Goal: Task Accomplishment & Management: Complete application form

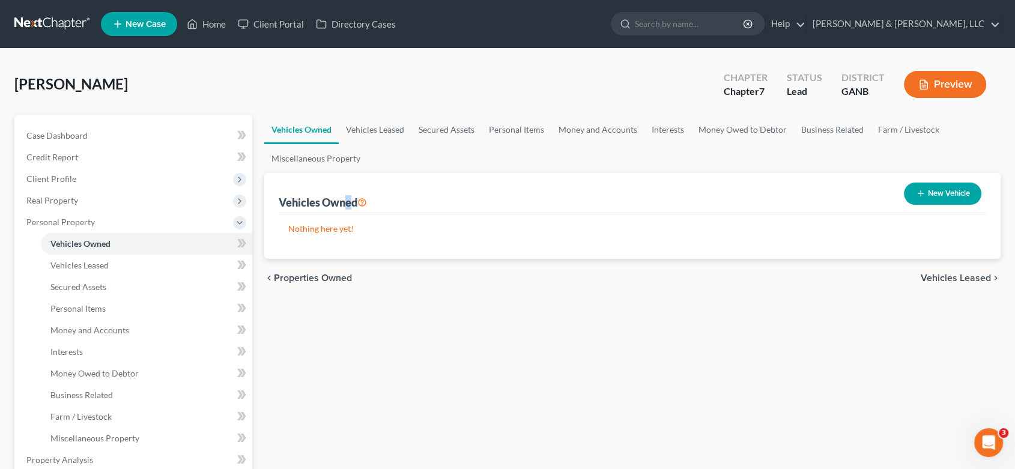
click at [348, 199] on div "Vehicles Owned" at bounding box center [323, 202] width 88 height 14
click at [943, 187] on button "New Vehicle" at bounding box center [942, 194] width 77 height 22
select select "0"
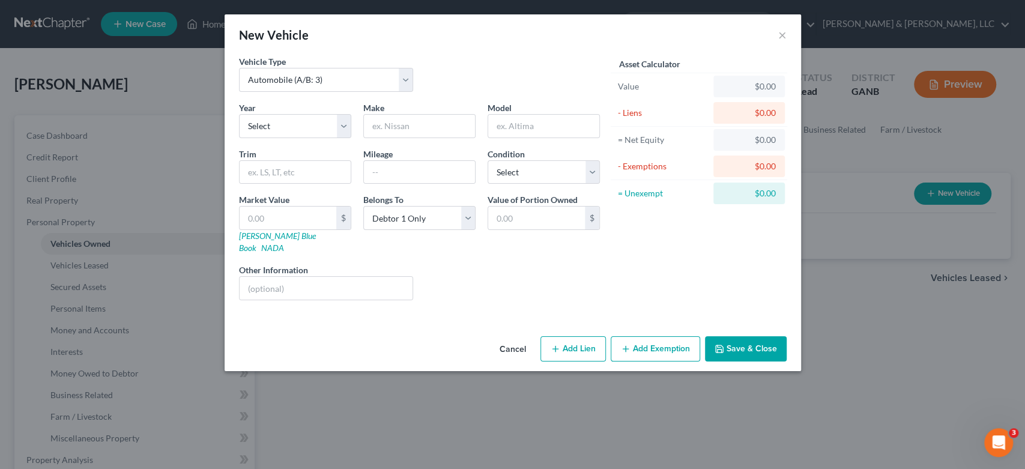
click at [777, 31] on div "New Vehicle ×" at bounding box center [513, 34] width 576 height 41
click at [343, 126] on select "Select 2026 2025 2024 2023 2022 2021 2020 2019 2018 2017 2016 2015 2014 2013 20…" at bounding box center [295, 126] width 112 height 24
select select "13"
click at [239, 114] on select "Select 2026 2025 2024 2023 2022 2021 2020 2019 2018 2017 2016 2015 2014 2013 20…" at bounding box center [295, 126] width 112 height 24
click at [381, 132] on input "text" at bounding box center [419, 126] width 111 height 23
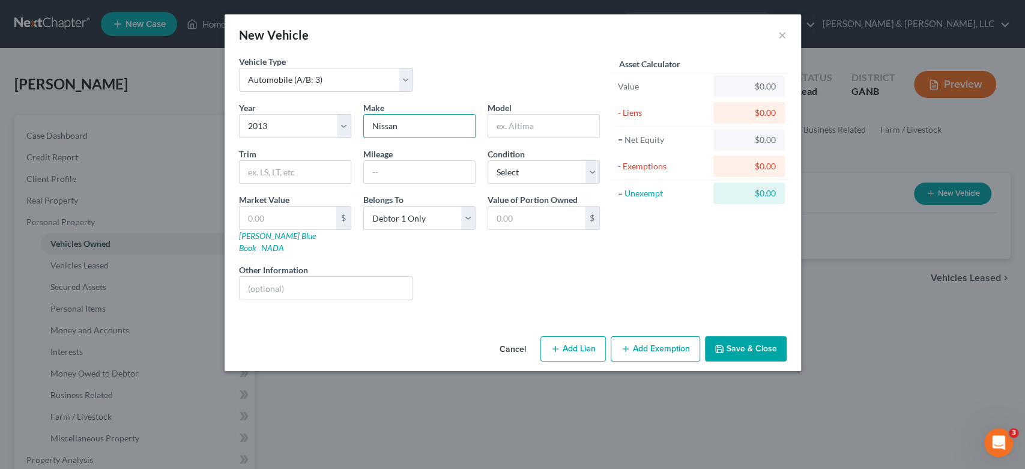
type input "Nissan"
type input "Juke"
click at [578, 339] on button "Add Lien" at bounding box center [572, 348] width 65 height 25
select select "0"
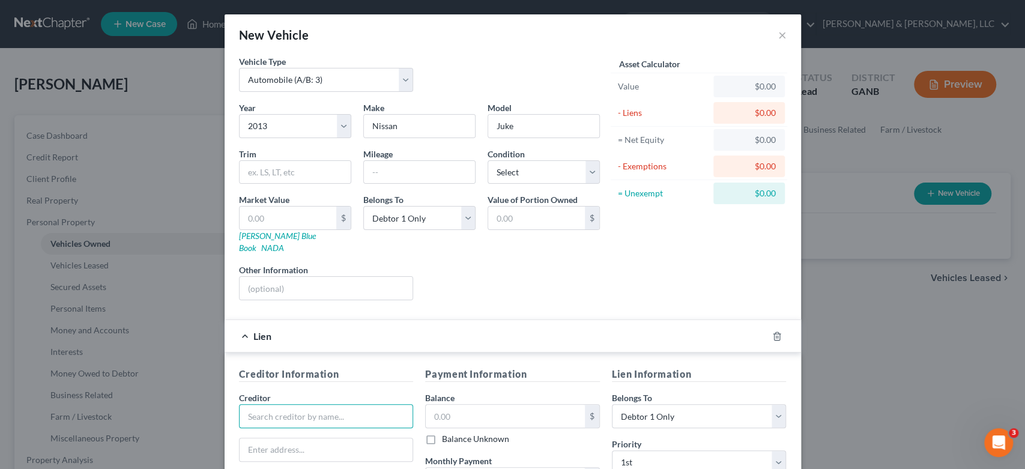
drag, startPoint x: 267, startPoint y: 403, endPoint x: 274, endPoint y: 403, distance: 6.6
click at [267, 404] on input "text" at bounding box center [326, 416] width 175 height 24
click at [326, 431] on div "Global Lending Services LLC" at bounding box center [311, 437] width 125 height 12
type input "Global Lending Services LLC"
type input "[STREET_ADDRESS]"
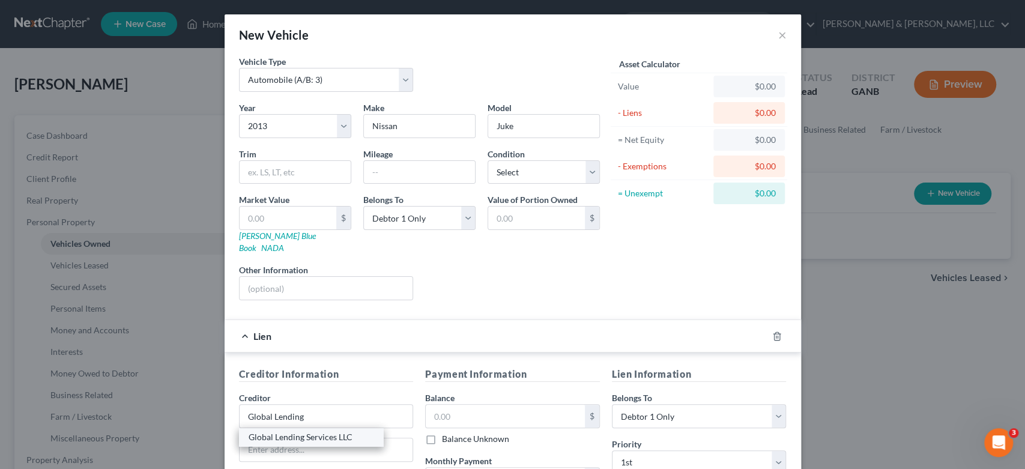
type input "[GEOGRAPHIC_DATA]"
select select "42"
type input "29607"
click at [502, 417] on div "$ Balance Unknown" at bounding box center [512, 424] width 175 height 41
click at [498, 405] on input "text" at bounding box center [505, 416] width 159 height 23
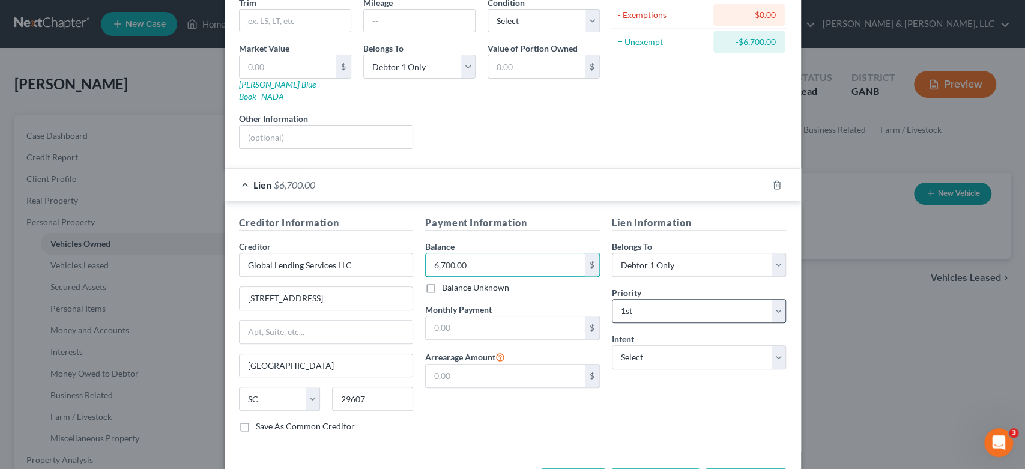
scroll to position [186, 0]
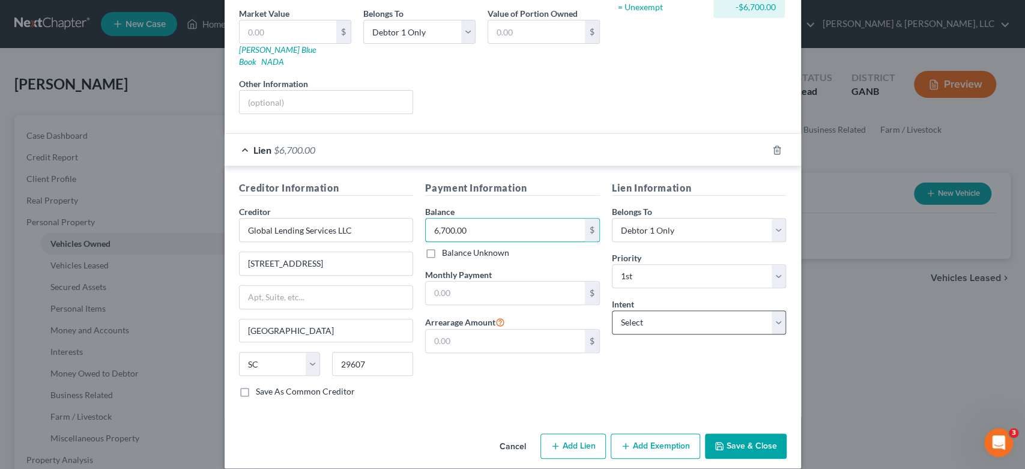
type input "6,700.00"
click at [773, 310] on select "Select Surrender Redeem Reaffirm Avoid Other" at bounding box center [699, 322] width 175 height 24
select select "0"
click at [612, 310] on select "Select Surrender Redeem Reaffirm Avoid Other" at bounding box center [699, 322] width 175 height 24
click at [736, 434] on button "Save & Close" at bounding box center [746, 446] width 82 height 25
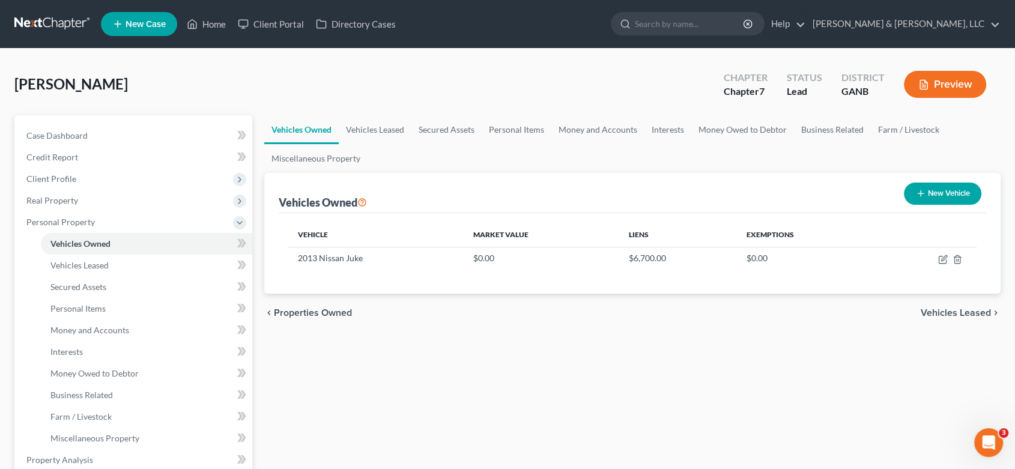
click at [933, 189] on button "New Vehicle" at bounding box center [942, 194] width 77 height 22
select select "0"
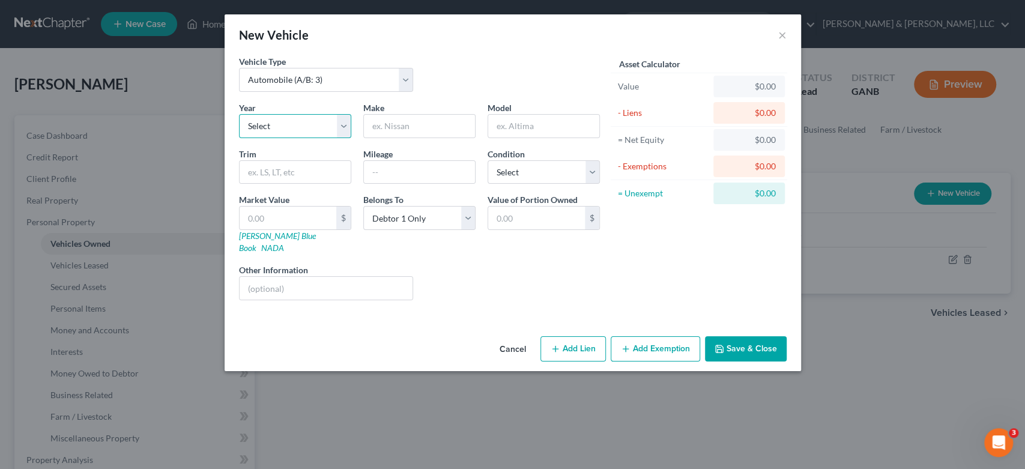
click at [349, 125] on select "Select 2026 2025 2024 2023 2022 2021 2020 2019 2018 2017 2016 2015 2014 2013 20…" at bounding box center [295, 126] width 112 height 24
select select "16"
click at [239, 114] on select "Select 2026 2025 2024 2023 2022 2021 2020 2019 2018 2017 2016 2015 2014 2013 20…" at bounding box center [295, 126] width 112 height 24
click at [411, 122] on input "text" at bounding box center [419, 126] width 111 height 23
type input "Cadillac"
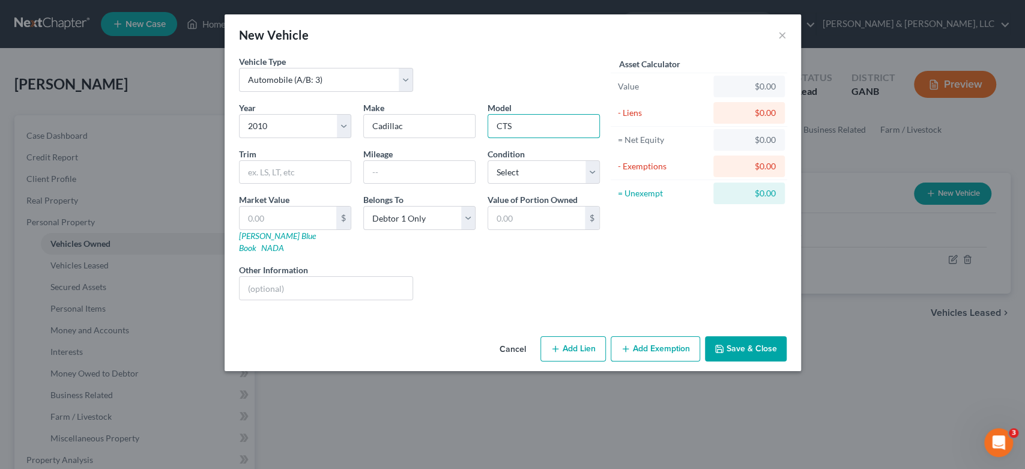
type input "CTS"
click at [562, 336] on button "Add Lien" at bounding box center [572, 348] width 65 height 25
select select "0"
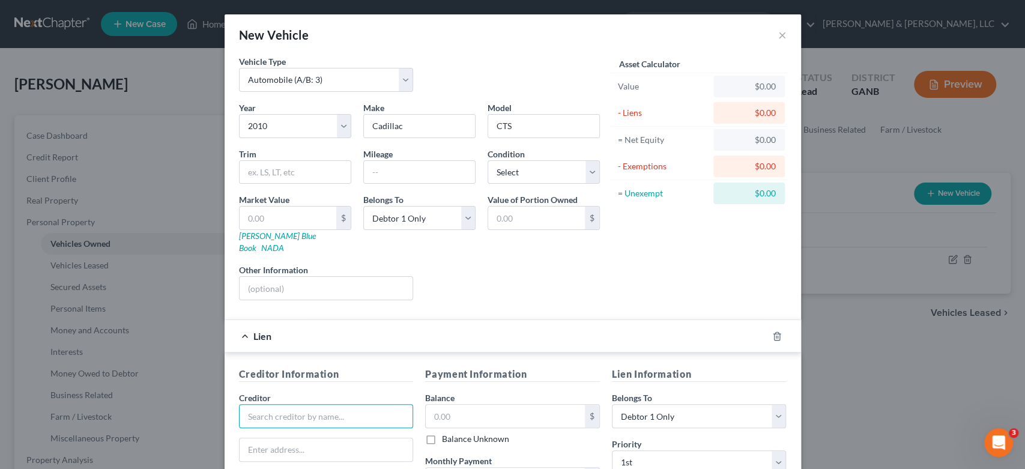
click at [274, 404] on input "text" at bounding box center [326, 416] width 175 height 24
click at [295, 405] on input "text" at bounding box center [326, 416] width 175 height 24
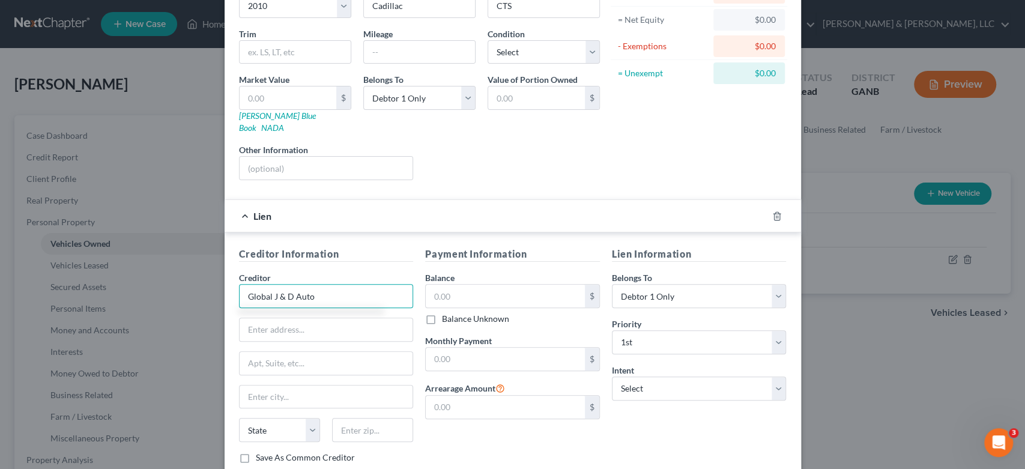
scroll to position [133, 0]
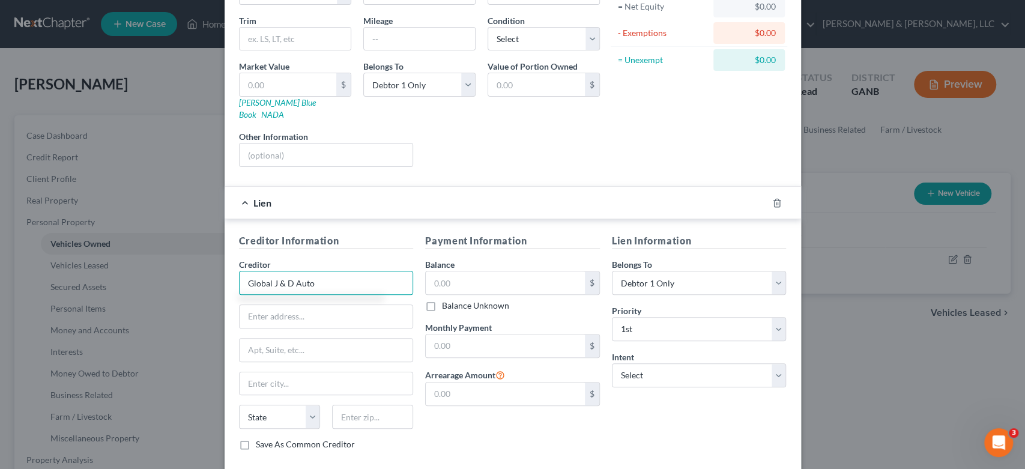
click at [268, 271] on input "Global J & D Auto" at bounding box center [326, 283] width 175 height 24
type input "J & D Auto"
click at [288, 298] on div "J & D Auto" at bounding box center [311, 304] width 125 height 12
type input "[STREET_ADDRESS][PERSON_NAME]"
type input "[PERSON_NAME]"
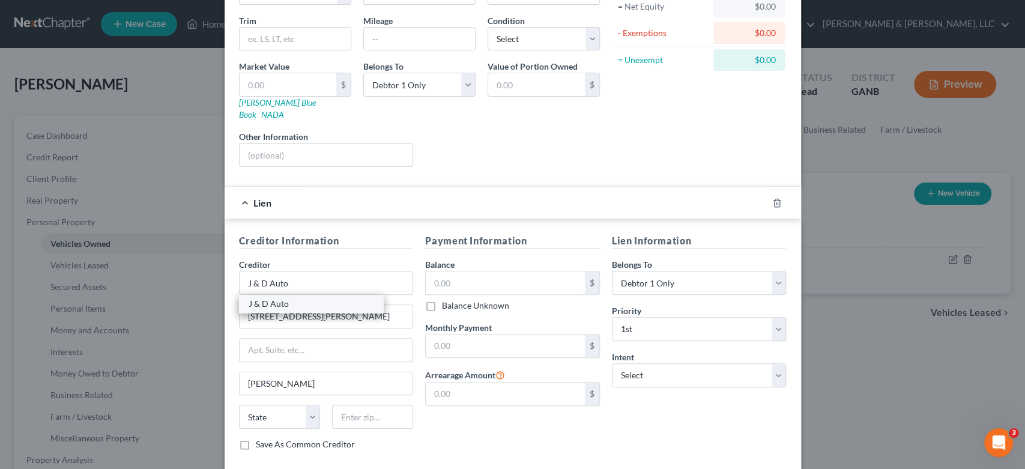
select select "10"
type input "30720"
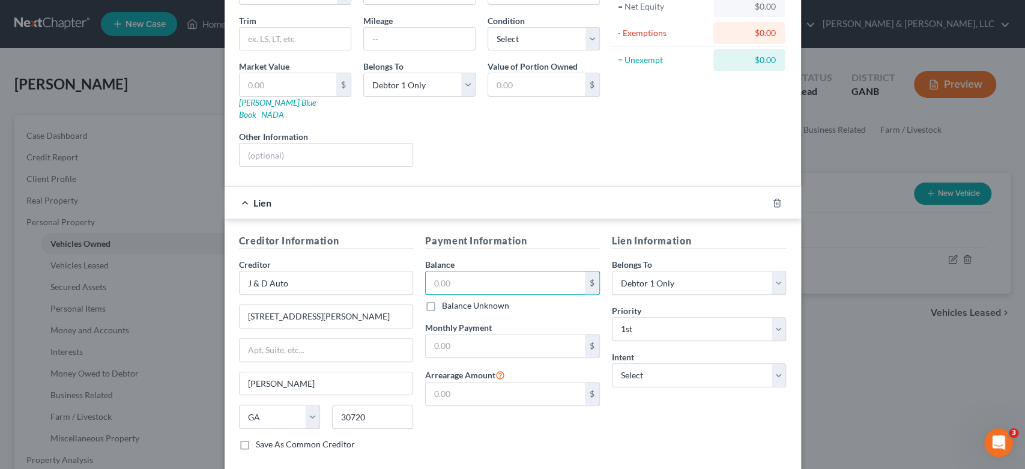
drag, startPoint x: 474, startPoint y: 271, endPoint x: 554, endPoint y: 254, distance: 81.6
click at [480, 271] on input "text" at bounding box center [505, 282] width 159 height 23
type input "9,900.00"
click at [770, 363] on select "Select Surrender Redeem Reaffirm Avoid Other" at bounding box center [699, 375] width 175 height 24
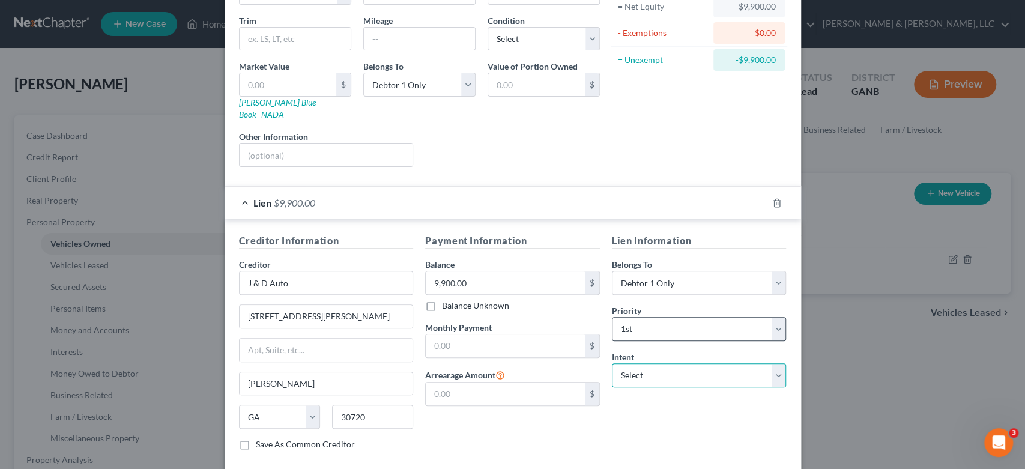
select select "2"
click at [612, 363] on select "Select Surrender Redeem Reaffirm Avoid Other" at bounding box center [699, 375] width 175 height 24
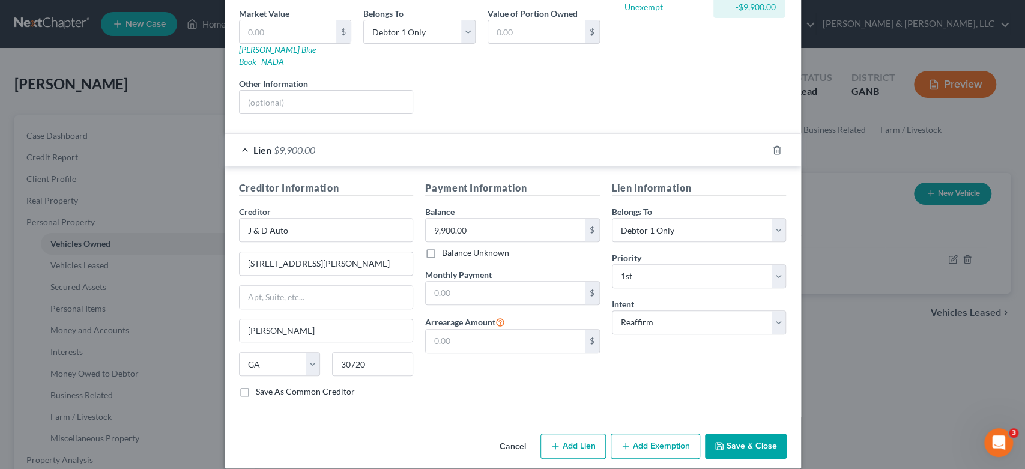
click at [738, 434] on button "Save & Close" at bounding box center [746, 446] width 82 height 25
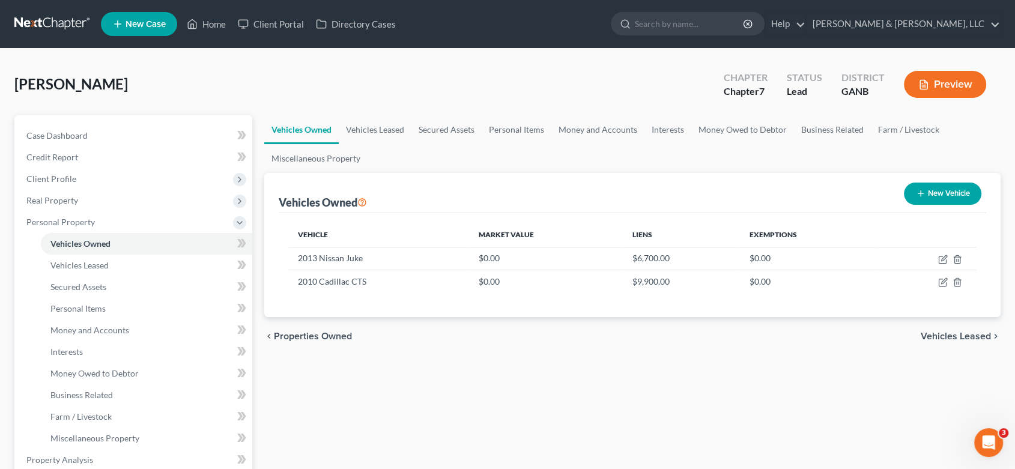
click at [956, 190] on button "New Vehicle" at bounding box center [942, 194] width 77 height 22
select select "0"
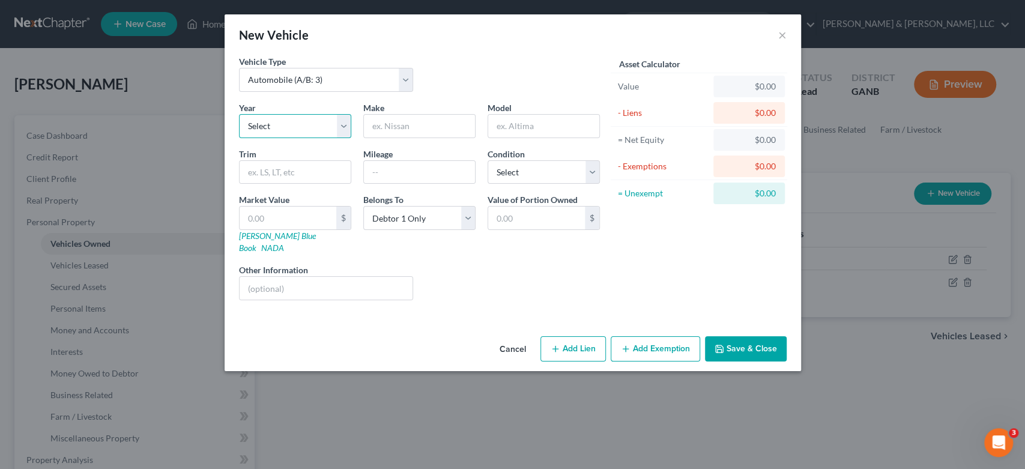
click at [342, 128] on select "Select 2026 2025 2024 2023 2022 2021 2020 2019 2018 2017 2016 2015 2014 2013 20…" at bounding box center [295, 126] width 112 height 24
click at [239, 114] on select "Select 2026 2025 2024 2023 2022 2021 2020 2019 2018 2017 2016 2015 2014 2013 20…" at bounding box center [295, 126] width 112 height 24
click at [411, 128] on input "text" at bounding box center [419, 126] width 111 height 23
click at [344, 124] on select "Select 2026 2025 2024 2023 2022 2021 2020 2019 2018 2017 2016 2015 2014 2013 20…" at bounding box center [295, 126] width 112 height 24
select select "8"
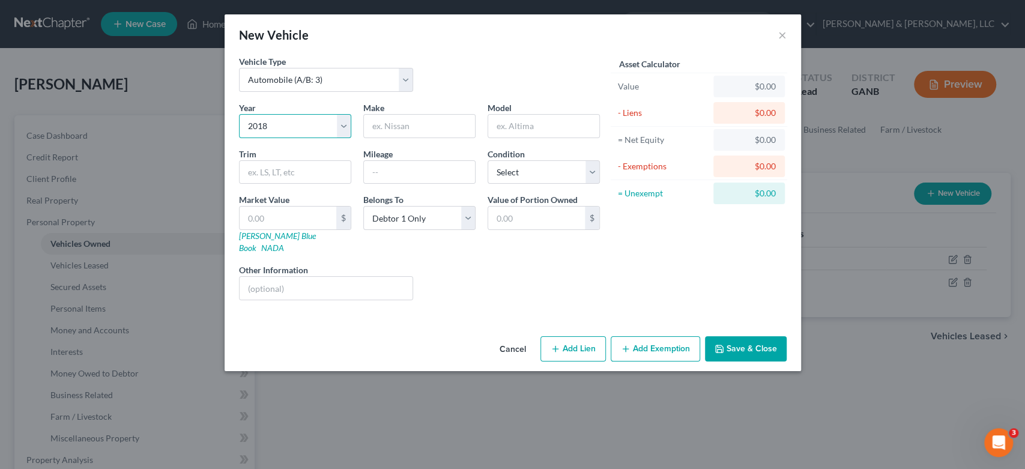
click at [239, 114] on select "Select 2026 2025 2024 2023 2022 2021 2020 2019 2018 2017 2016 2015 2014 2013 20…" at bounding box center [295, 126] width 112 height 24
click at [389, 124] on input "text" at bounding box center [419, 126] width 111 height 23
type input "Chevy"
type input "Sonic"
click at [739, 336] on button "Save & Close" at bounding box center [746, 348] width 82 height 25
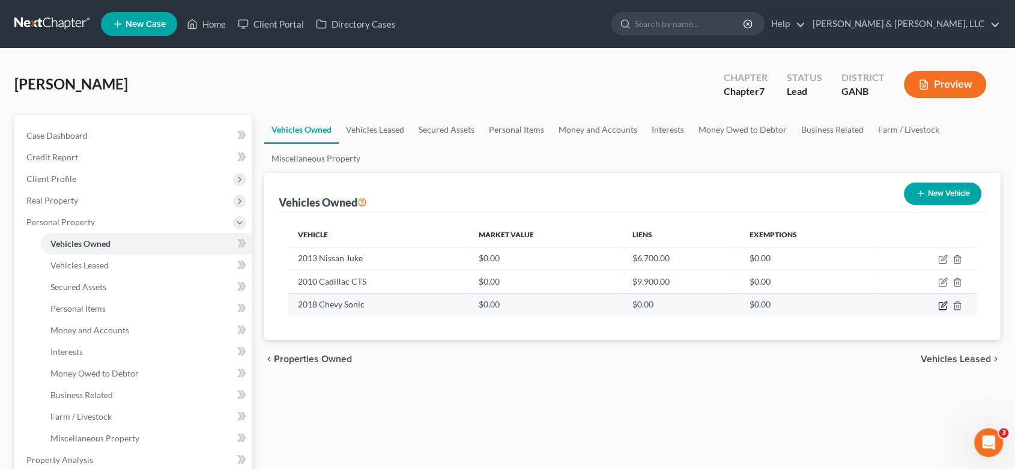
click at [940, 302] on icon "button" at bounding box center [941, 305] width 7 height 7
select select "0"
select select "8"
select select "0"
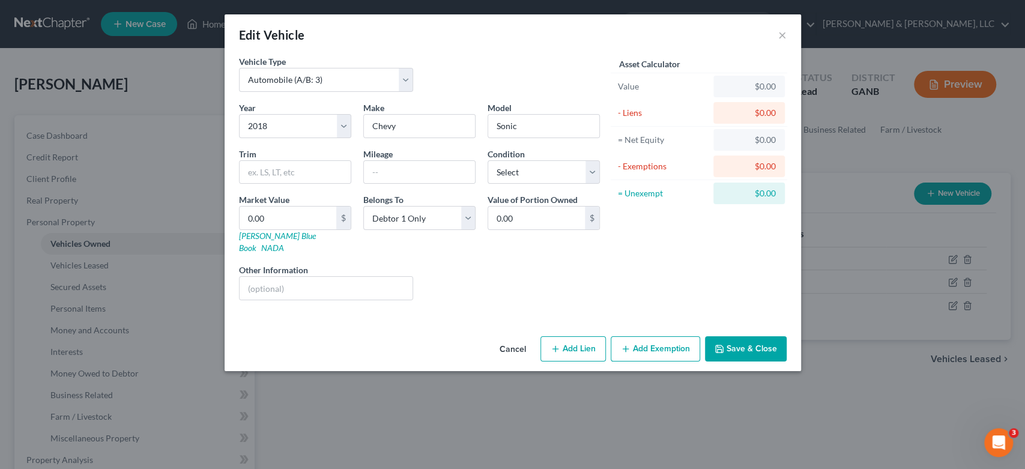
click at [571, 339] on button "Add Lien" at bounding box center [572, 348] width 65 height 25
select select "0"
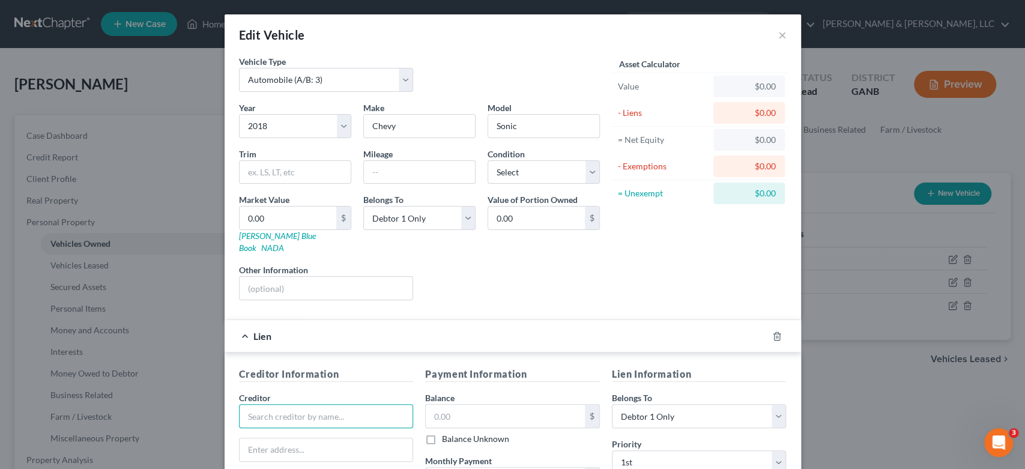
click at [289, 411] on input "text" at bounding box center [326, 416] width 175 height 24
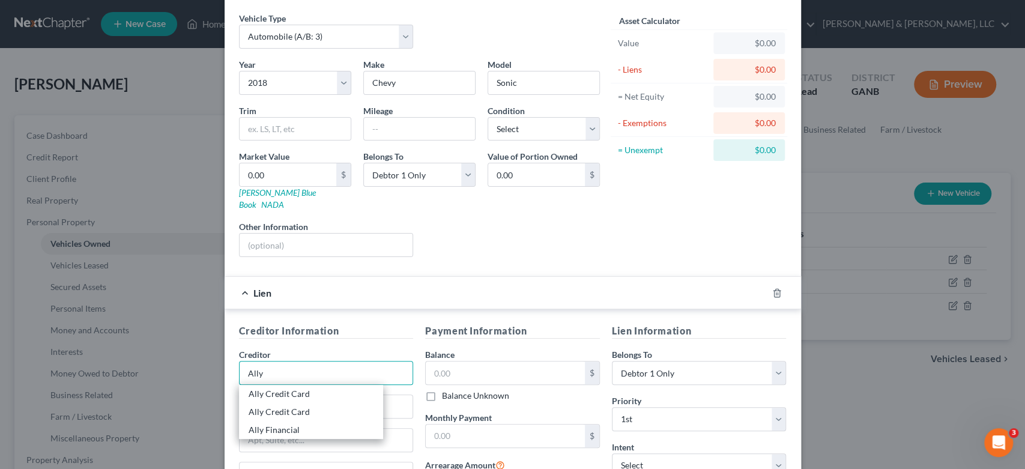
scroll to position [67, 0]
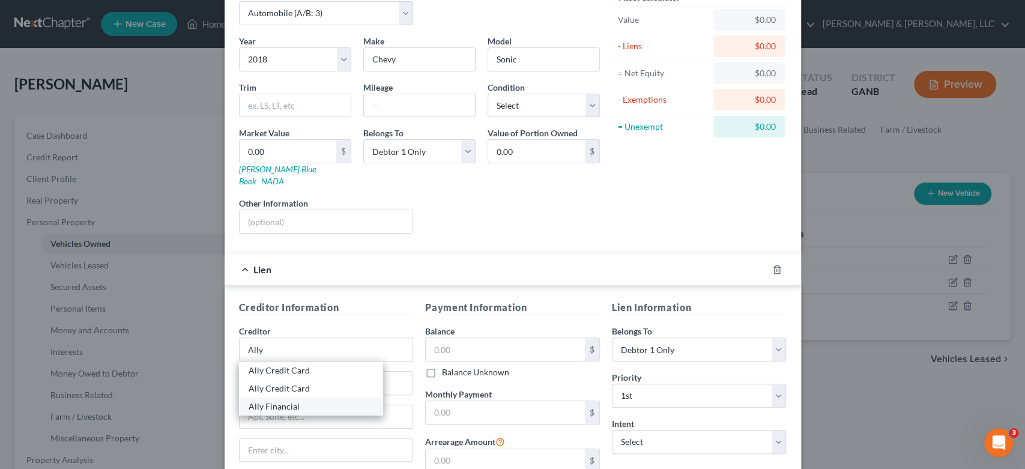
click at [295, 400] on div "Ally Financial" at bounding box center [311, 406] width 125 height 12
type input "Ally Financial"
type input "PO Box 380901"
type input "Bloomington"
select select "24"
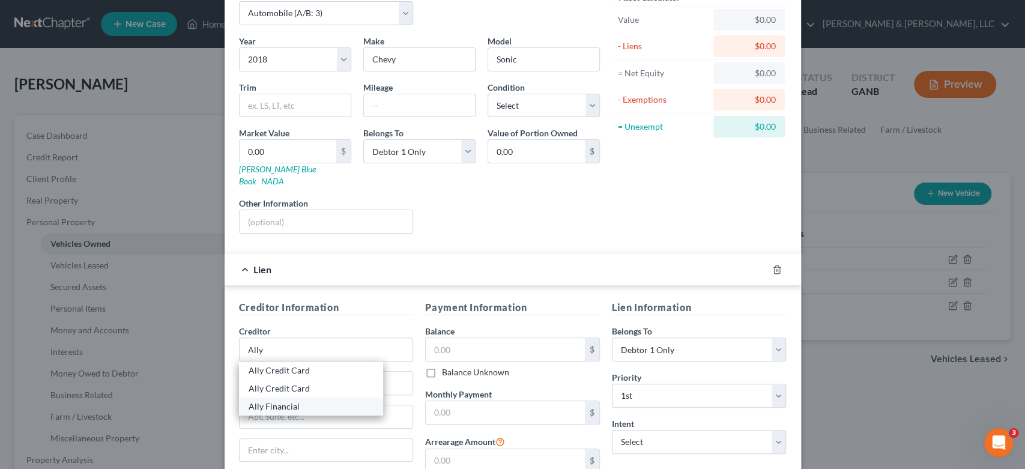
type input "55438-0901"
click at [471, 338] on input "text" at bounding box center [505, 349] width 159 height 23
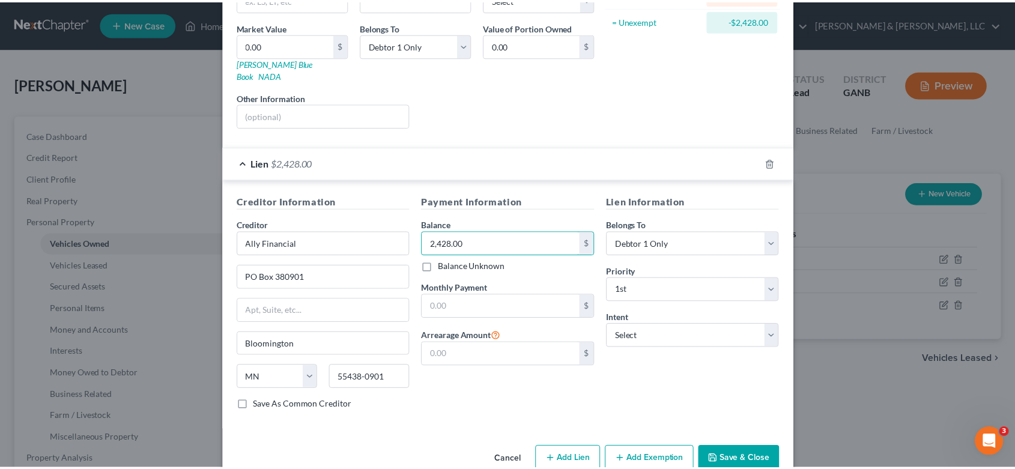
scroll to position [186, 0]
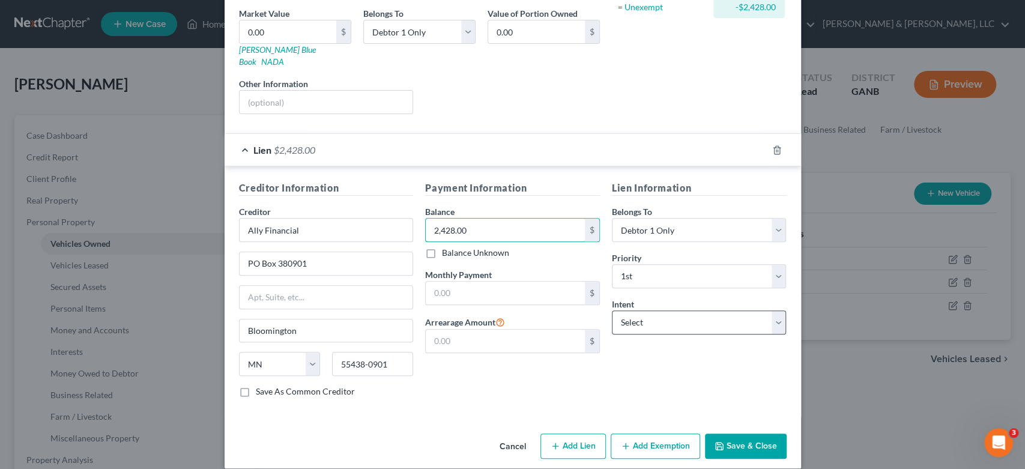
type input "2,428.00"
click at [772, 311] on select "Select Surrender Redeem Reaffirm Avoid Other" at bounding box center [699, 322] width 175 height 24
select select "0"
click at [612, 310] on select "Select Surrender Redeem Reaffirm Avoid Other" at bounding box center [699, 322] width 175 height 24
click at [739, 434] on button "Save & Close" at bounding box center [746, 446] width 82 height 25
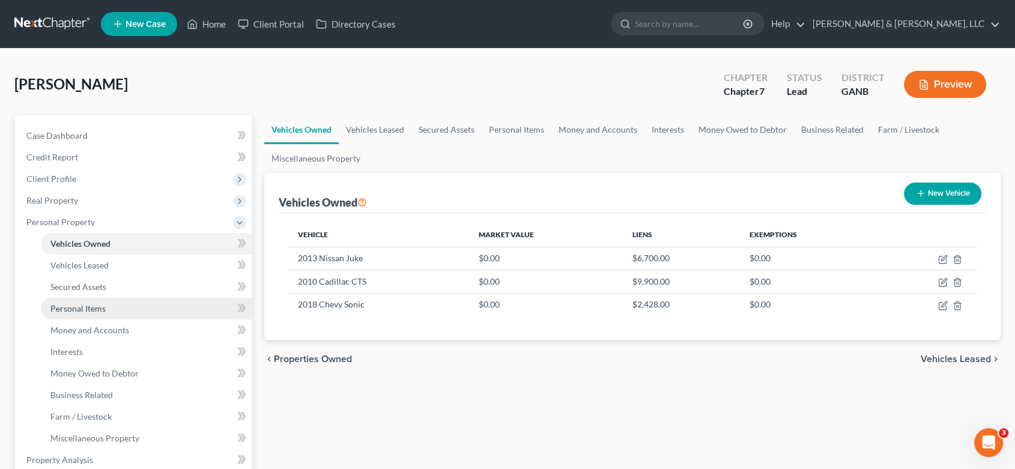
click at [119, 312] on link "Personal Items" at bounding box center [146, 309] width 211 height 22
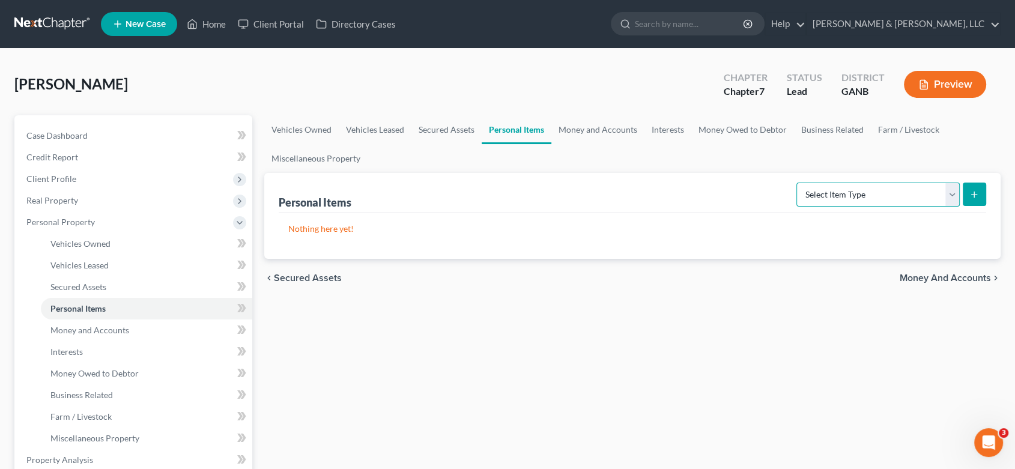
click at [952, 191] on select "Select Item Type Clothing (A/B: 11) Collectibles Of Value (A/B: 8) Electronics …" at bounding box center [877, 195] width 163 height 24
select select "clothing"
click at [798, 183] on select "Select Item Type Clothing (A/B: 11) Collectibles Of Value (A/B: 8) Electronics …" at bounding box center [877, 195] width 163 height 24
click at [970, 193] on icon "submit" at bounding box center [974, 195] width 10 height 10
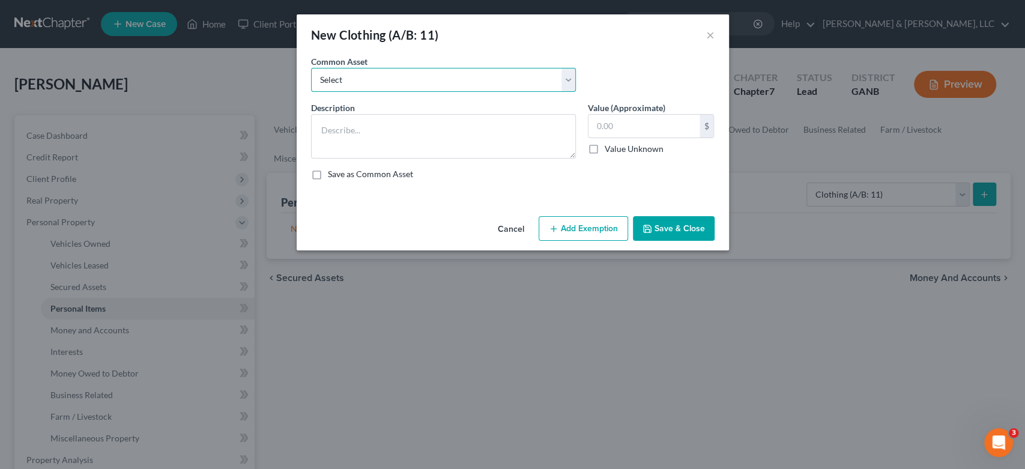
click at [566, 78] on select "Select Misc. Clothing & Apparel" at bounding box center [443, 80] width 265 height 24
select select "0"
click at [311, 68] on select "Select Misc. Clothing & Apparel" at bounding box center [443, 80] width 265 height 24
type textarea "Misc. Clothing & Apparel"
type input "100.00"
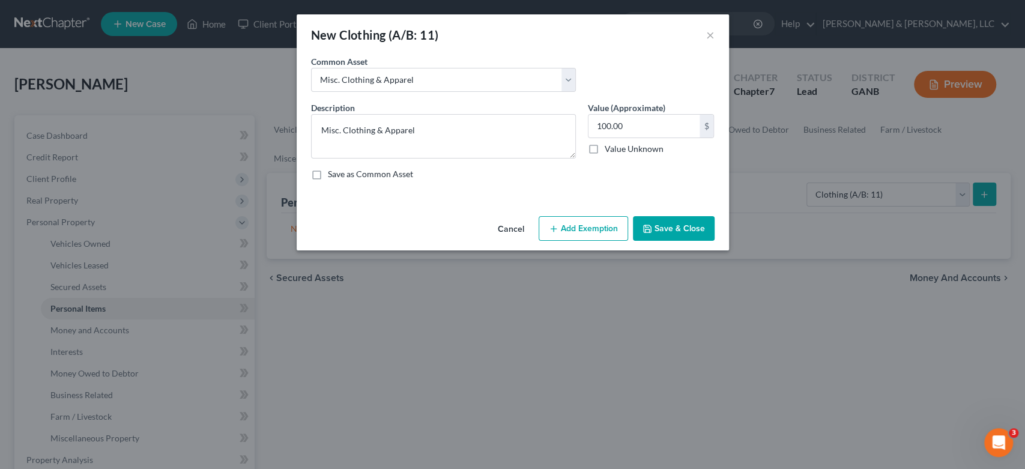
click at [669, 218] on button "Save & Close" at bounding box center [674, 228] width 82 height 25
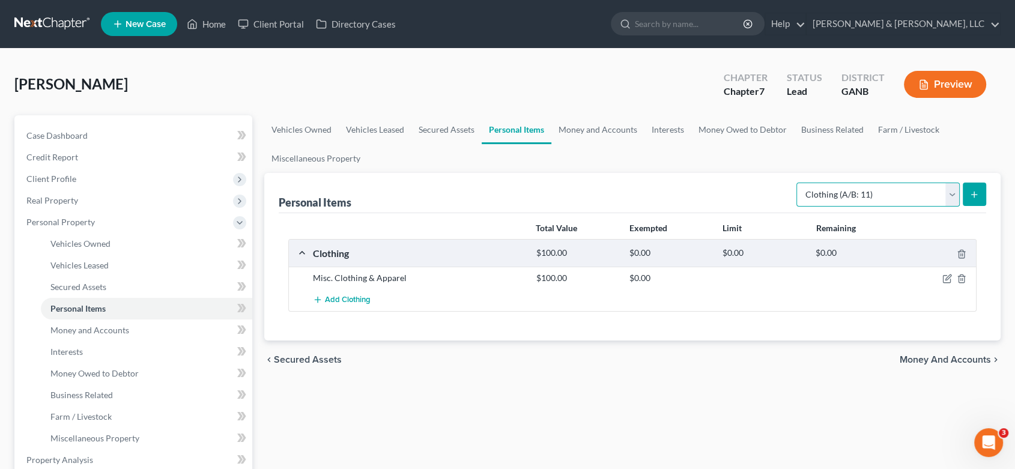
click at [950, 193] on select "Select Item Type Clothing (A/B: 11) Collectibles Of Value (A/B: 8) Electronics …" at bounding box center [877, 195] width 163 height 24
select select "electronics"
click at [798, 183] on select "Select Item Type Clothing (A/B: 11) Collectibles Of Value (A/B: 8) Electronics …" at bounding box center [877, 195] width 163 height 24
click at [973, 192] on icon "submit" at bounding box center [974, 195] width 10 height 10
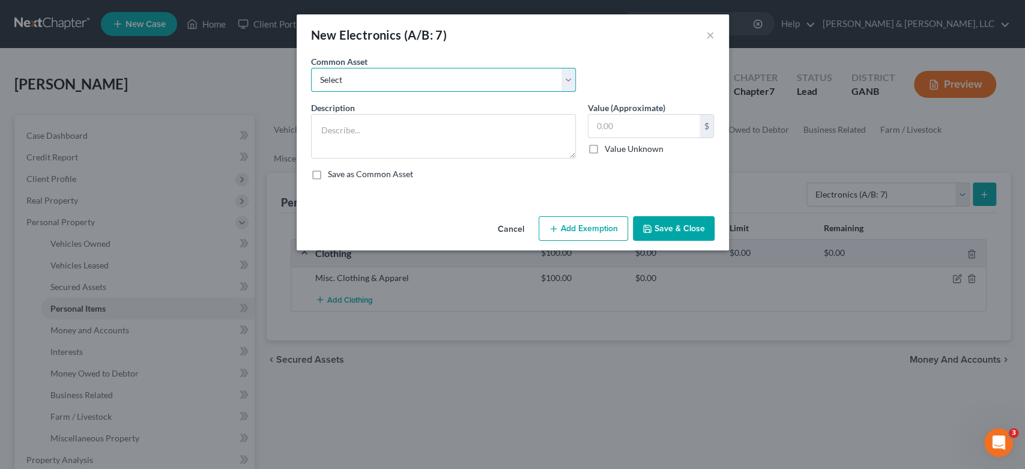
click at [569, 79] on select "Select Misc. Electronics" at bounding box center [443, 80] width 265 height 24
select select "0"
click at [311, 68] on select "Select Misc. Electronics" at bounding box center [443, 80] width 265 height 24
type textarea "Misc. Electronics"
type input "500.00"
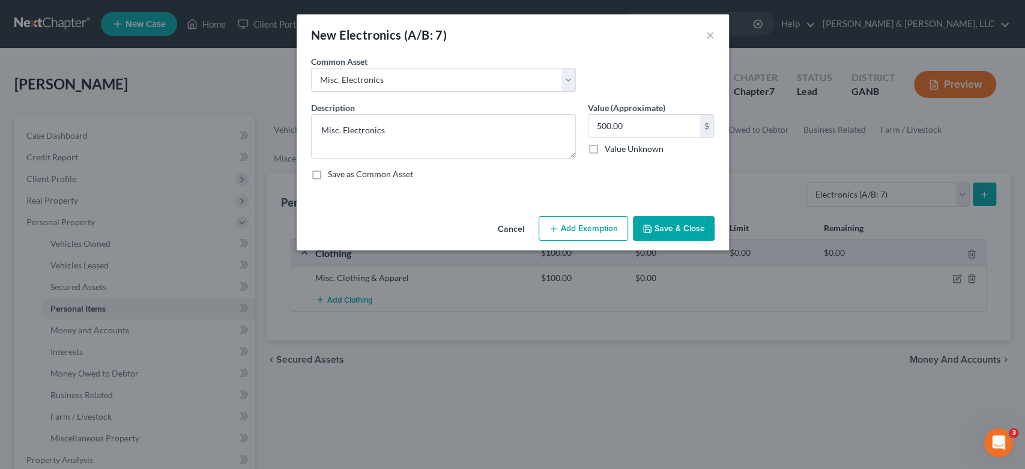
click at [667, 223] on button "Save & Close" at bounding box center [674, 228] width 82 height 25
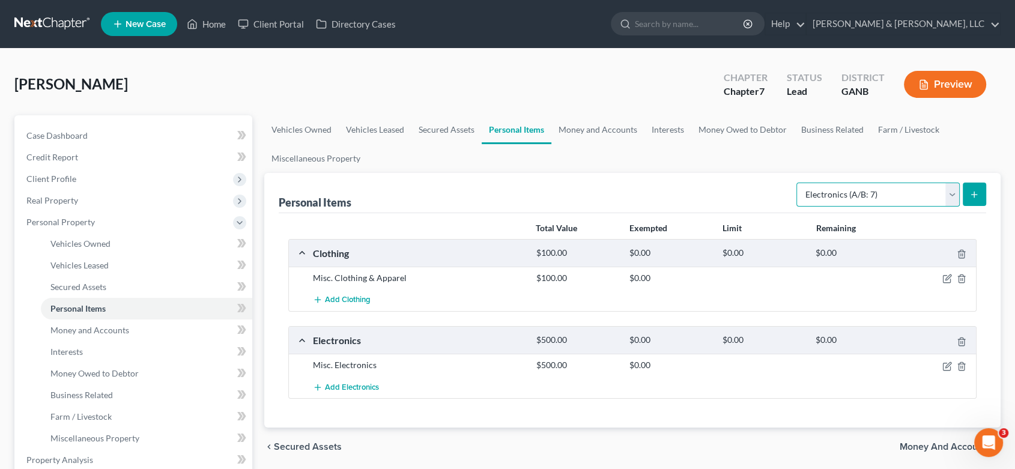
click at [947, 195] on select "Select Item Type Clothing (A/B: 11) Collectibles Of Value (A/B: 8) Electronics …" at bounding box center [877, 195] width 163 height 24
select select "household_goods"
click at [798, 183] on select "Select Item Type Clothing (A/B: 11) Collectibles Of Value (A/B: 8) Electronics …" at bounding box center [877, 195] width 163 height 24
click at [968, 190] on button "submit" at bounding box center [973, 194] width 23 height 23
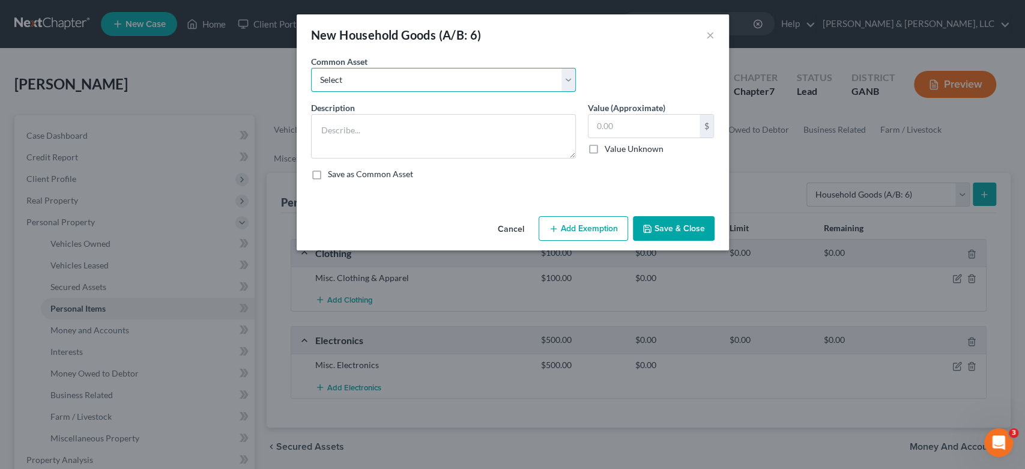
click at [567, 80] on select "Select Misc. Household Goods and Furniture" at bounding box center [443, 80] width 265 height 24
select select "0"
click at [311, 68] on select "Select Misc. Household Goods and Furniture" at bounding box center [443, 80] width 265 height 24
type textarea "Misc. Household Goods and Furniture"
type input "2,500.00"
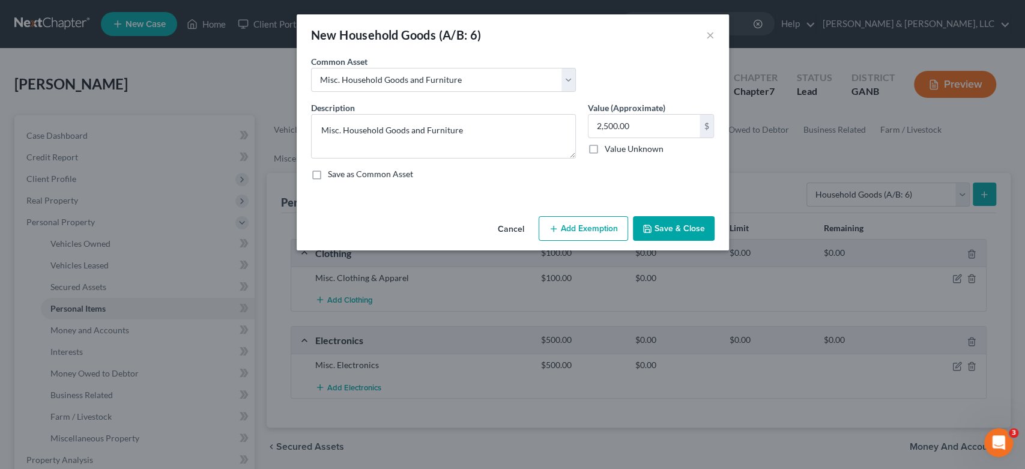
click at [686, 225] on button "Save & Close" at bounding box center [674, 228] width 82 height 25
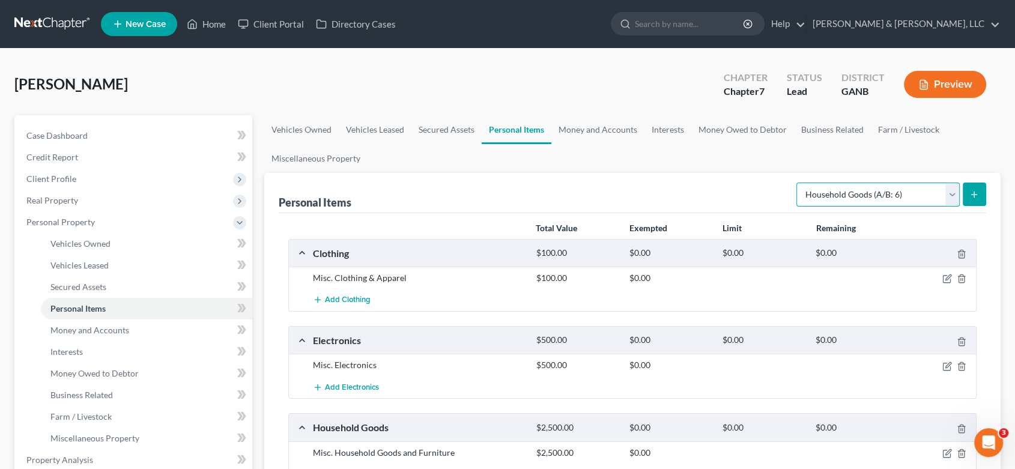
click at [953, 193] on select "Select Item Type Clothing (A/B: 11) Collectibles Of Value (A/B: 8) Electronics …" at bounding box center [877, 195] width 163 height 24
select select "jewelry"
click at [798, 183] on select "Select Item Type Clothing (A/B: 11) Collectibles Of Value (A/B: 8) Electronics …" at bounding box center [877, 195] width 163 height 24
click at [974, 190] on icon "submit" at bounding box center [974, 195] width 10 height 10
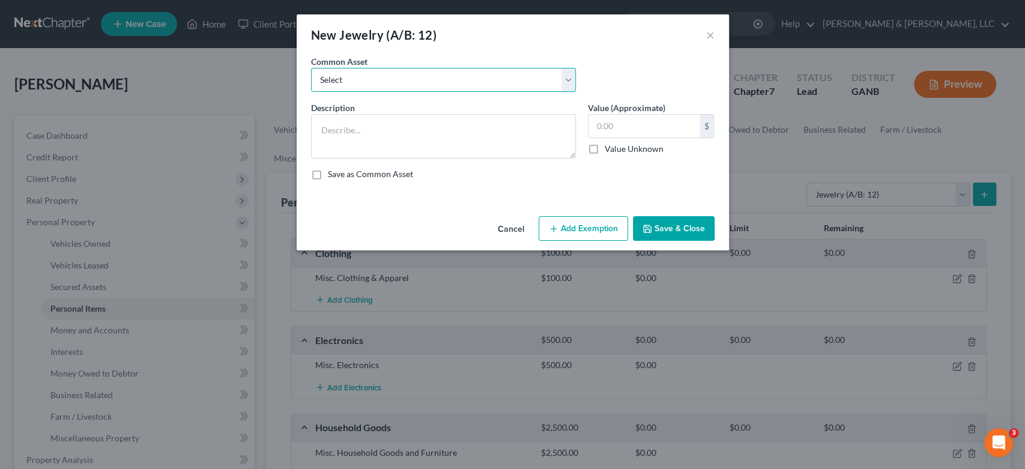
click at [564, 80] on select "Select Misc Jewelry" at bounding box center [443, 80] width 265 height 24
select select "0"
click at [311, 68] on select "Select Misc Jewelry" at bounding box center [443, 80] width 265 height 24
type textarea "Misc Jewelry"
type input "500.00"
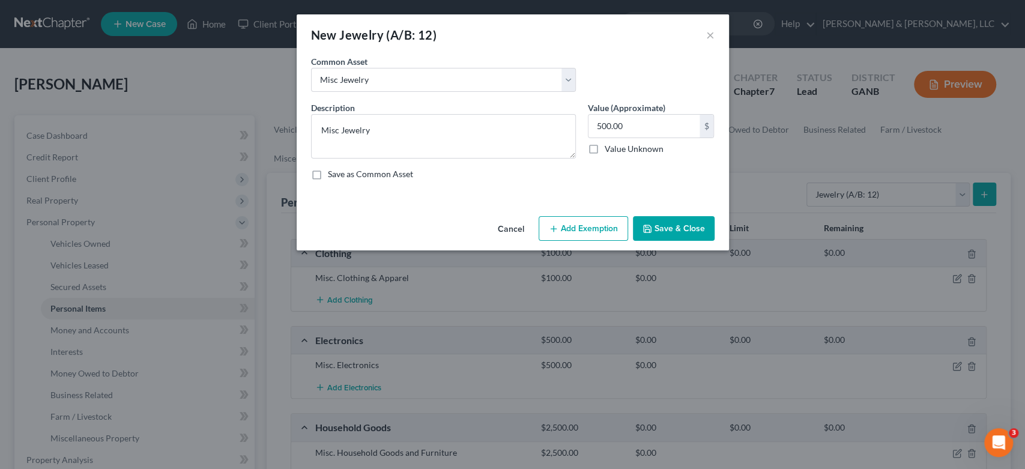
click at [645, 224] on icon "button" at bounding box center [647, 229] width 10 height 10
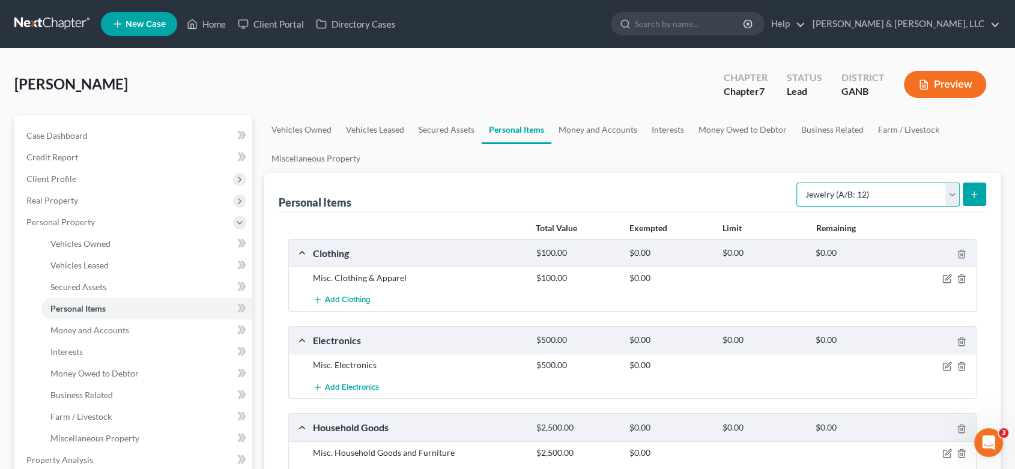
click at [950, 193] on select "Select Item Type Clothing (A/B: 11) Collectibles Of Value (A/B: 8) Electronics …" at bounding box center [877, 195] width 163 height 24
click at [798, 183] on select "Select Item Type Clothing (A/B: 11) Collectibles Of Value (A/B: 8) Electronics …" at bounding box center [877, 195] width 163 height 24
click at [976, 190] on icon "submit" at bounding box center [974, 195] width 10 height 10
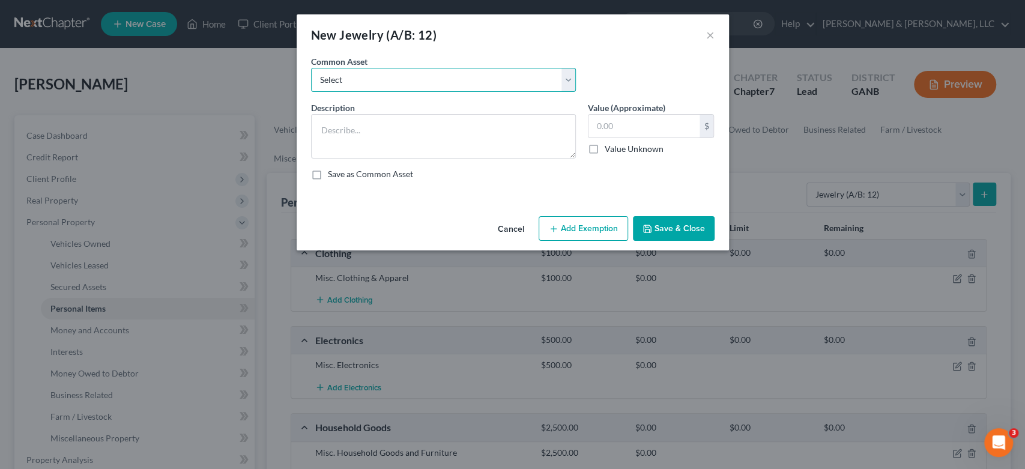
drag, startPoint x: 567, startPoint y: 82, endPoint x: 558, endPoint y: 86, distance: 9.1
click at [567, 82] on select "Select Misc Jewelry" at bounding box center [443, 80] width 265 height 24
select select "0"
click at [311, 68] on select "Select Misc Jewelry" at bounding box center [443, 80] width 265 height 24
type textarea "Misc Jewelry"
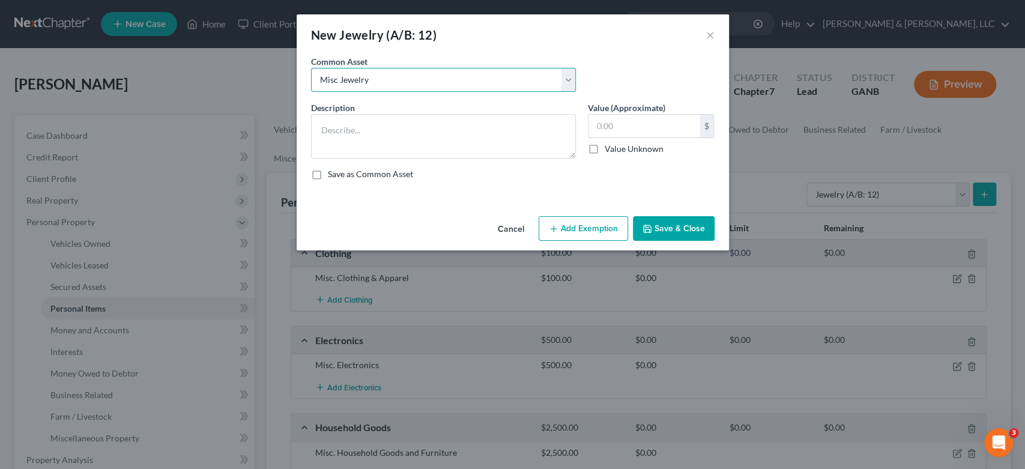
type input "500.00"
click at [668, 236] on button "Save & Close" at bounding box center [674, 228] width 82 height 25
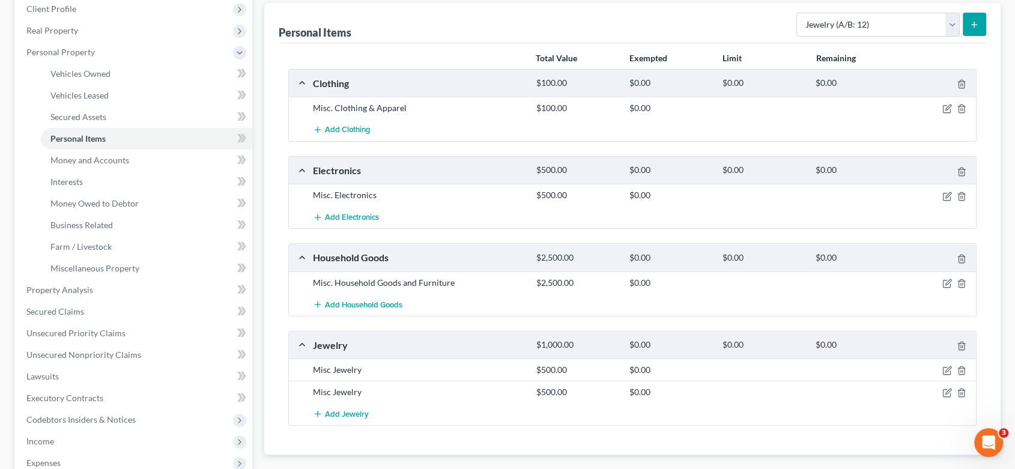
scroll to position [200, 0]
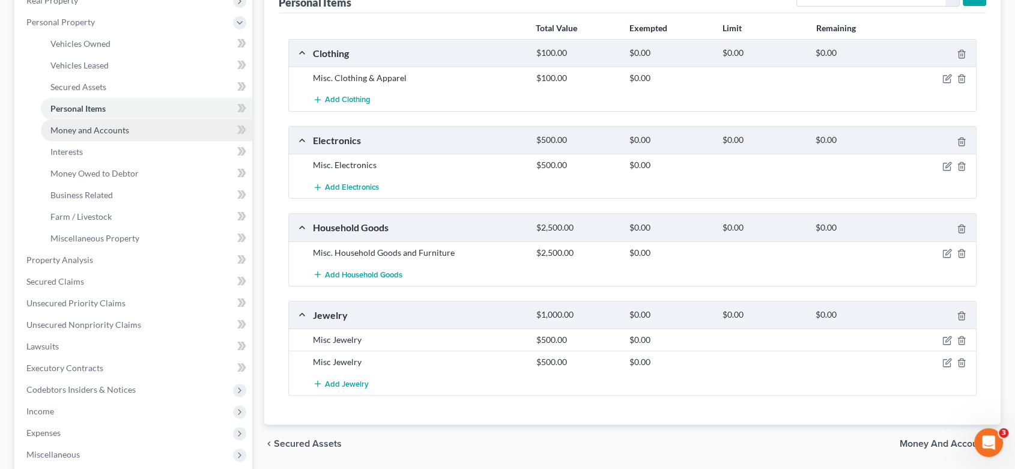
click at [98, 130] on span "Money and Accounts" at bounding box center [89, 130] width 79 height 10
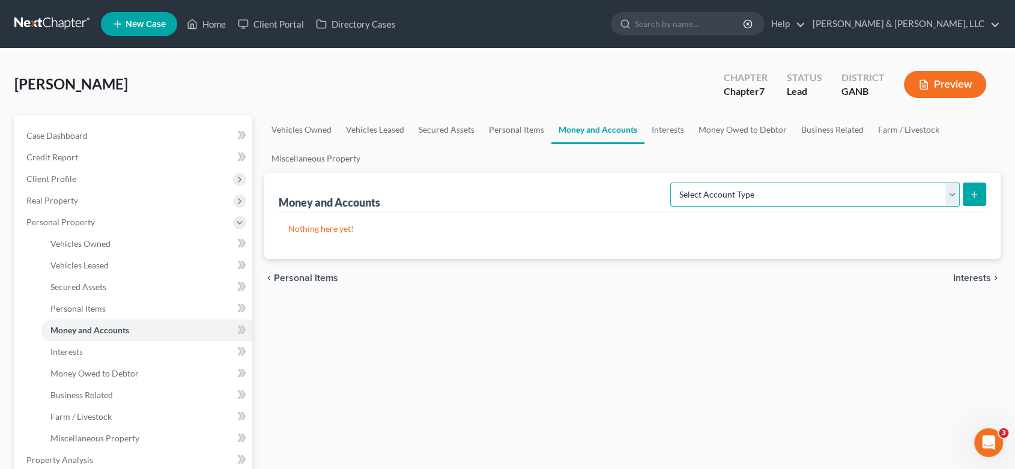
click at [951, 191] on select "Select Account Type Brokerage (A/B: 18, SOFA: 20) Cash on Hand (A/B: 16) Certif…" at bounding box center [814, 195] width 289 height 24
select select "checking"
click at [673, 183] on select "Select Account Type Brokerage (A/B: 18, SOFA: 20) Cash on Hand (A/B: 16) Certif…" at bounding box center [814, 195] width 289 height 24
click at [979, 195] on button "submit" at bounding box center [973, 194] width 23 height 23
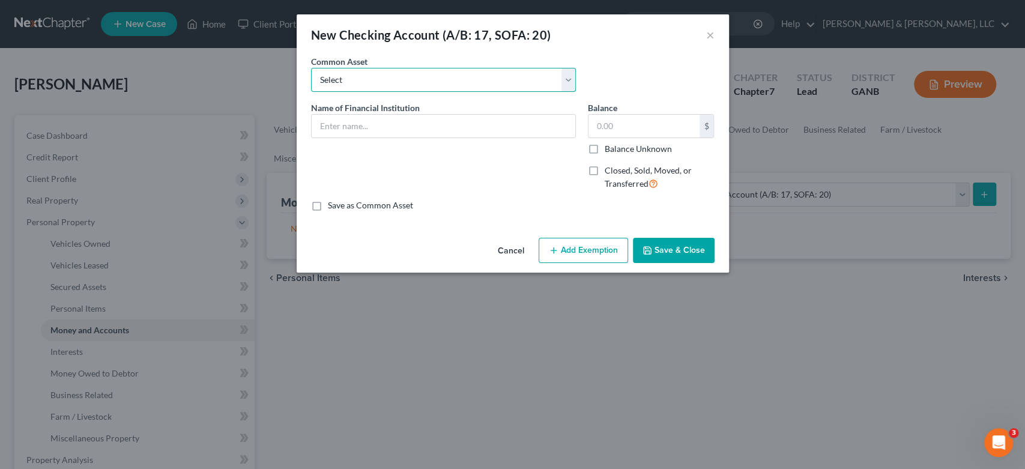
drag, startPoint x: 564, startPoint y: 77, endPoint x: 528, endPoint y: 79, distance: 36.1
click at [563, 77] on select "Select Bank Account Regions Bank Bank of America Checking Account" at bounding box center [443, 80] width 265 height 24
select select "3"
click at [311, 68] on select "Select Bank Account Regions Bank Bank of America Checking Account" at bounding box center [443, 80] width 265 height 24
type input "Checking Account"
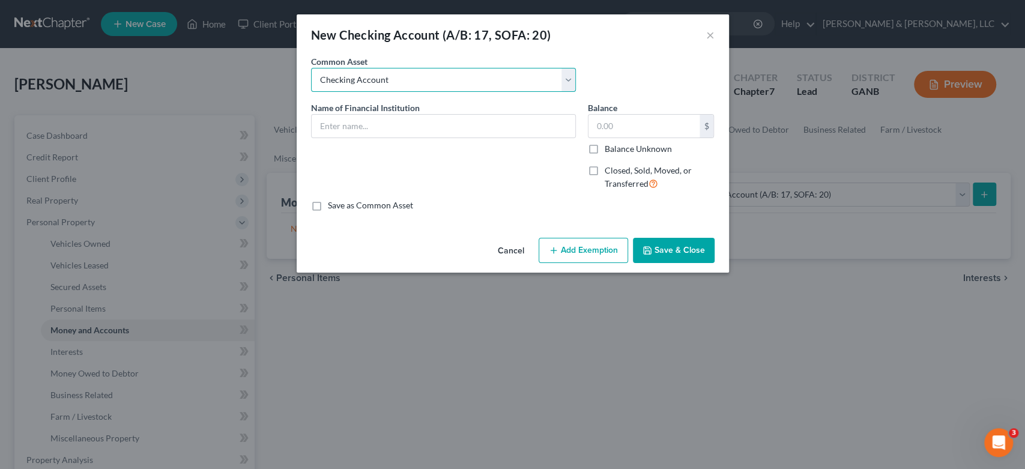
type input "200.00"
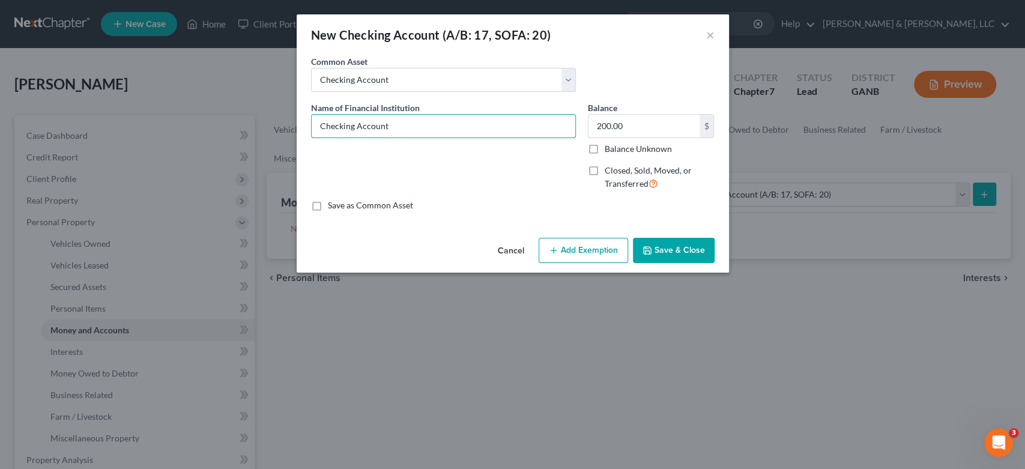
drag, startPoint x: 410, startPoint y: 125, endPoint x: 201, endPoint y: 109, distance: 209.5
click at [148, 117] on div "New Checking Account (A/B: 17, SOFA: 20) × An exemption set must first be selec…" at bounding box center [512, 234] width 1025 height 469
type input "[PERSON_NAME] Fargo"
click at [679, 247] on button "Save & Close" at bounding box center [674, 250] width 82 height 25
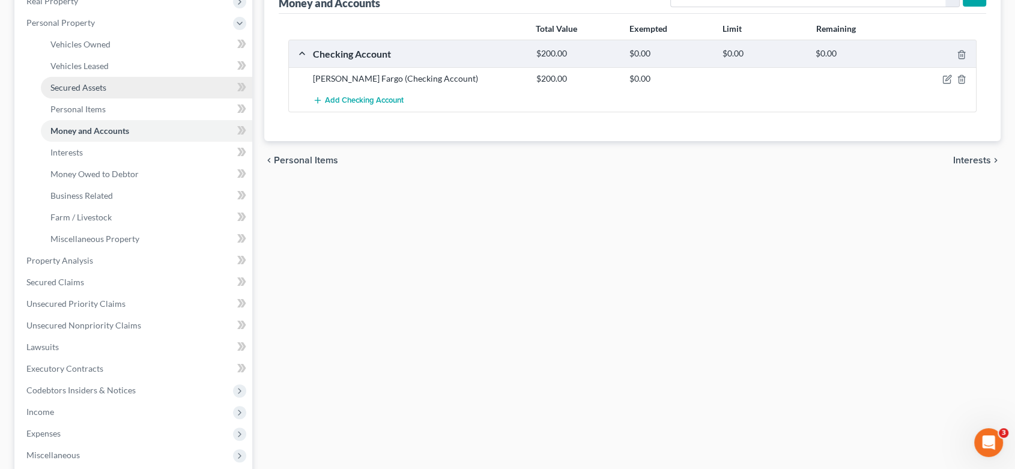
scroll to position [200, 0]
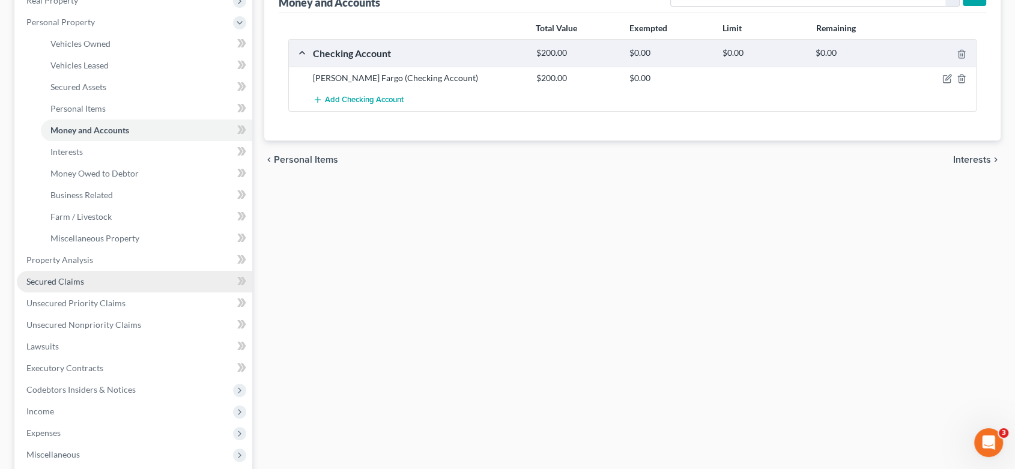
click at [80, 276] on span "Secured Claims" at bounding box center [55, 281] width 58 height 10
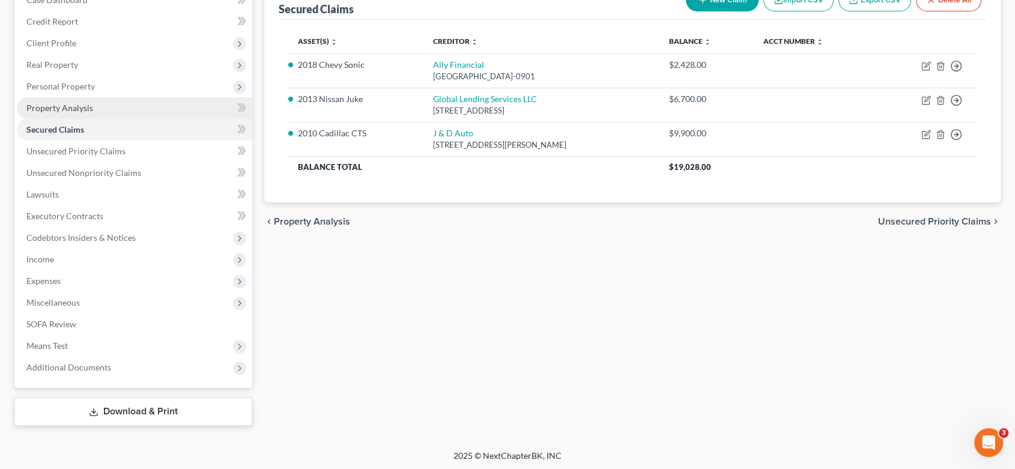
scroll to position [137, 0]
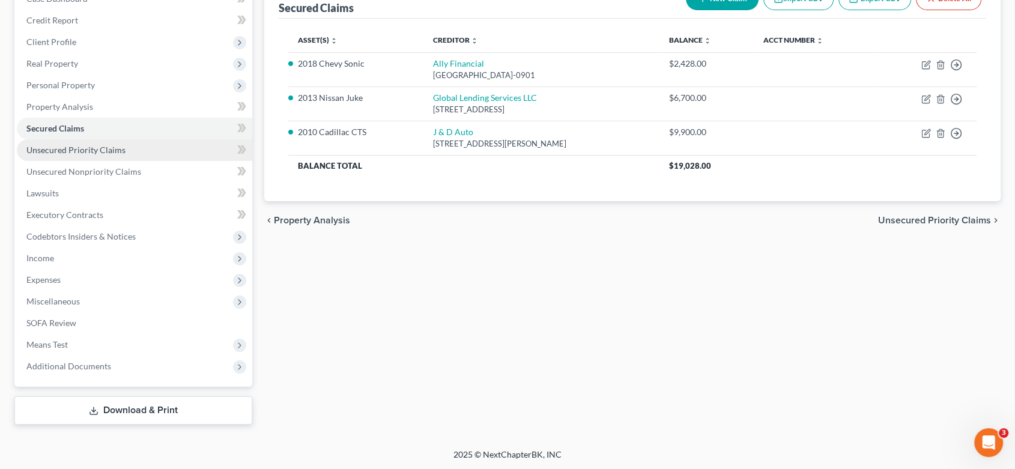
click at [101, 148] on span "Unsecured Priority Claims" at bounding box center [75, 150] width 99 height 10
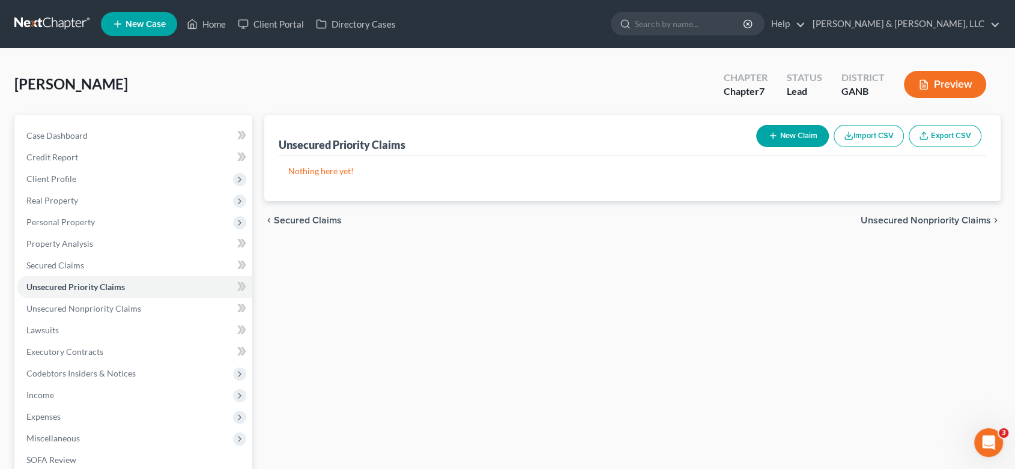
click at [778, 131] on button "New Claim" at bounding box center [792, 136] width 73 height 22
select select "0"
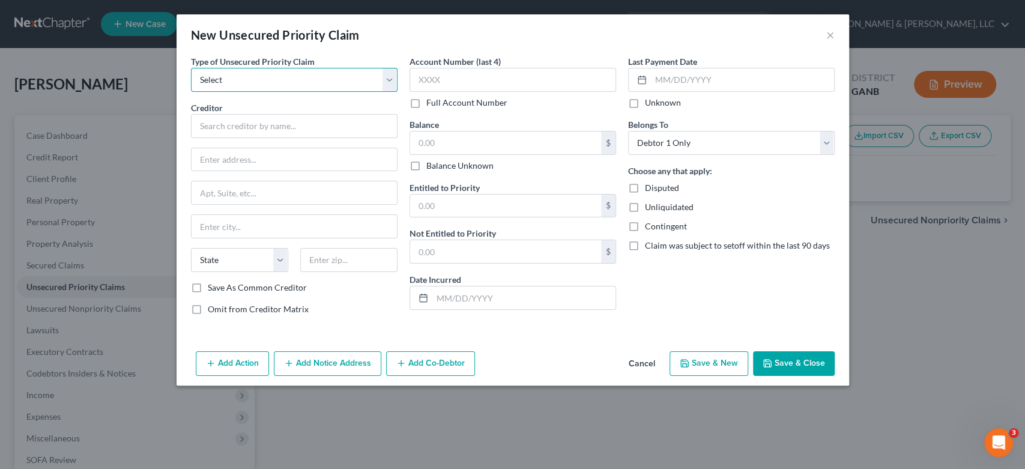
click at [386, 83] on select "Select Taxes & Other Government Units Domestic Support Obligations Extensions o…" at bounding box center [294, 80] width 207 height 24
select select "0"
click at [191, 68] on select "Select Taxes & Other Government Units Domestic Support Obligations Extensions o…" at bounding box center [294, 80] width 207 height 24
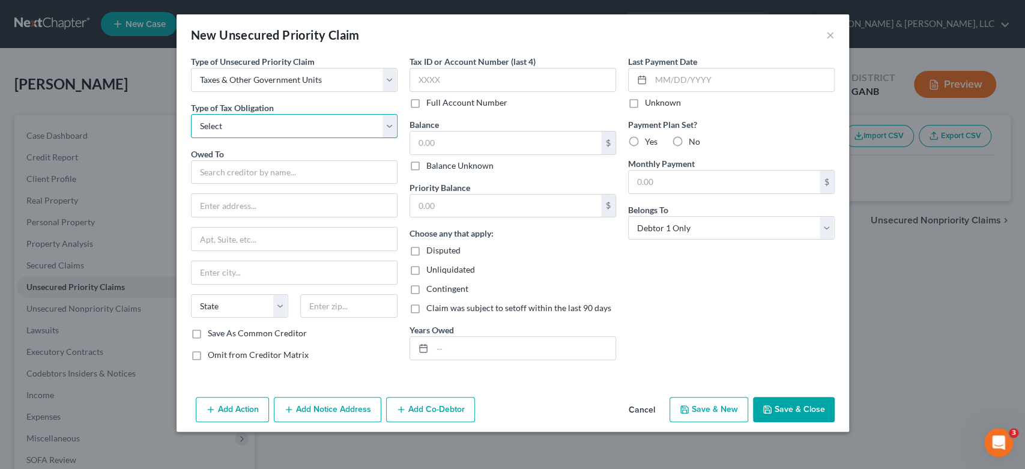
drag, startPoint x: 391, startPoint y: 128, endPoint x: 372, endPoint y: 136, distance: 20.2
click at [391, 127] on select "Select Federal City State Franchise Tax Board Other" at bounding box center [294, 126] width 207 height 24
select select "0"
click at [191, 114] on select "Select Federal City State Franchise Tax Board Other" at bounding box center [294, 126] width 207 height 24
click at [240, 169] on input "text" at bounding box center [294, 172] width 207 height 24
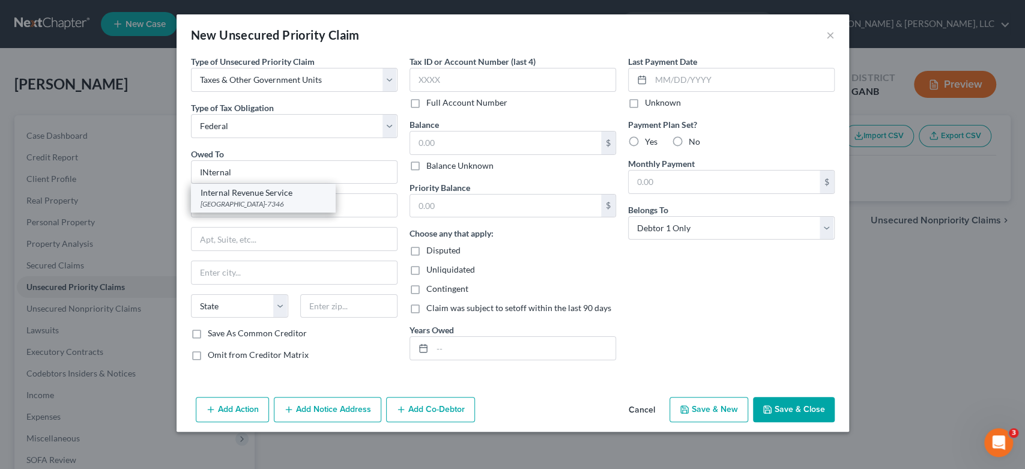
click at [256, 191] on div "Internal Revenue Service" at bounding box center [263, 193] width 125 height 12
type input "Internal Revenue Service"
type input "PO Box 7346"
type input "[GEOGRAPHIC_DATA]"
select select "39"
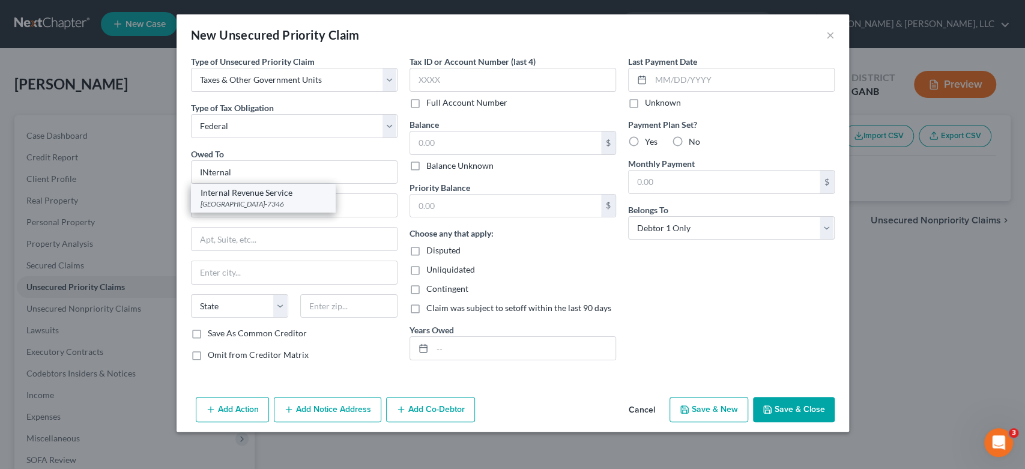
type input "19101-7346"
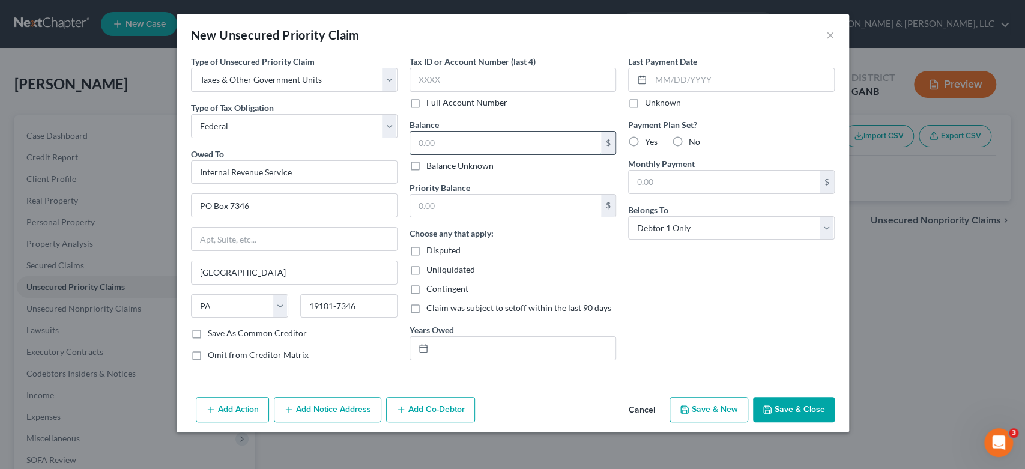
click at [459, 136] on input "text" at bounding box center [505, 142] width 191 height 23
type input "300.00"
click at [459, 351] on input "text" at bounding box center [523, 348] width 183 height 23
type input "2024"
click at [795, 408] on button "Save & Close" at bounding box center [794, 409] width 82 height 25
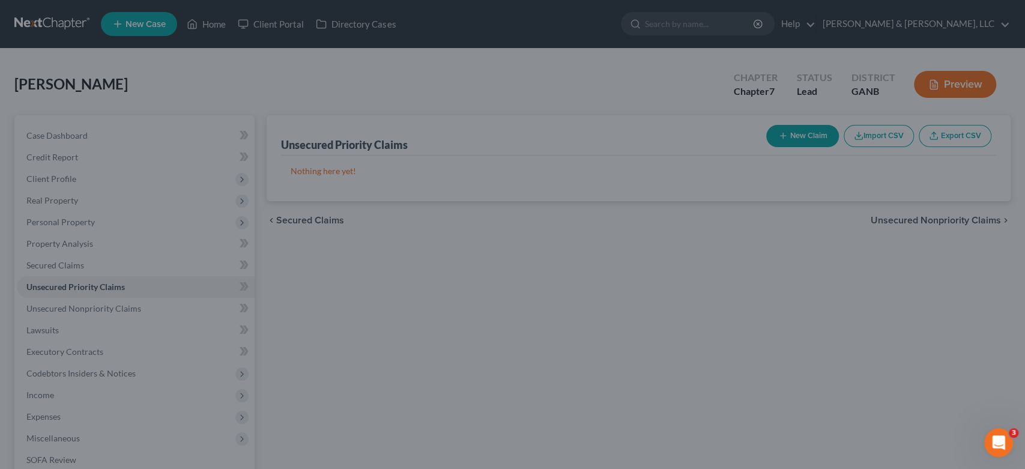
type input "0.00"
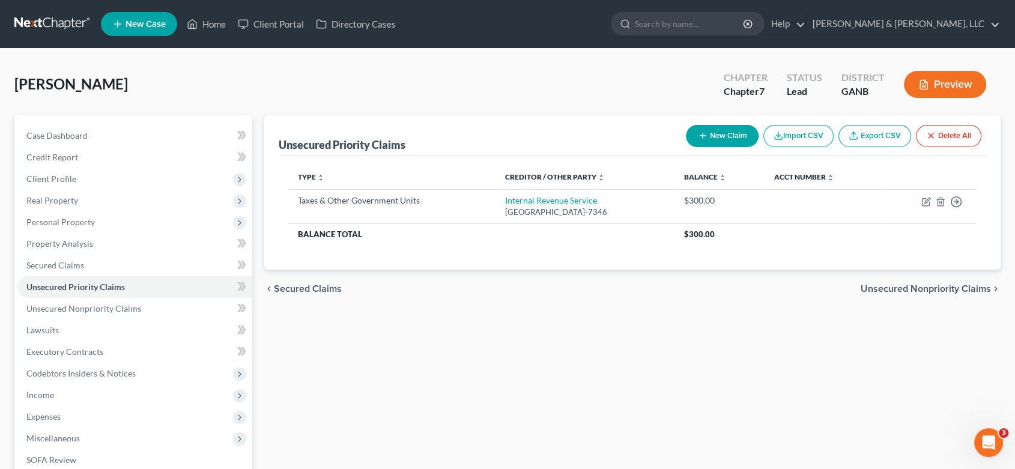
click at [731, 133] on button "New Claim" at bounding box center [722, 136] width 73 height 22
select select "0"
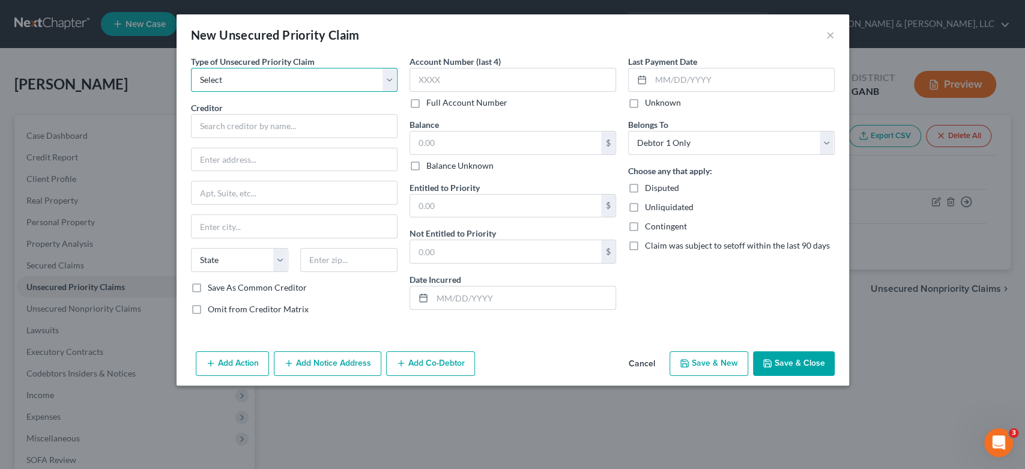
click at [390, 79] on select "Select Taxes & Other Government Units Domestic Support Obligations Extensions o…" at bounding box center [294, 80] width 207 height 24
select select "0"
click at [191, 68] on select "Select Taxes & Other Government Units Domestic Support Obligations Extensions o…" at bounding box center [294, 80] width 207 height 24
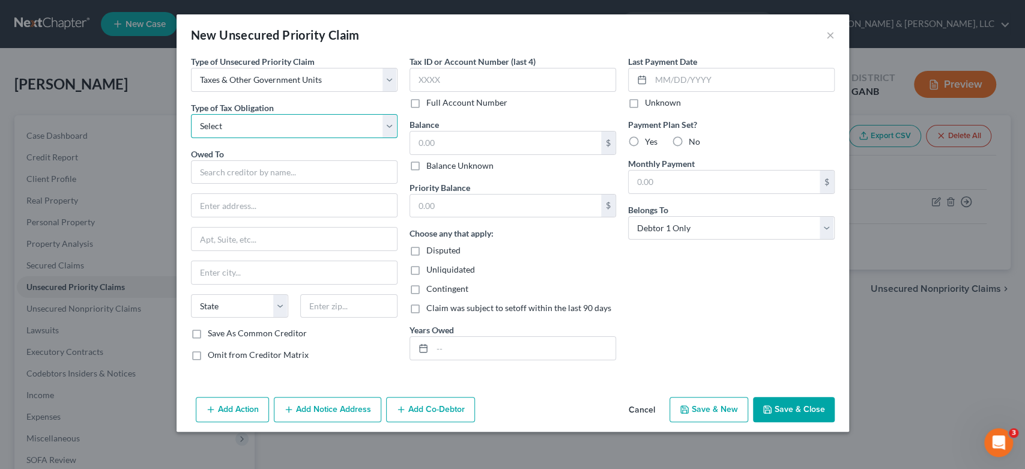
click at [387, 133] on select "Select Federal City State Franchise Tax Board Other" at bounding box center [294, 126] width 207 height 24
select select "2"
click at [191, 114] on select "Select Federal City State Franchise Tax Board Other" at bounding box center [294, 126] width 207 height 24
drag, startPoint x: 246, startPoint y: 174, endPoint x: 270, endPoint y: 162, distance: 27.7
click at [252, 169] on input "text" at bounding box center [294, 172] width 207 height 24
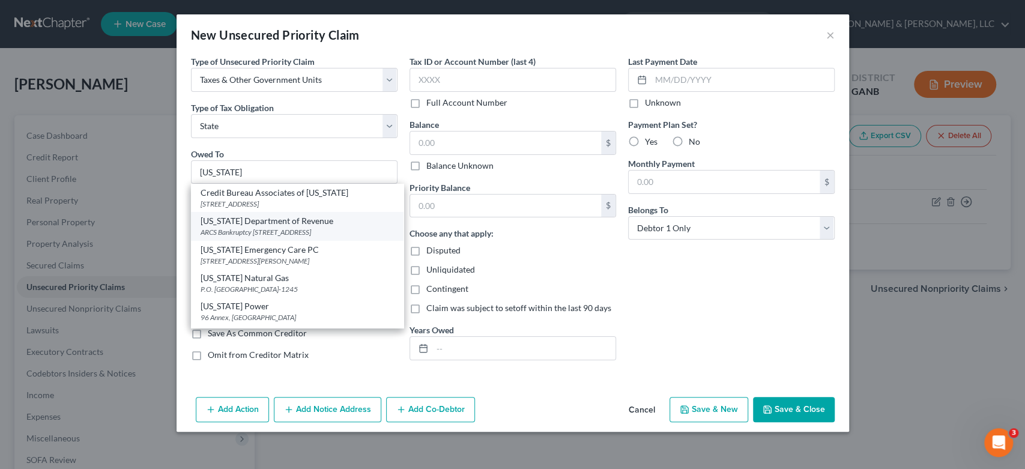
click at [277, 229] on div "ARCS Bankruptcy [STREET_ADDRESS]" at bounding box center [297, 232] width 193 height 10
type input "[US_STATE] Department of Revenue"
type input "ARCS Bankruptcy"
type input "[STREET_ADDRESS]"
type input "[GEOGRAPHIC_DATA]"
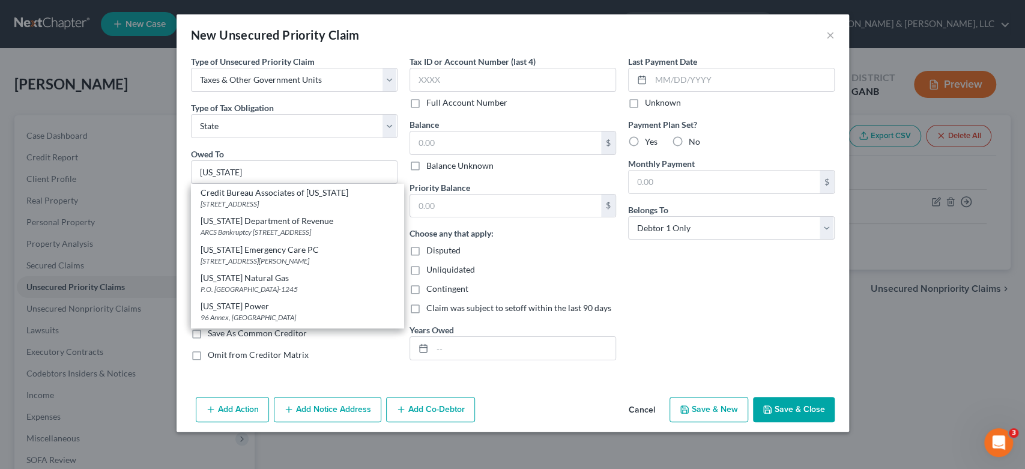
select select "10"
type input "30345-3202"
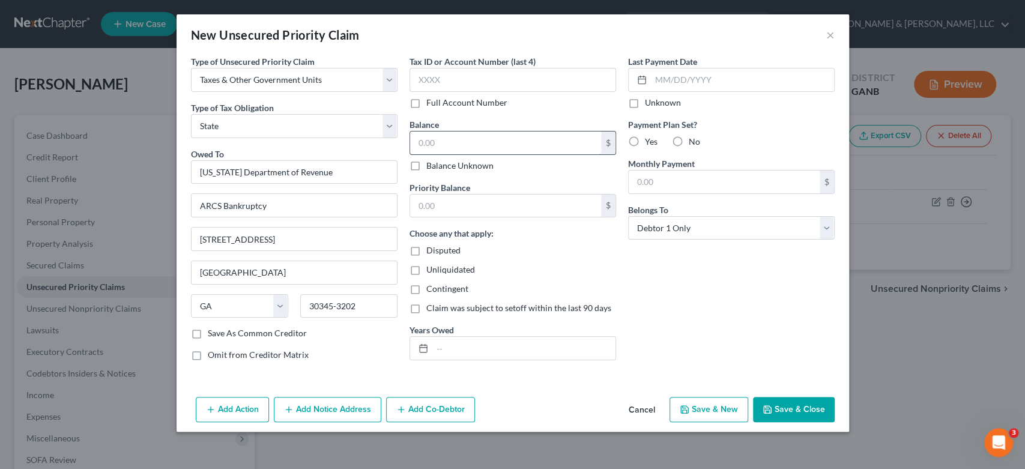
click at [451, 142] on input "text" at bounding box center [505, 142] width 191 height 23
type input "0.00"
click at [451, 207] on input "text" at bounding box center [505, 206] width 191 height 23
type input "0.00"
click at [717, 409] on button "Save & New" at bounding box center [708, 409] width 79 height 25
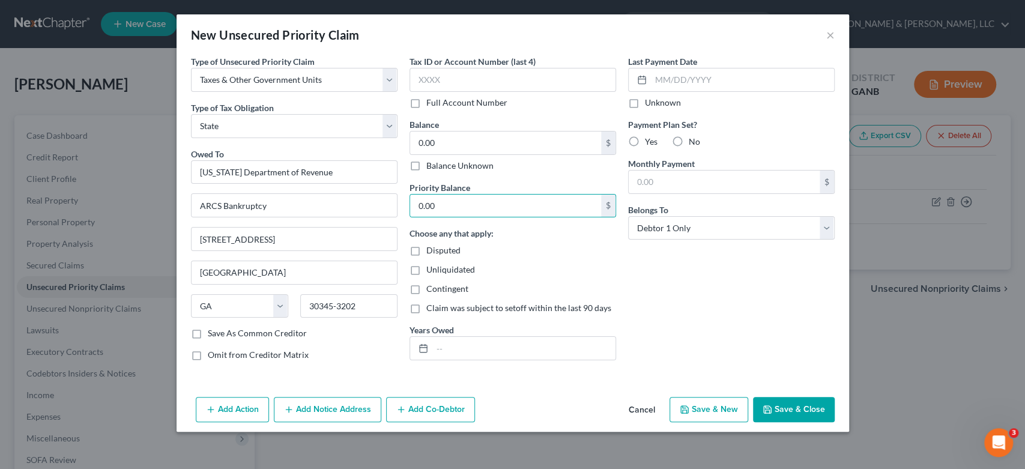
select select "0"
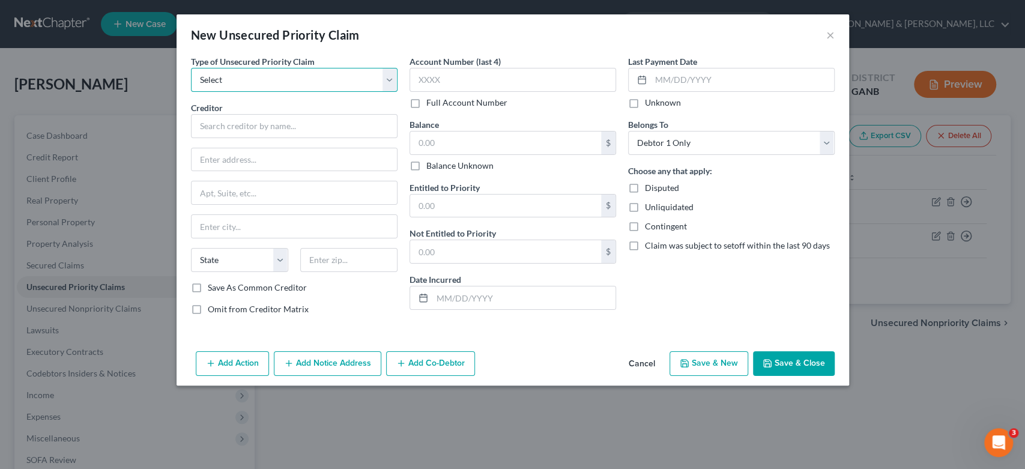
drag, startPoint x: 245, startPoint y: 71, endPoint x: 267, endPoint y: 90, distance: 28.9
click at [245, 71] on select "Select Taxes & Other Government Units Domestic Support Obligations Extensions o…" at bounding box center [294, 80] width 207 height 24
click at [831, 32] on button "×" at bounding box center [830, 35] width 8 height 14
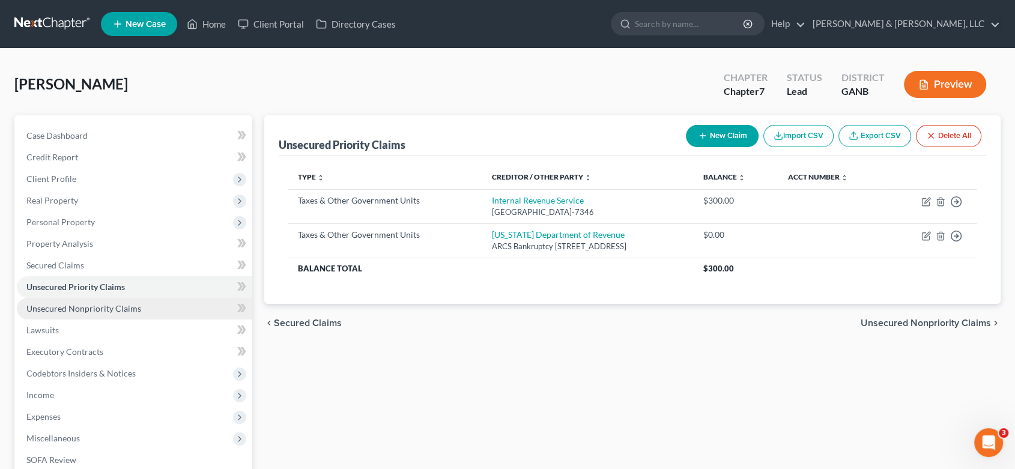
click at [116, 307] on span "Unsecured Nonpriority Claims" at bounding box center [83, 308] width 115 height 10
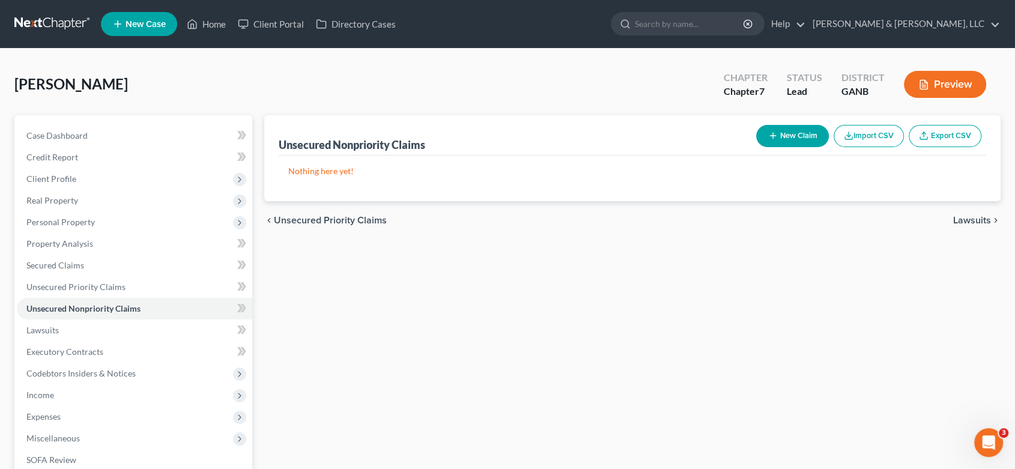
click at [791, 138] on button "New Claim" at bounding box center [792, 136] width 73 height 22
select select "0"
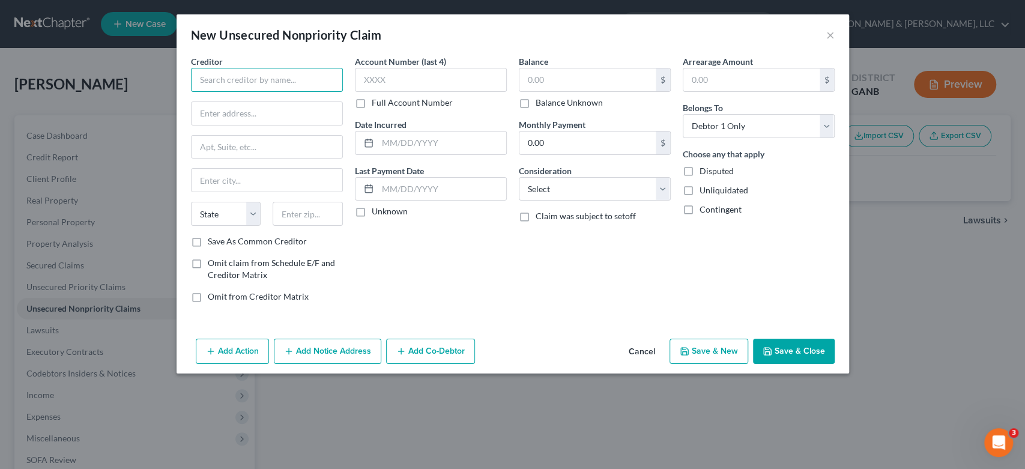
click at [243, 82] on input "text" at bounding box center [267, 80] width 152 height 24
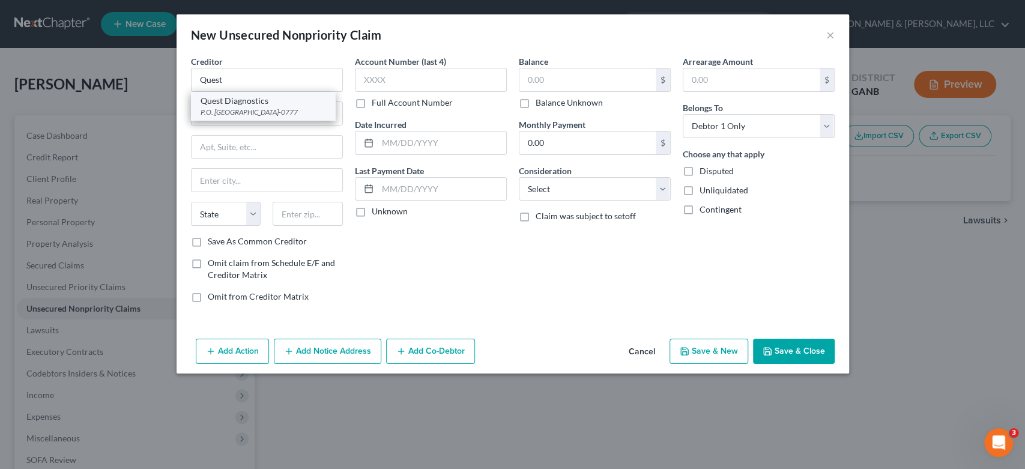
click at [271, 105] on div "Quest Diagnostics" at bounding box center [263, 101] width 125 height 12
type input "Quest Diagnostics"
type input "P.O. Box 740777"
type input "[GEOGRAPHIC_DATA]"
select select "36"
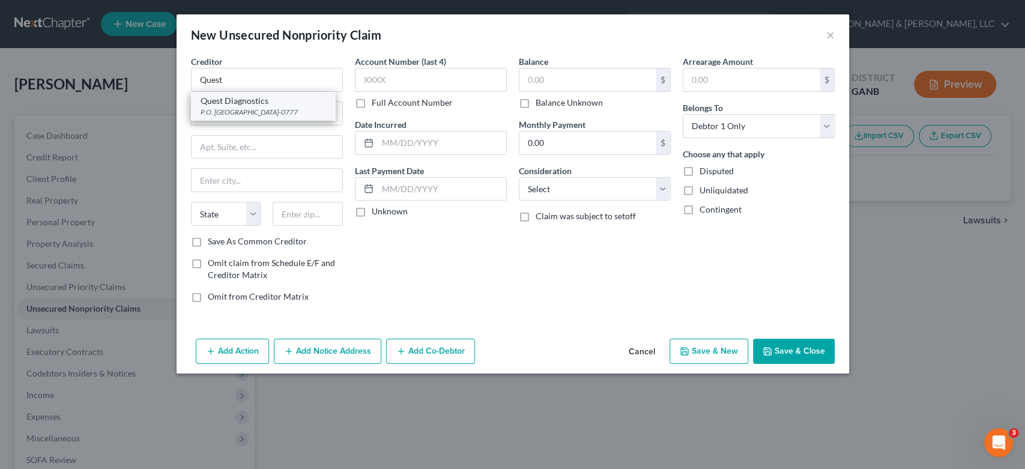
type input "45274-0777"
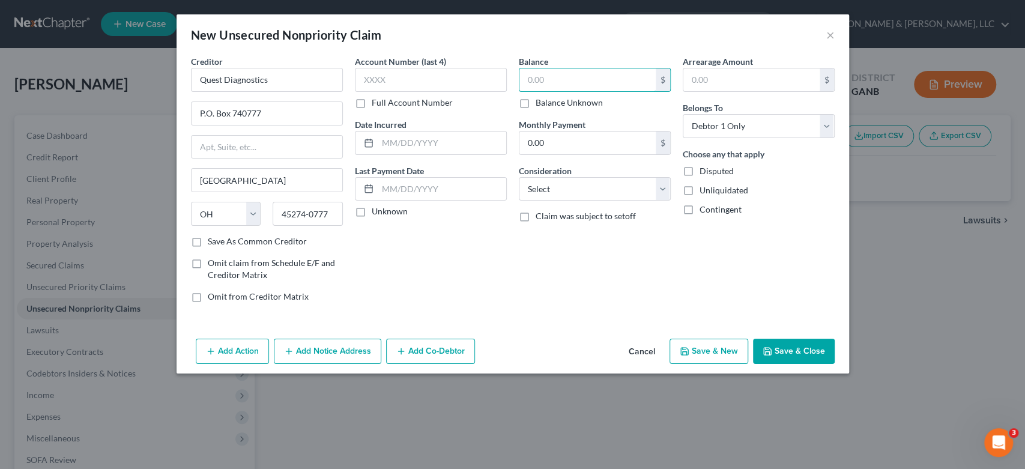
drag, startPoint x: 570, startPoint y: 85, endPoint x: 674, endPoint y: 19, distance: 122.8
click at [574, 83] on input "text" at bounding box center [587, 79] width 136 height 23
type input "189.00"
click at [664, 187] on select "Select Cable / Satellite Services Collection Agency Credit Card Debt Debt Couns…" at bounding box center [595, 189] width 152 height 24
select select "9"
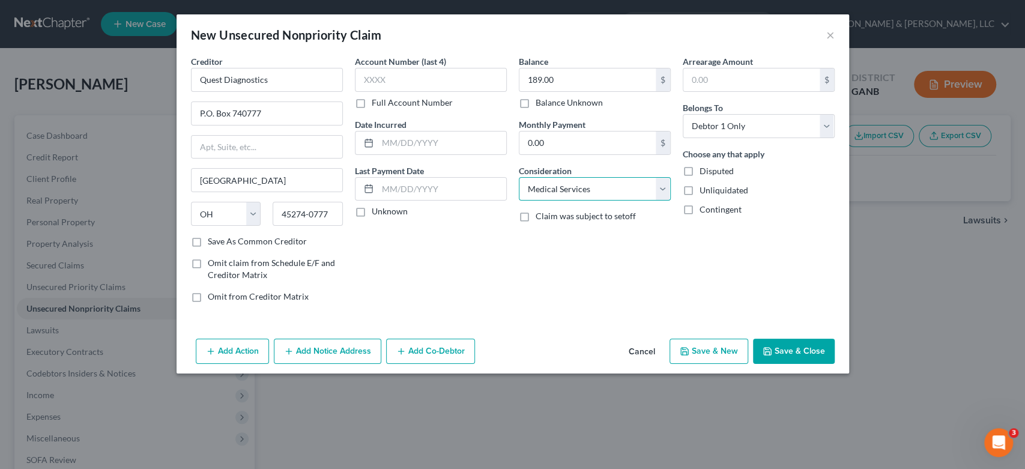
click at [519, 177] on select "Select Cable / Satellite Services Collection Agency Credit Card Debt Debt Couns…" at bounding box center [595, 189] width 152 height 24
click at [345, 354] on button "Add Notice Address" at bounding box center [327, 351] width 107 height 25
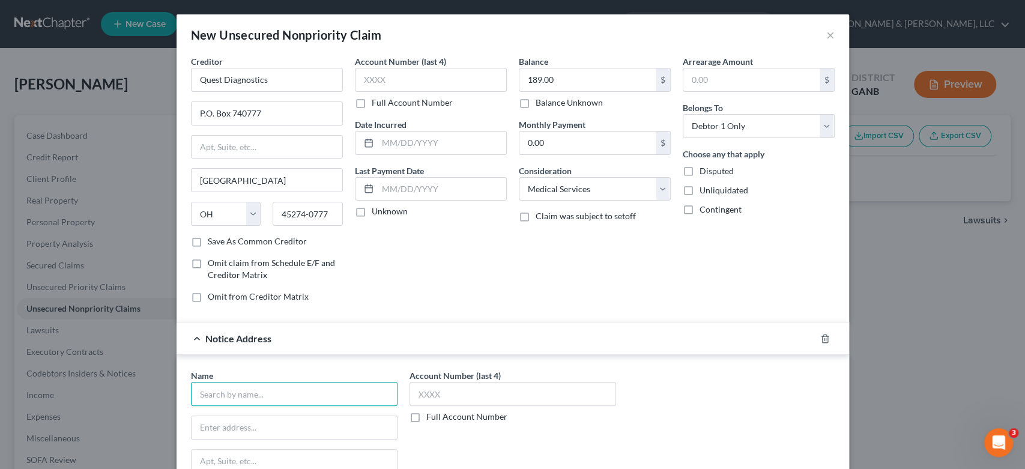
drag, startPoint x: 232, startPoint y: 402, endPoint x: 237, endPoint y: 396, distance: 7.2
click at [234, 402] on input "text" at bounding box center [294, 394] width 207 height 24
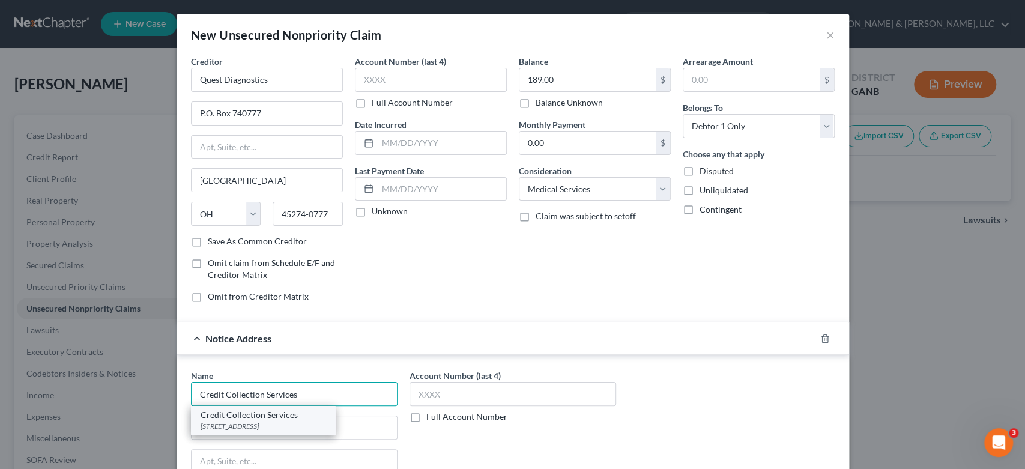
type input "Credit Collection Services"
click at [240, 418] on div "Credit Collection Services" at bounding box center [263, 415] width 125 height 12
type input "[STREET_ADDRESS]"
type input "[PERSON_NAME]"
select select "22"
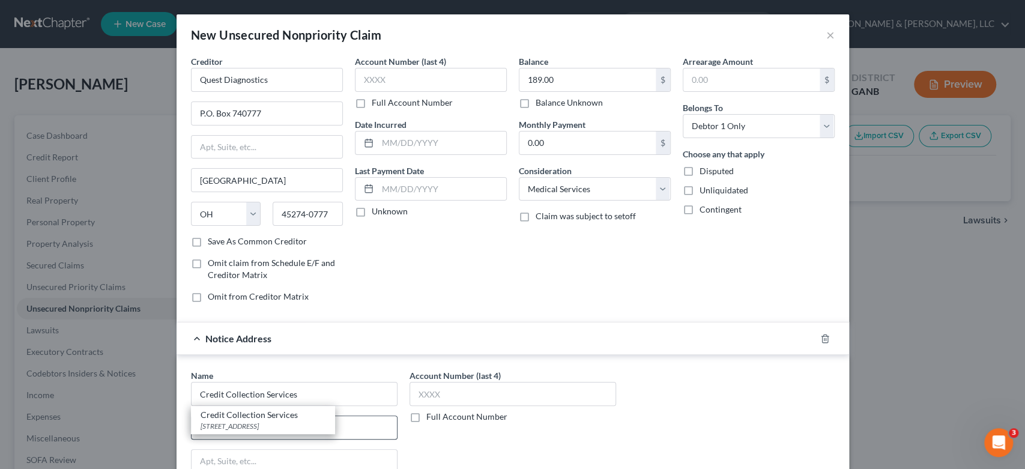
type input "02062"
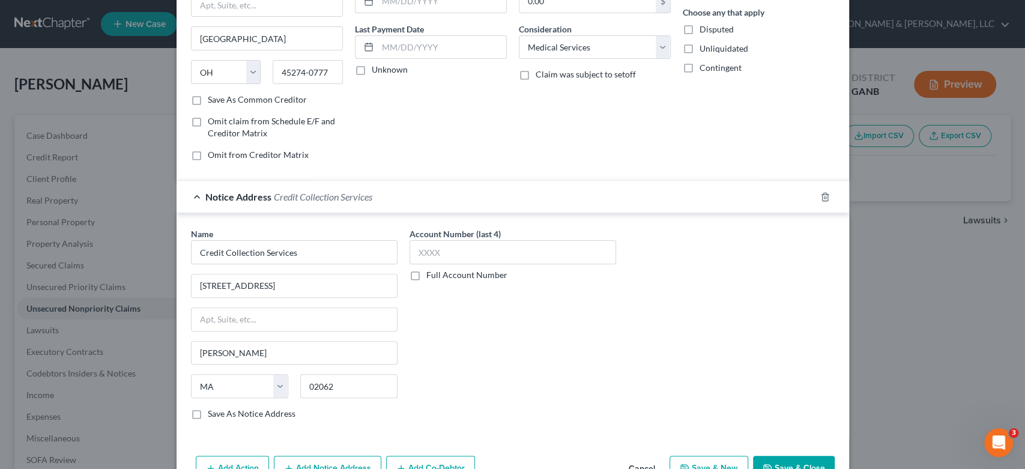
scroll to position [176, 0]
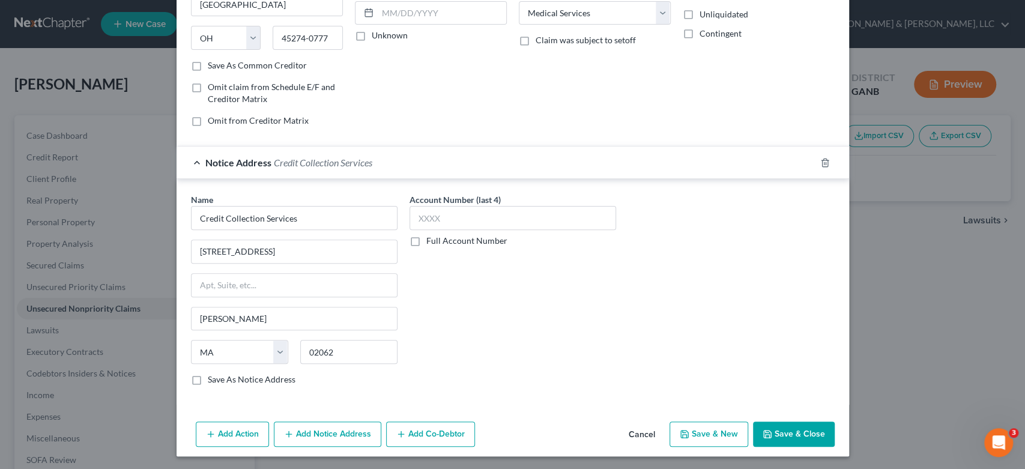
drag, startPoint x: 784, startPoint y: 431, endPoint x: 757, endPoint y: 384, distance: 53.9
click at [785, 430] on button "Save & Close" at bounding box center [794, 433] width 82 height 25
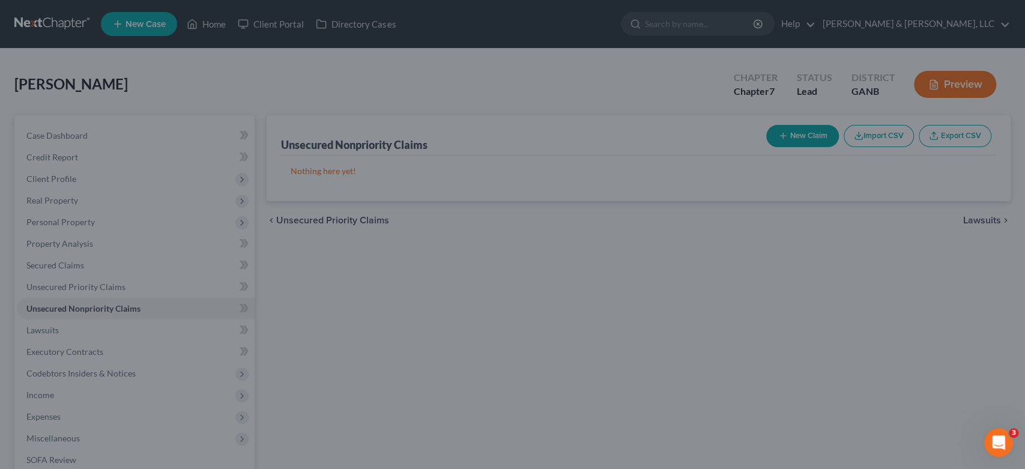
scroll to position [0, 0]
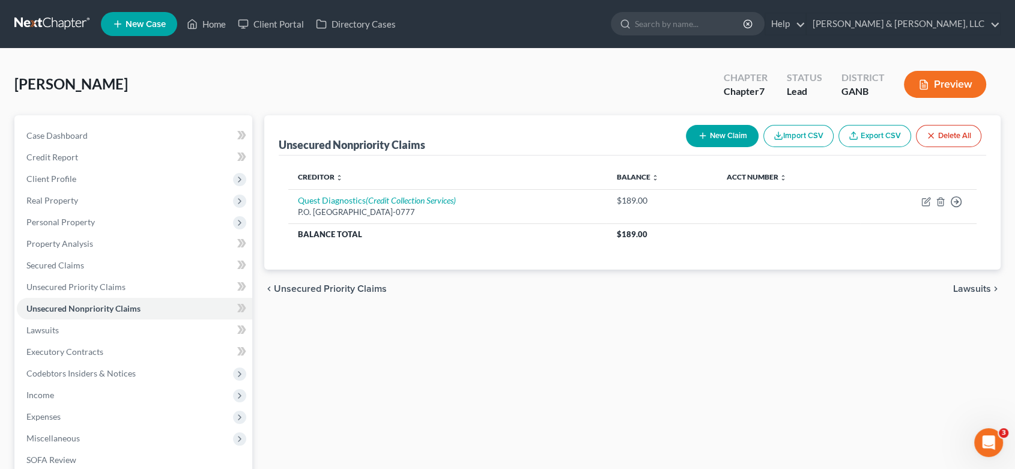
click at [730, 143] on button "New Claim" at bounding box center [722, 136] width 73 height 22
select select "0"
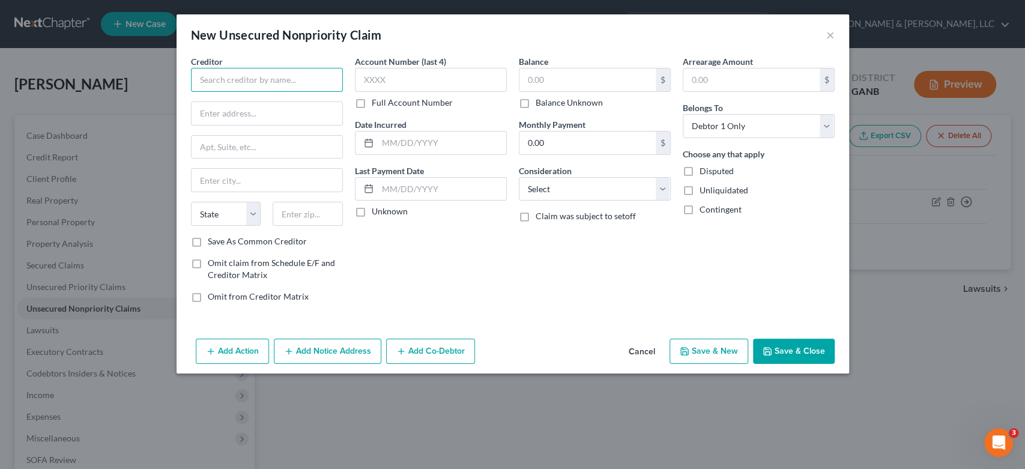
drag, startPoint x: 211, startPoint y: 80, endPoint x: 225, endPoint y: 61, distance: 23.7
click at [214, 76] on input "text" at bounding box center [267, 80] width 152 height 24
type input "Southeast Medical Group"
click at [216, 124] on input "text" at bounding box center [267, 113] width 151 height 23
type input "[STREET_ADDRESS]"
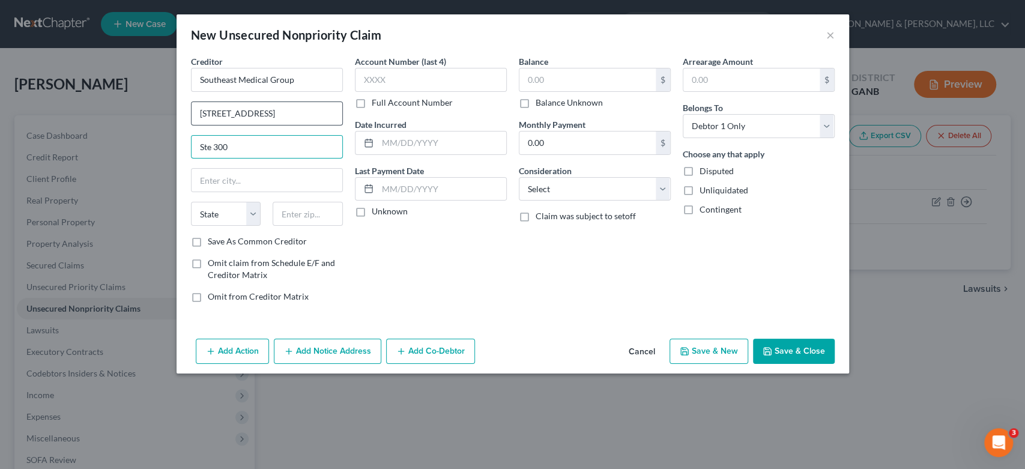
type input "Ste 300"
type input "Alpharetta"
select select "10"
type input "30022-4102"
click at [560, 89] on input "text" at bounding box center [587, 79] width 136 height 23
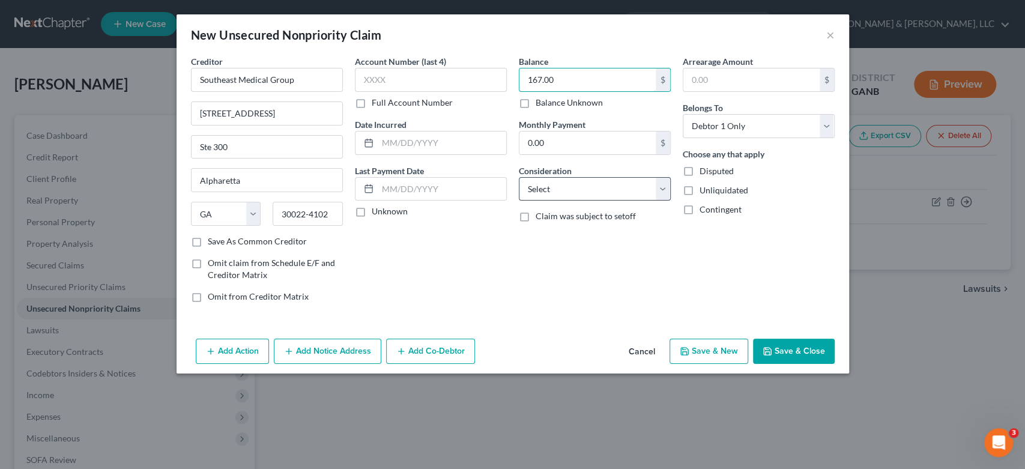
type input "167.00"
click at [660, 187] on select "Select Cable / Satellite Services Collection Agency Credit Card Debt Debt Couns…" at bounding box center [595, 189] width 152 height 24
select select "9"
click at [519, 177] on select "Select Cable / Satellite Services Collection Agency Credit Card Debt Debt Couns…" at bounding box center [595, 189] width 152 height 24
click at [717, 345] on button "Save & New" at bounding box center [708, 351] width 79 height 25
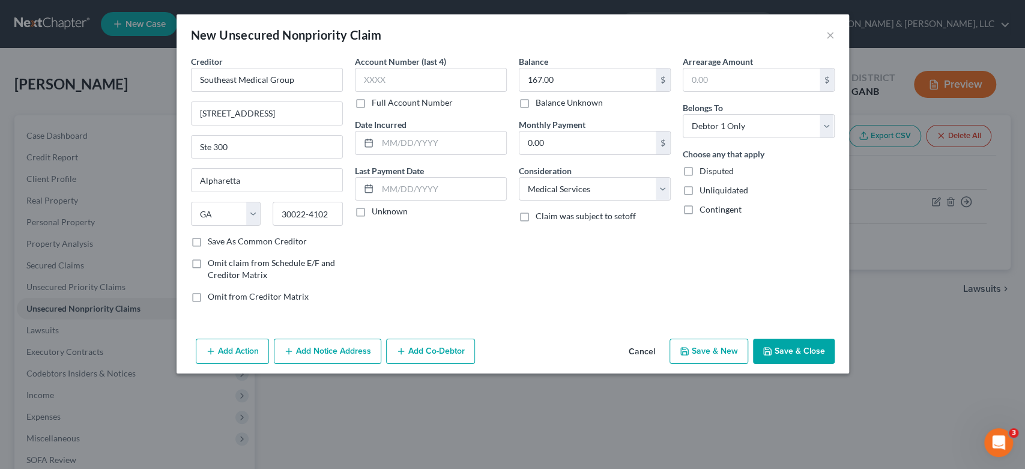
select select "0"
click at [826, 36] on button "×" at bounding box center [830, 35] width 8 height 14
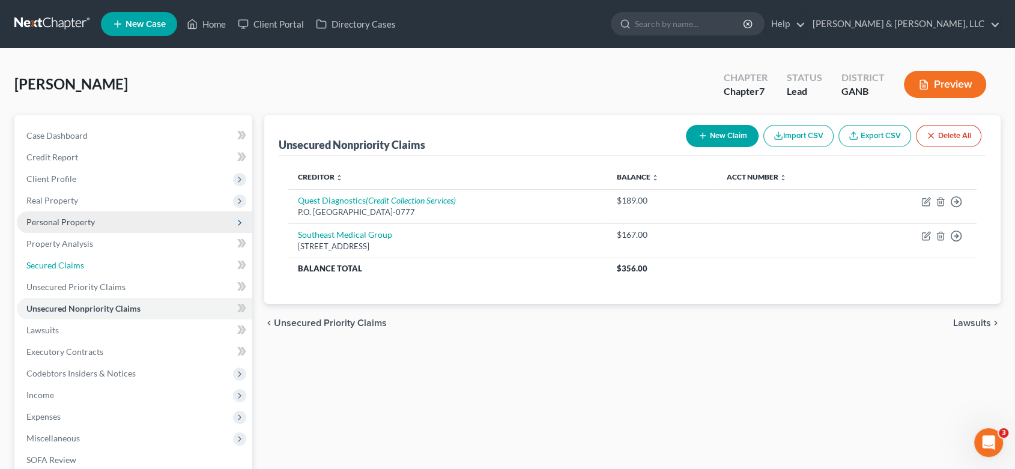
drag, startPoint x: 62, startPoint y: 266, endPoint x: 216, endPoint y: 216, distance: 161.2
click at [63, 267] on span "Secured Claims" at bounding box center [55, 265] width 58 height 10
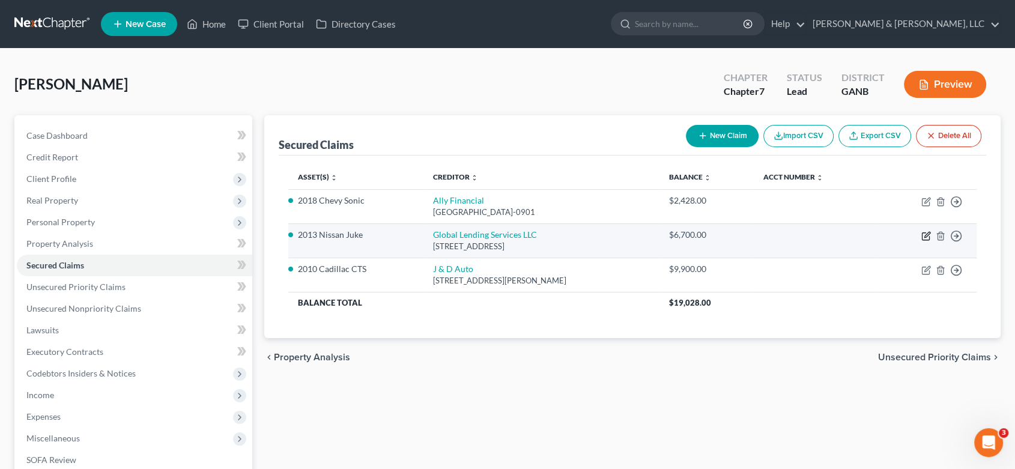
click at [926, 234] on icon "button" at bounding box center [926, 234] width 5 height 5
select select "42"
select select "2"
select select "0"
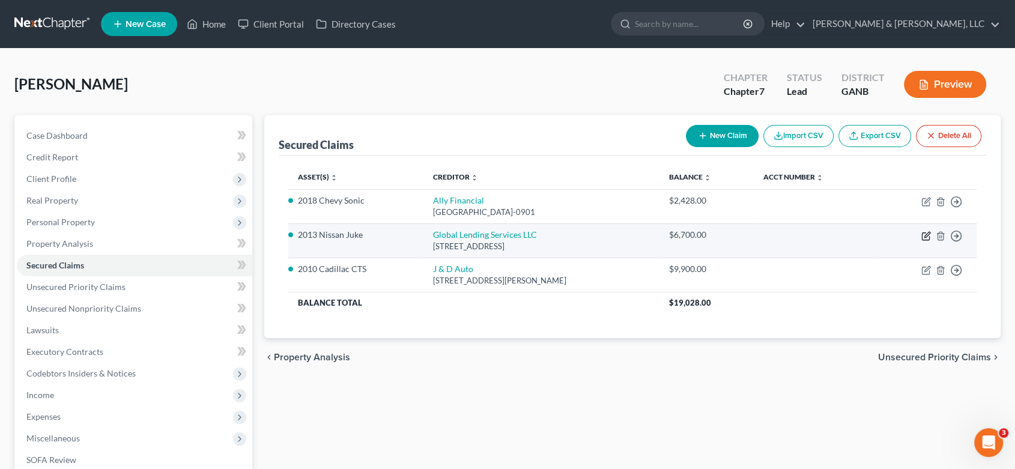
select select "0"
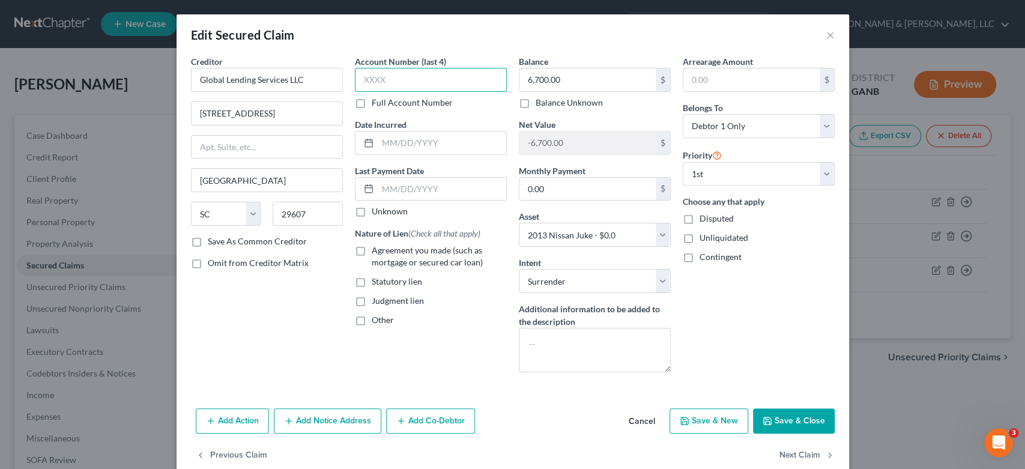
click at [402, 79] on input "text" at bounding box center [431, 80] width 152 height 24
type input "0239"
click at [826, 33] on button "×" at bounding box center [830, 35] width 8 height 14
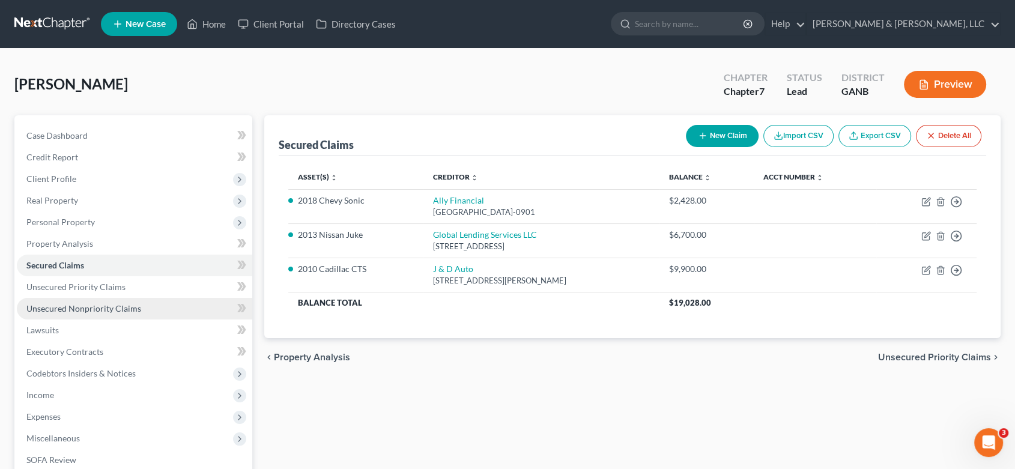
click at [98, 308] on span "Unsecured Nonpriority Claims" at bounding box center [83, 308] width 115 height 10
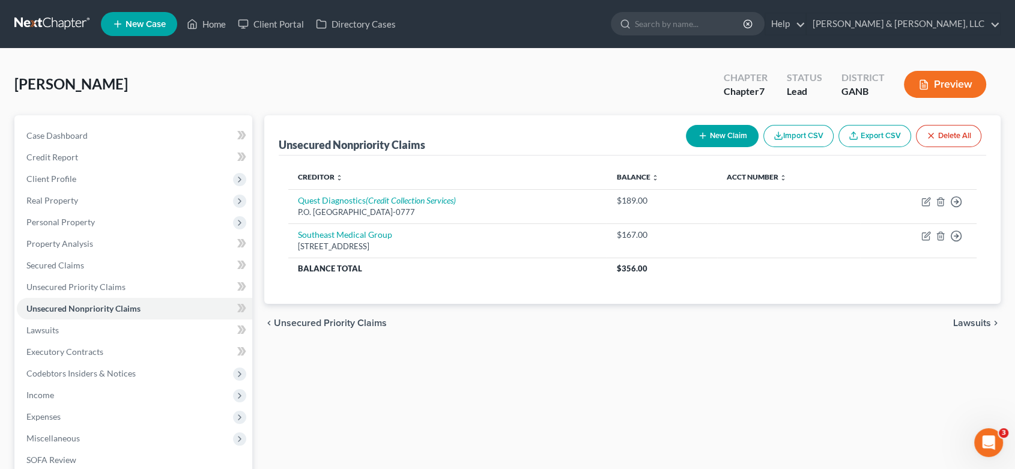
click at [717, 134] on button "New Claim" at bounding box center [722, 136] width 73 height 22
select select "0"
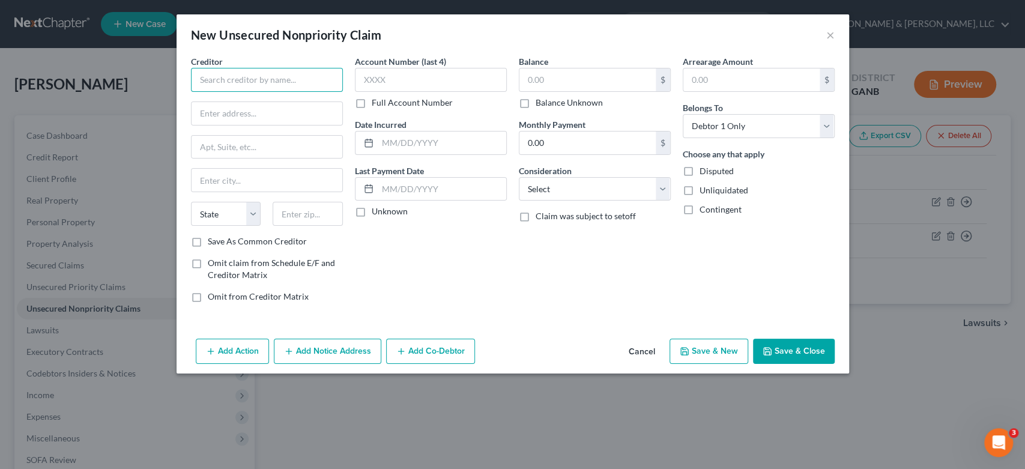
drag, startPoint x: 216, startPoint y: 80, endPoint x: 261, endPoint y: 58, distance: 51.0
click at [216, 80] on input "text" at bounding box center [267, 80] width 152 height 24
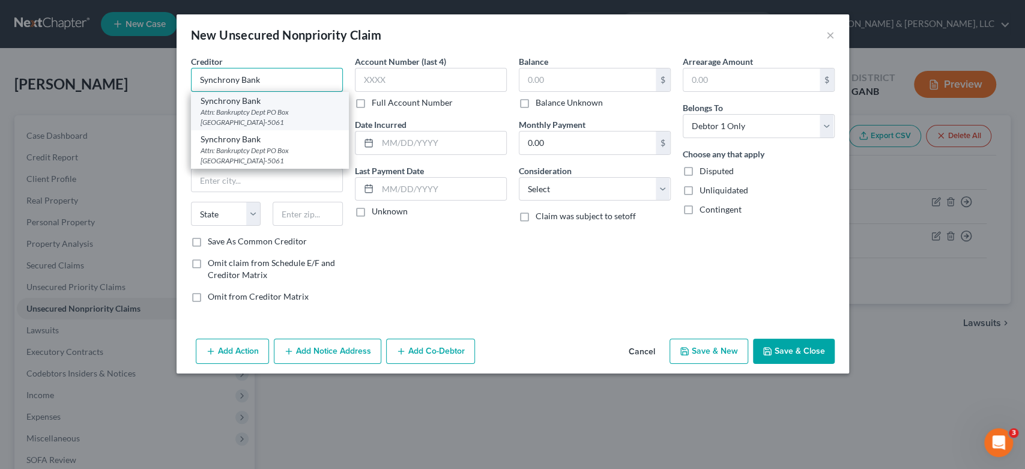
type input "Synchrony Bank"
click at [269, 116] on div "Attn: Bankruptcy Dept PO Box [GEOGRAPHIC_DATA]-5061" at bounding box center [270, 117] width 139 height 20
type input "Attn: Bankruptcy Dept"
type input "PO Box 965061"
type input "Orlando"
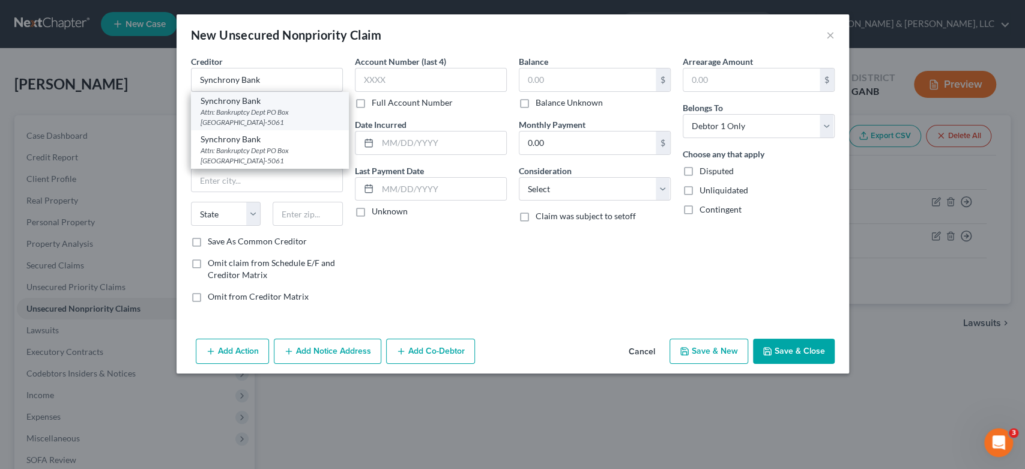
select select "9"
type input "32896-5061"
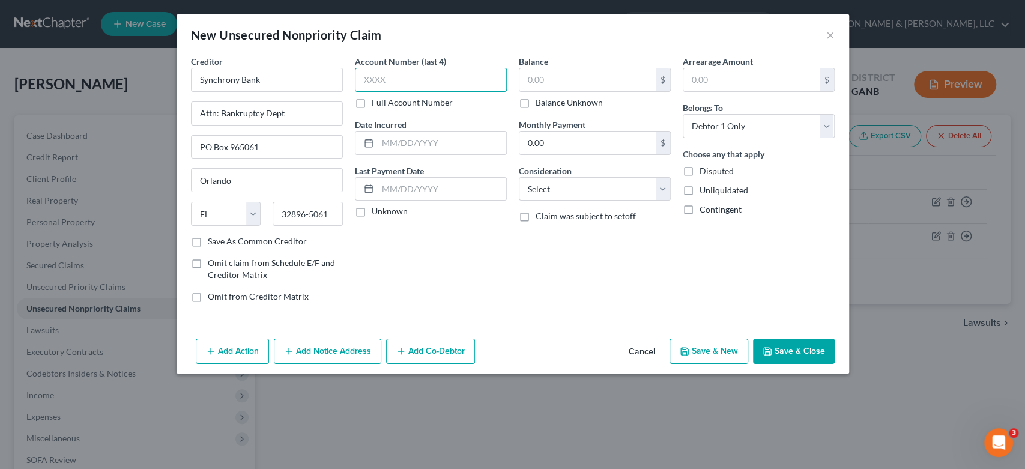
click at [433, 70] on input "text" at bounding box center [431, 80] width 152 height 24
type input "0585"
click at [548, 79] on input "text" at bounding box center [587, 79] width 136 height 23
type input "1,951.00"
click at [660, 189] on select "Select Cable / Satellite Services Collection Agency Credit Card Debt Debt Couns…" at bounding box center [595, 189] width 152 height 24
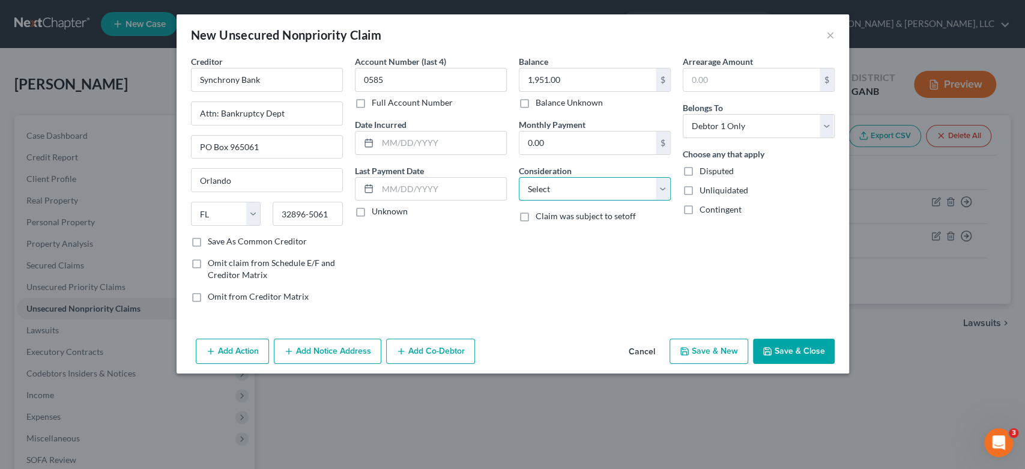
select select "2"
click at [519, 177] on select "Select Cable / Satellite Services Collection Agency Credit Card Debt Debt Couns…" at bounding box center [595, 189] width 152 height 24
click at [312, 352] on button "Add Notice Address" at bounding box center [327, 351] width 107 height 25
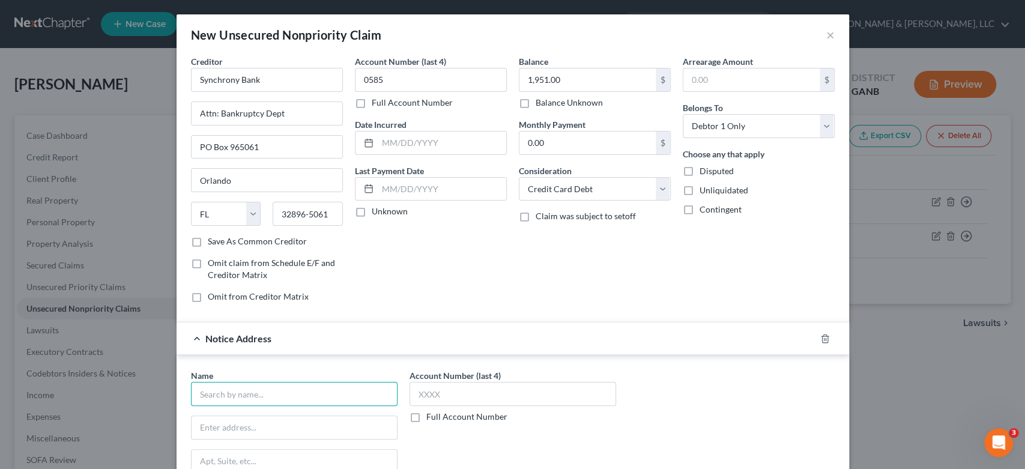
click at [223, 391] on input "text" at bounding box center [294, 394] width 207 height 24
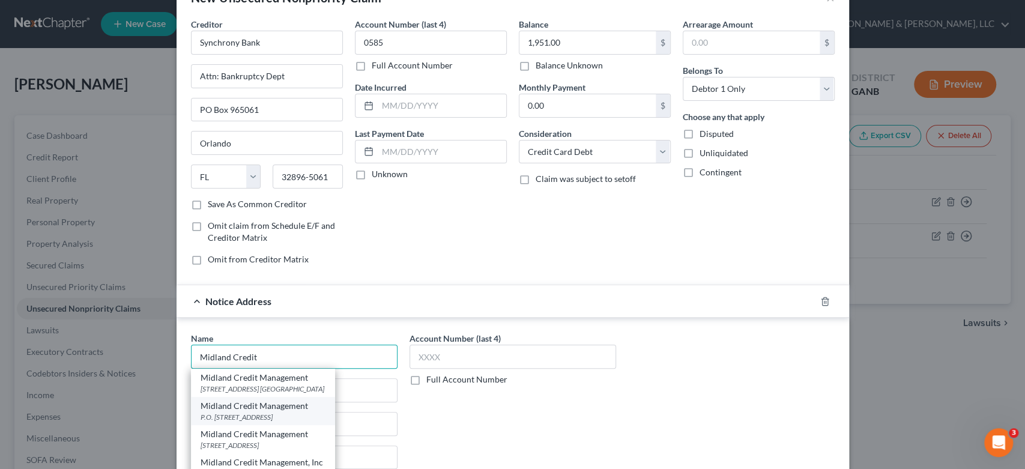
scroll to position [67, 0]
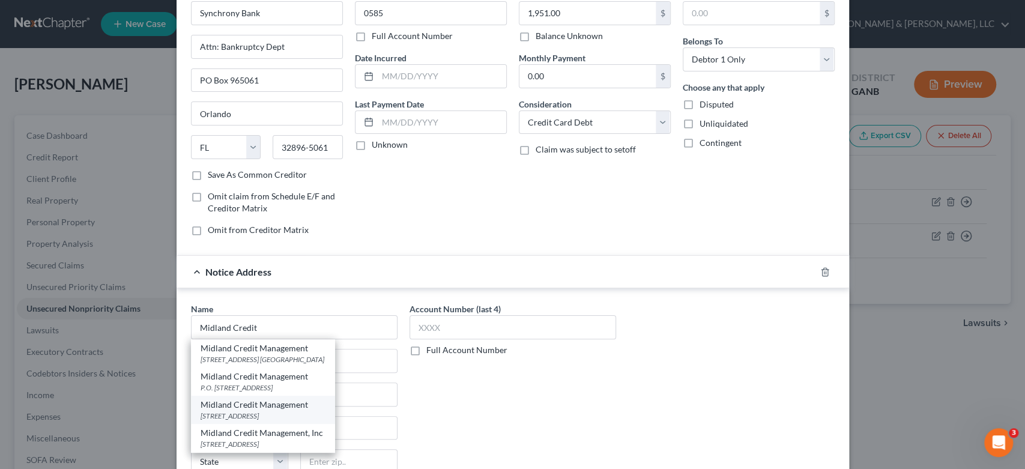
click at [266, 406] on div "Midland Credit Management" at bounding box center [263, 405] width 125 height 12
type input "Midland Credit Management"
type input "350 Camino De La Reina"
type input "Suite 100"
type input "[GEOGRAPHIC_DATA]"
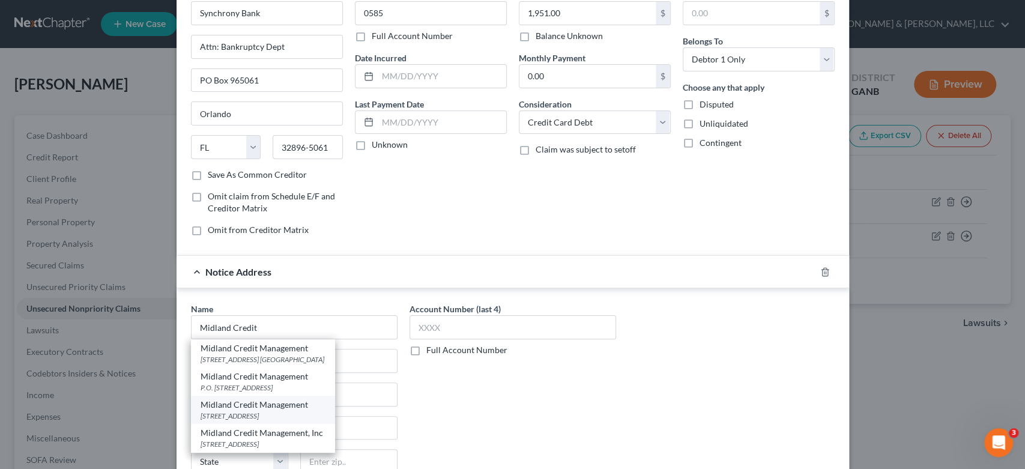
select select "4"
type input "92108"
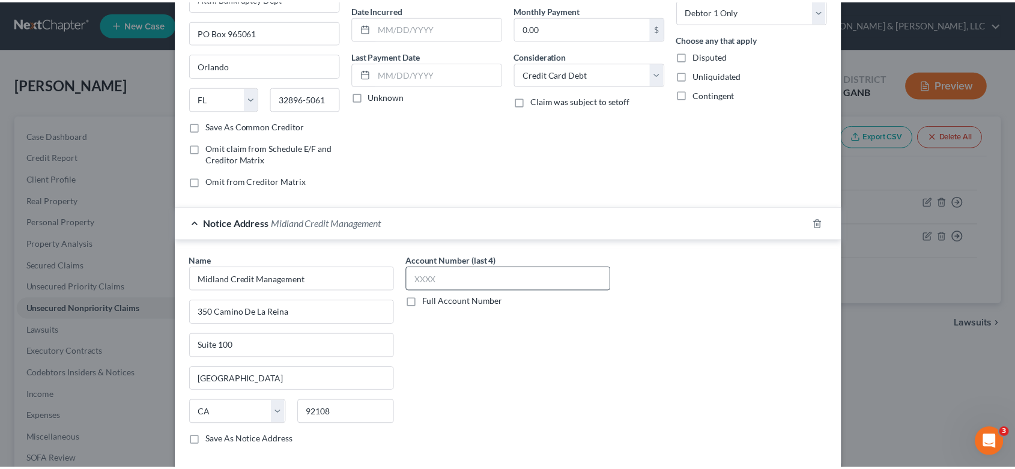
scroll to position [176, 0]
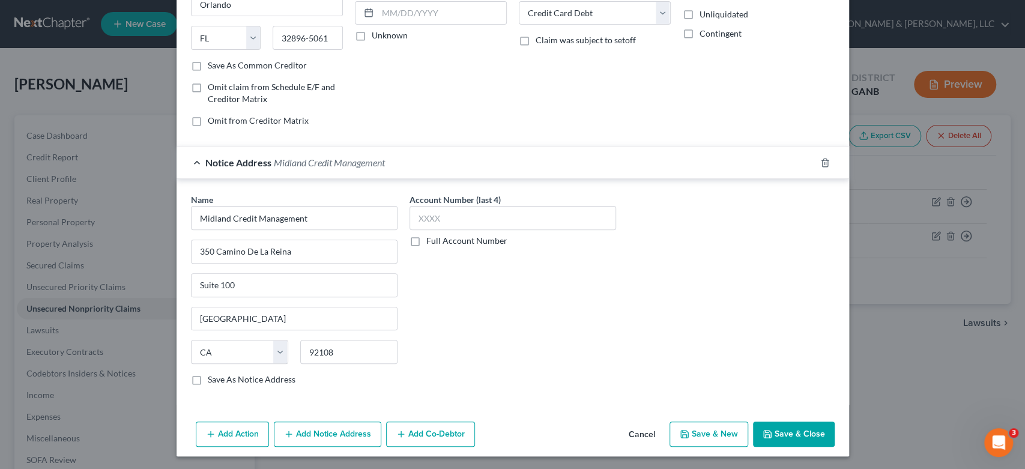
click at [783, 431] on button "Save & Close" at bounding box center [794, 433] width 82 height 25
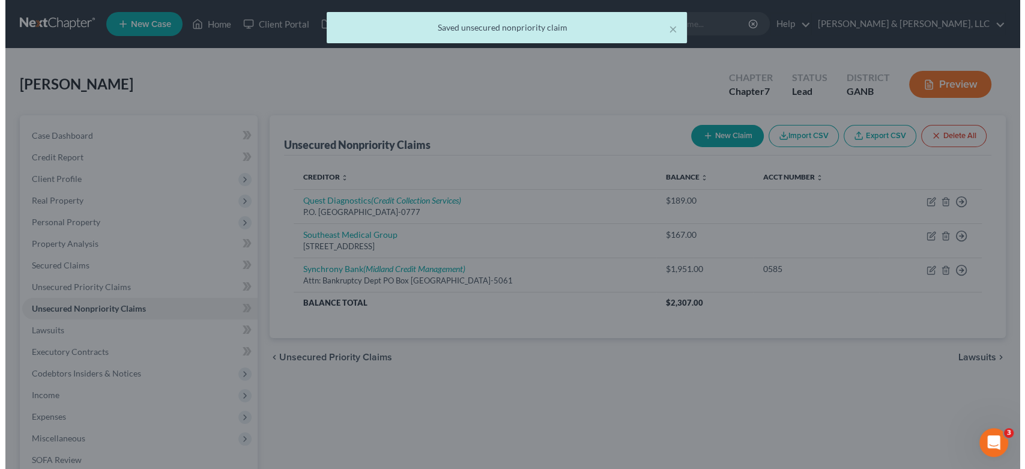
scroll to position [0, 0]
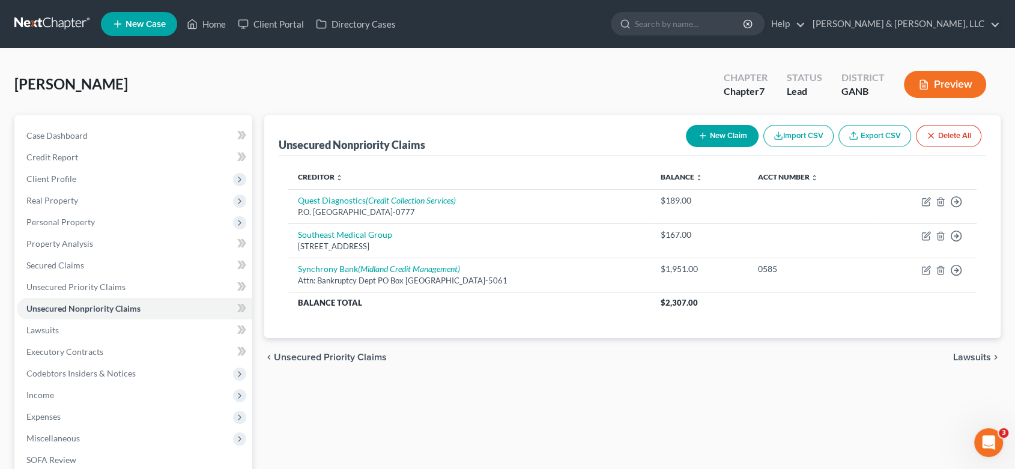
click at [729, 131] on button "New Claim" at bounding box center [722, 136] width 73 height 22
select select "0"
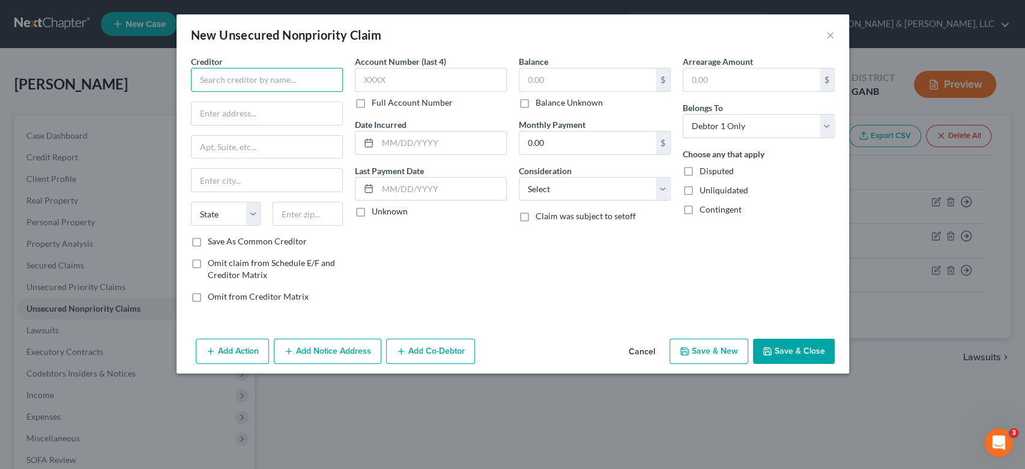
click at [253, 84] on input "text" at bounding box center [267, 80] width 152 height 24
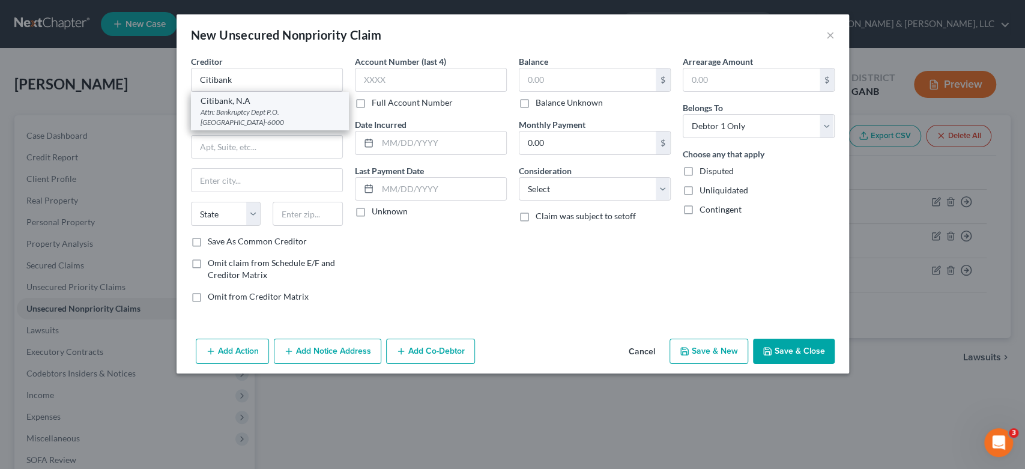
click at [269, 117] on div "Attn: Bankruptcy Dept P.O. [GEOGRAPHIC_DATA]-6000" at bounding box center [270, 117] width 139 height 20
type input "Citibank, N.A"
type input "Attn: Bankruptcy Dept"
type input "P.O. Box 6000"
type input "[GEOGRAPHIC_DATA]"
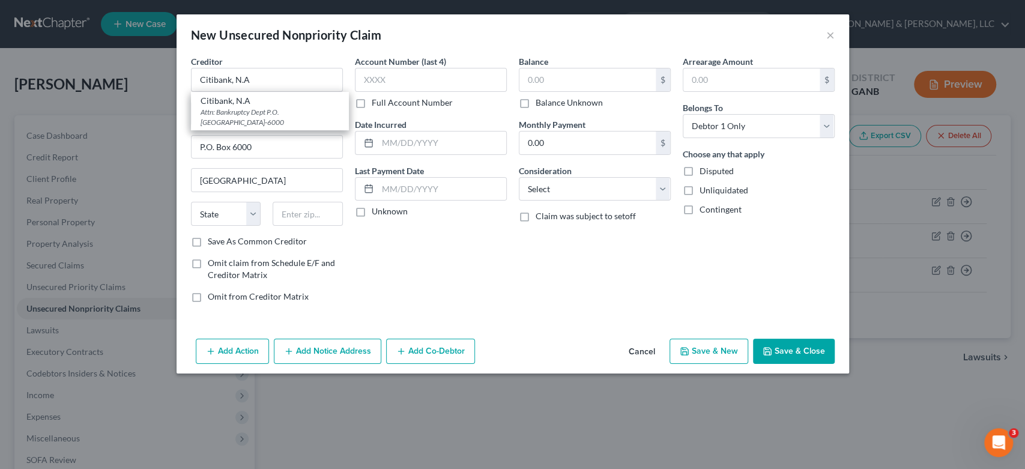
select select "43"
type input "57117-6000"
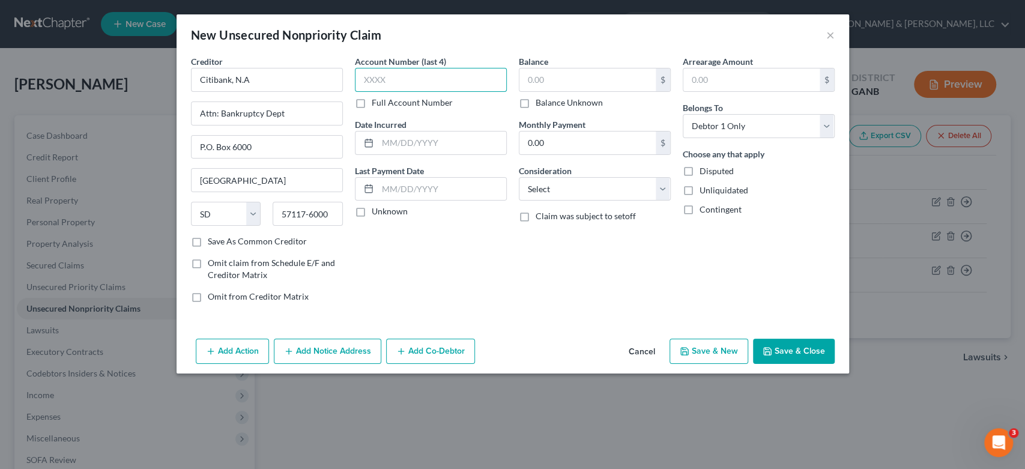
drag, startPoint x: 437, startPoint y: 81, endPoint x: 584, endPoint y: 52, distance: 149.4
click at [439, 80] on input "text" at bounding box center [431, 80] width 152 height 24
type input "9131"
click at [666, 80] on div "$" at bounding box center [663, 79] width 14 height 23
click at [664, 80] on div "$" at bounding box center [663, 79] width 14 height 23
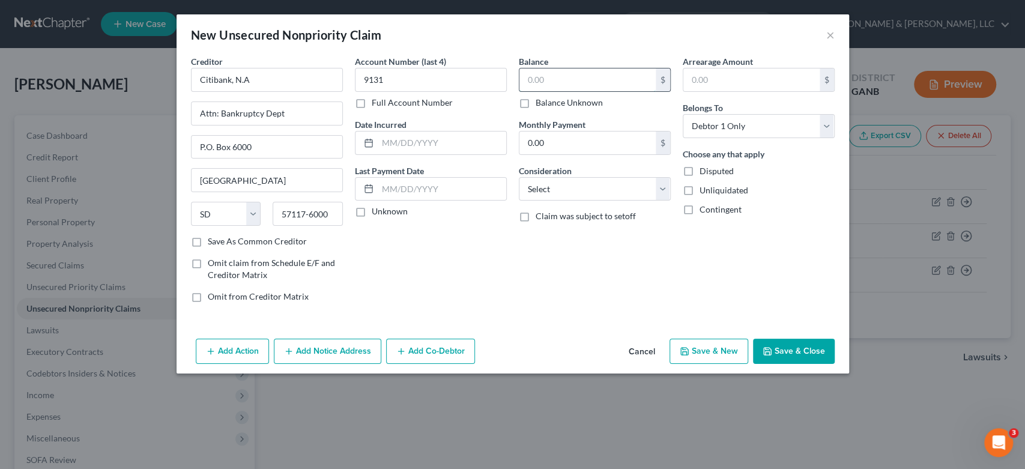
click at [599, 82] on input "text" at bounding box center [587, 79] width 136 height 23
type input "2,810"
click at [659, 186] on select "Select Cable / Satellite Services Collection Agency Credit Card Debt Debt Couns…" at bounding box center [595, 189] width 152 height 24
select select "2"
click at [519, 177] on select "Select Cable / Satellite Services Collection Agency Credit Card Debt Debt Couns…" at bounding box center [595, 189] width 152 height 24
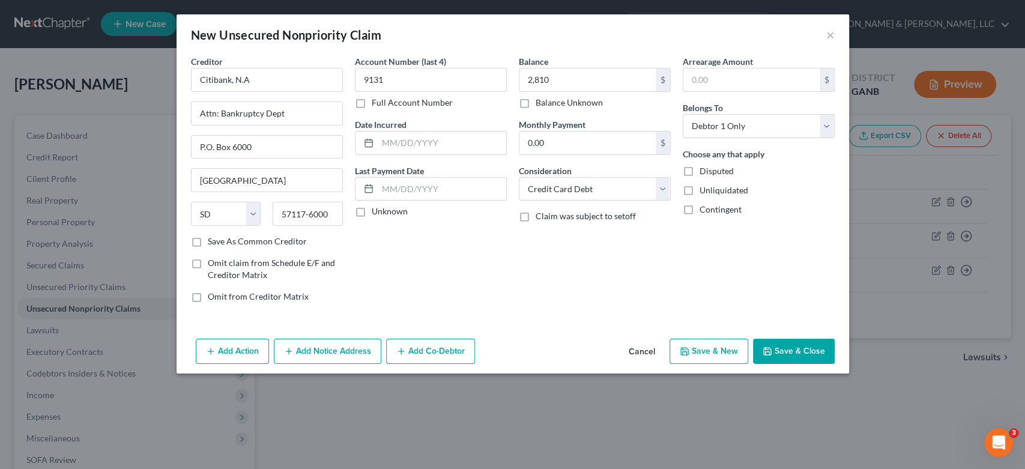
click at [321, 350] on button "Add Notice Address" at bounding box center [327, 351] width 107 height 25
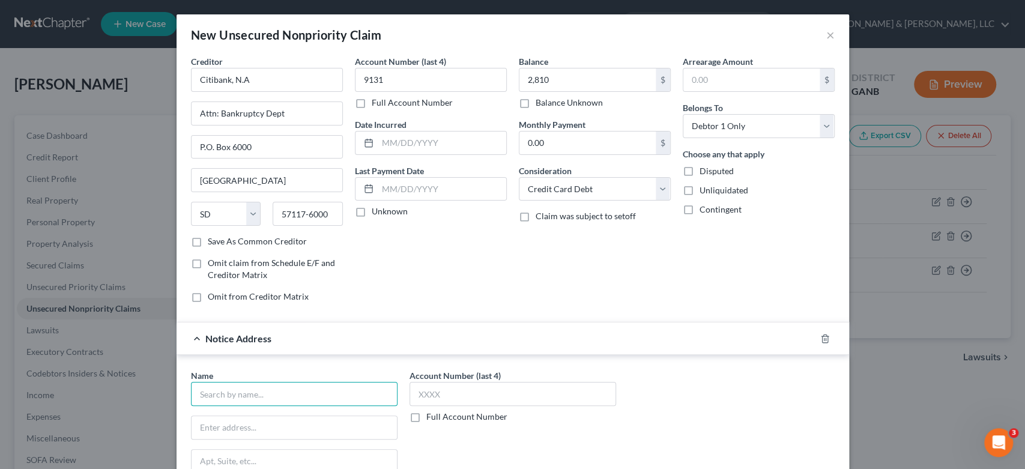
click at [245, 397] on input "text" at bounding box center [294, 394] width 207 height 24
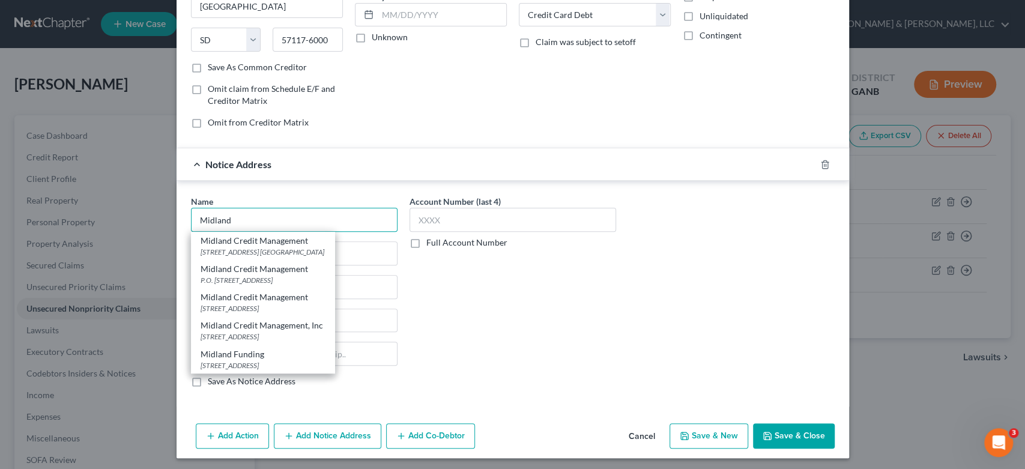
scroll to position [176, 0]
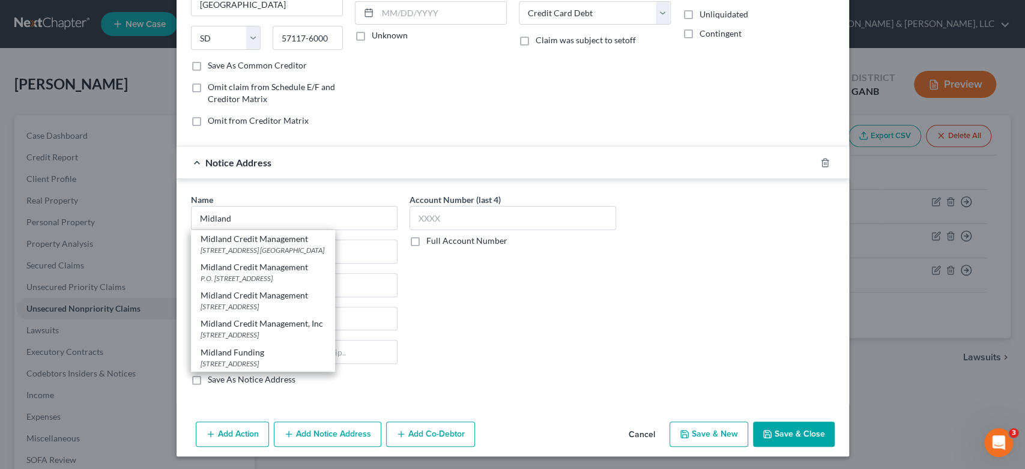
click at [246, 303] on div "[STREET_ADDRESS]" at bounding box center [263, 306] width 125 height 10
type input "Midland Credit Management"
type input "350 Camino De La Reina"
type input "Suite 100"
type input "[GEOGRAPHIC_DATA]"
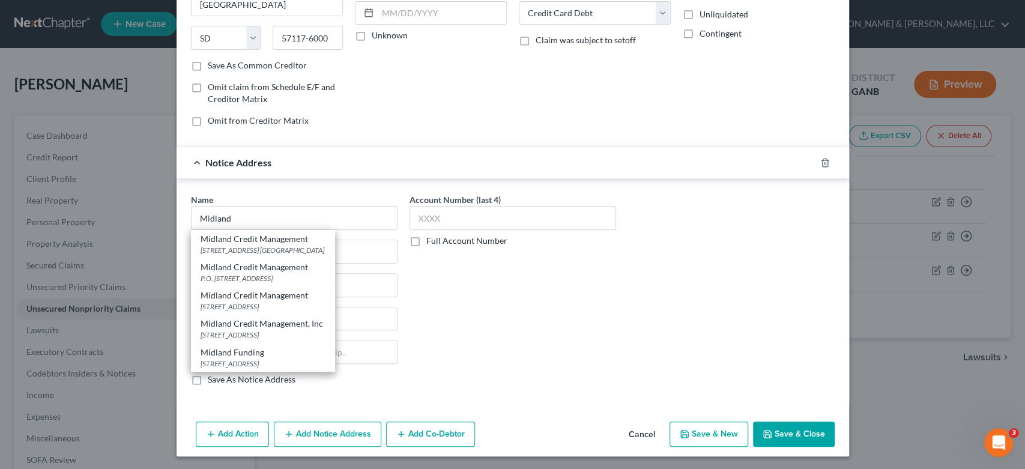
select select "4"
type input "92108"
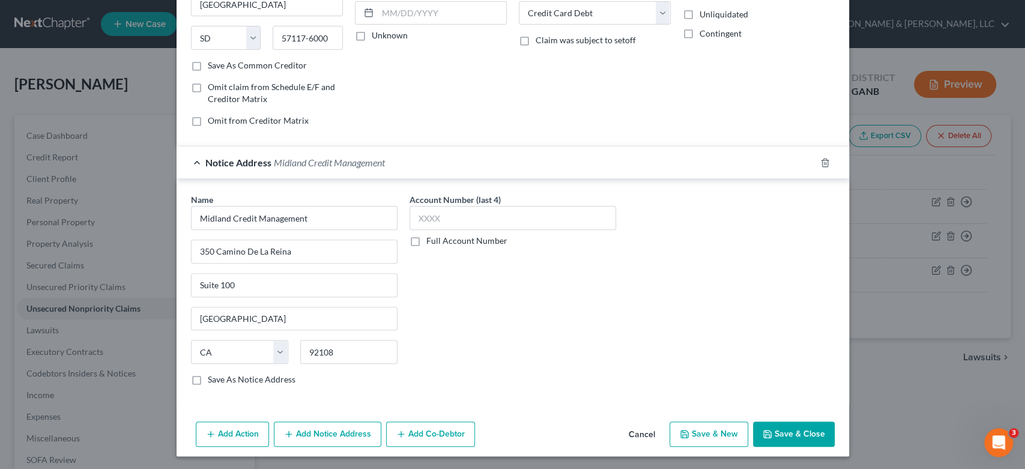
click at [793, 431] on button "Save & Close" at bounding box center [794, 433] width 82 height 25
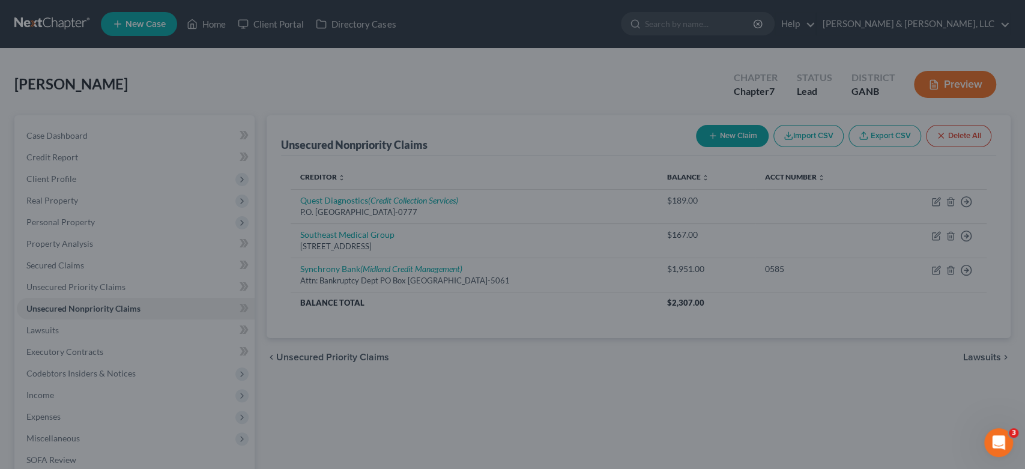
type input "2,810.00"
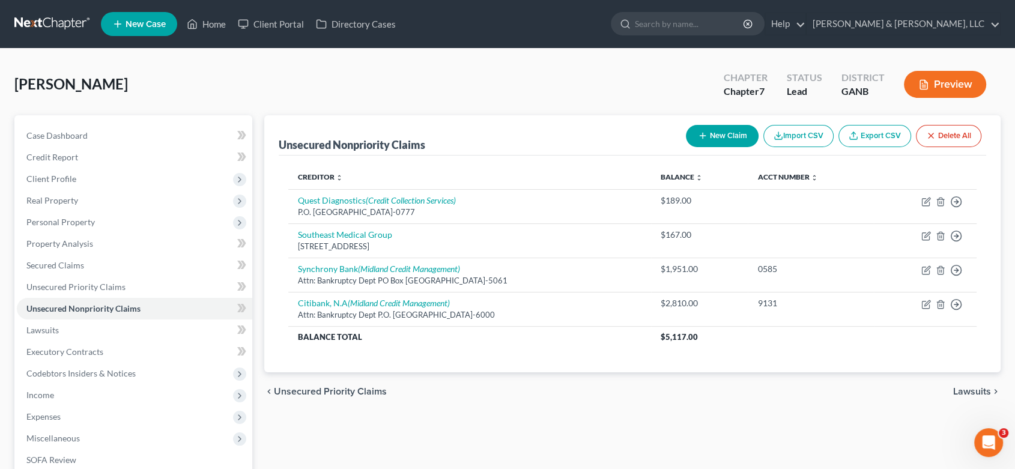
click at [718, 133] on button "New Claim" at bounding box center [722, 136] width 73 height 22
select select "0"
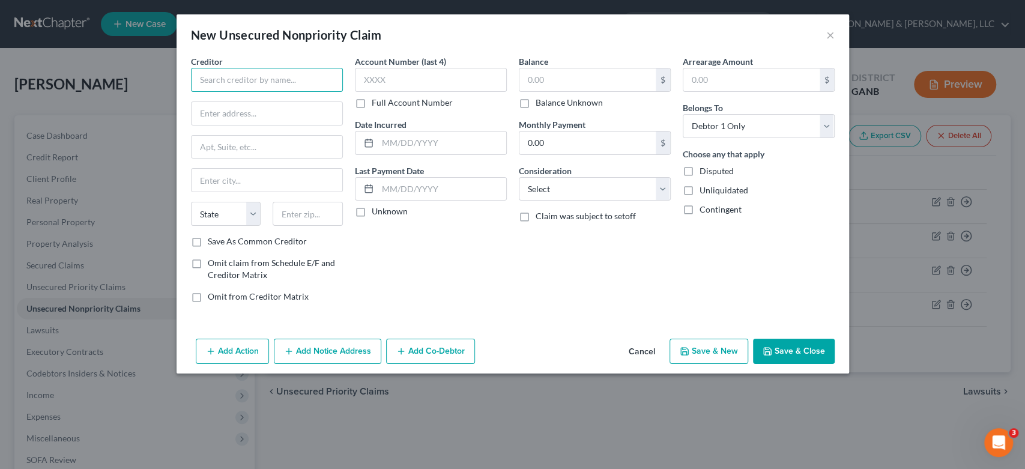
click at [245, 85] on input "text" at bounding box center [267, 80] width 152 height 24
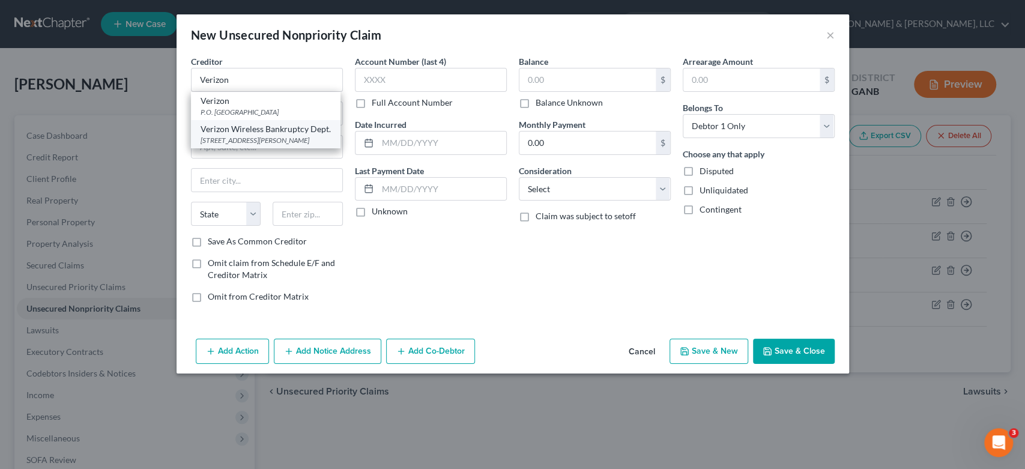
click at [265, 145] on div "[STREET_ADDRESS][PERSON_NAME]" at bounding box center [266, 140] width 130 height 10
type input "Verizon Wireless Bankruptcy Dept."
type input "[STREET_ADDRESS]"
type input "Suite 550"
type input "[PERSON_NAME] Spring"
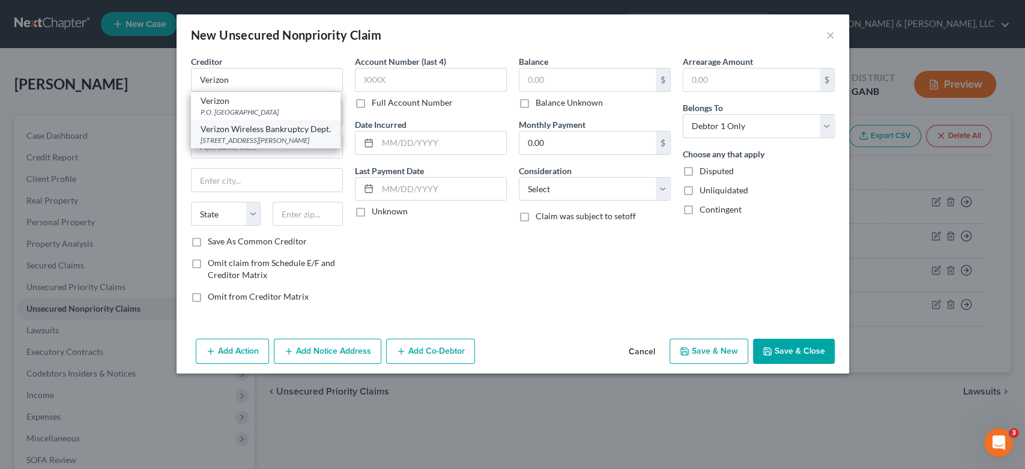
select select "26"
type input "63304"
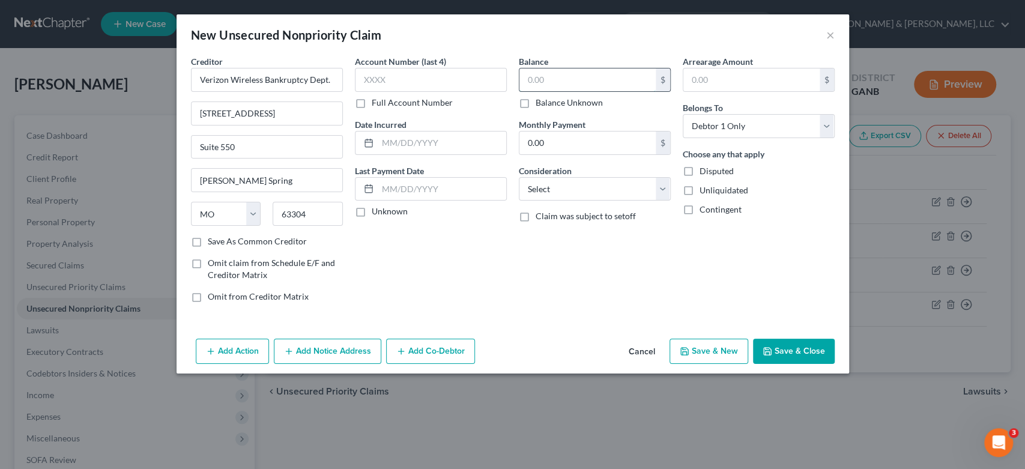
click at [568, 85] on input "text" at bounding box center [587, 79] width 136 height 23
type input "2,861.00"
click at [661, 189] on select "Select Cable / Satellite Services Collection Agency Credit Card Debt Debt Couns…" at bounding box center [595, 189] width 152 height 24
select select "19"
click at [519, 177] on select "Select Cable / Satellite Services Collection Agency Credit Card Debt Debt Couns…" at bounding box center [595, 189] width 152 height 24
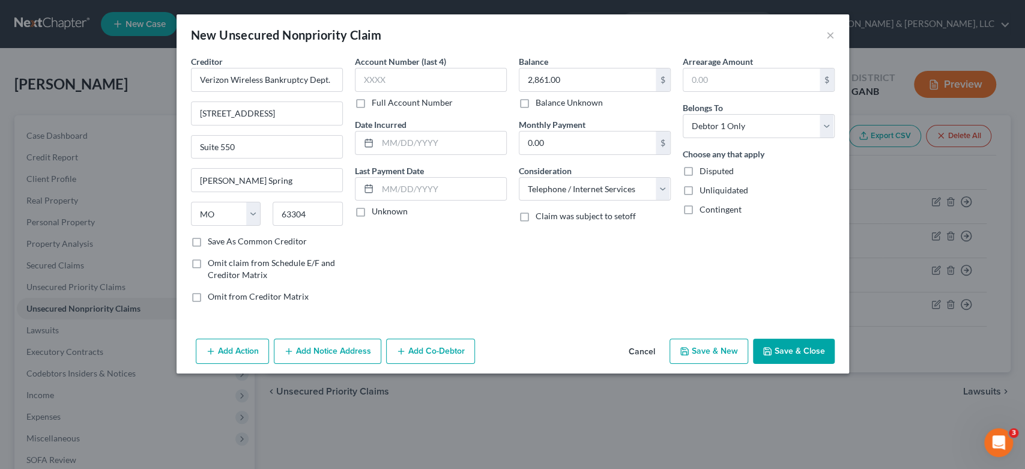
click at [332, 349] on button "Add Notice Address" at bounding box center [327, 351] width 107 height 25
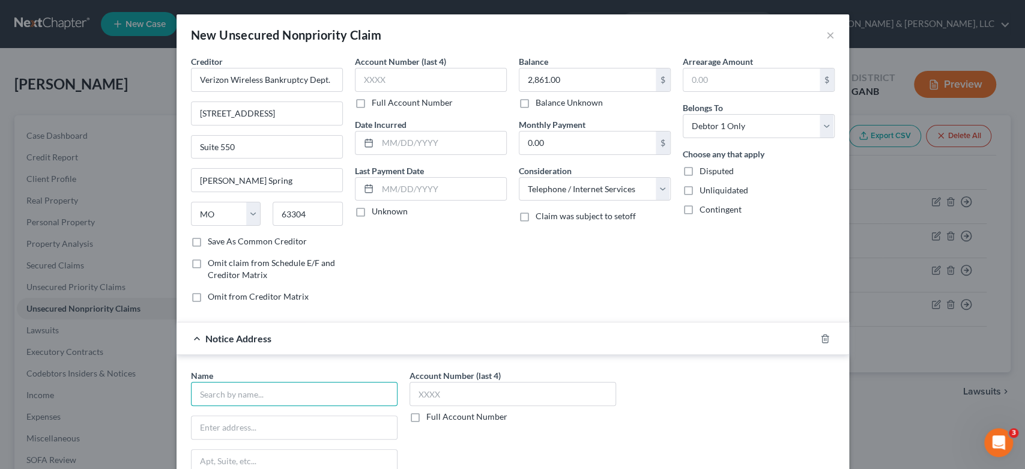
drag, startPoint x: 220, startPoint y: 393, endPoint x: 269, endPoint y: 361, distance: 59.0
click at [232, 385] on input "text" at bounding box center [294, 394] width 207 height 24
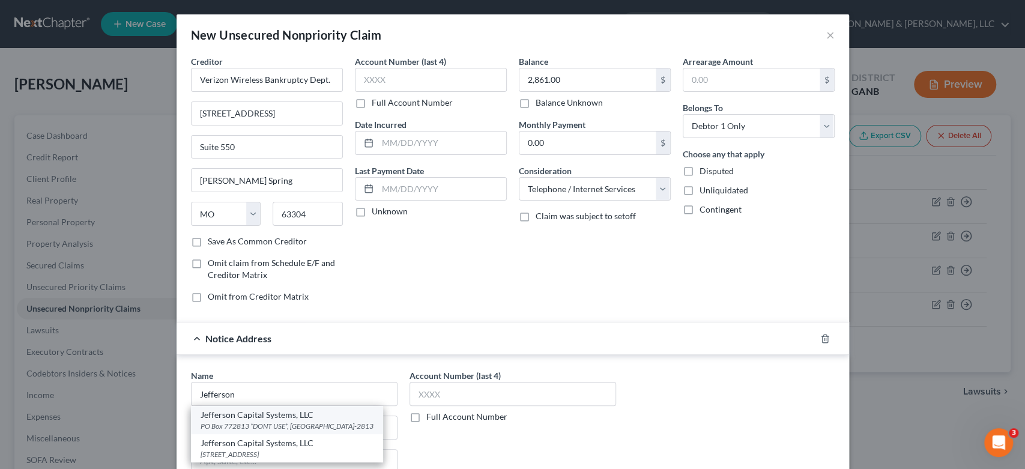
click at [293, 417] on div "Jefferson Capital Systems, LLC" at bounding box center [287, 415] width 173 height 12
type input "Jefferson Capital Systems, LLC"
type input "PO Box 772813 *DONT USE*"
type input "[GEOGRAPHIC_DATA]"
select select "14"
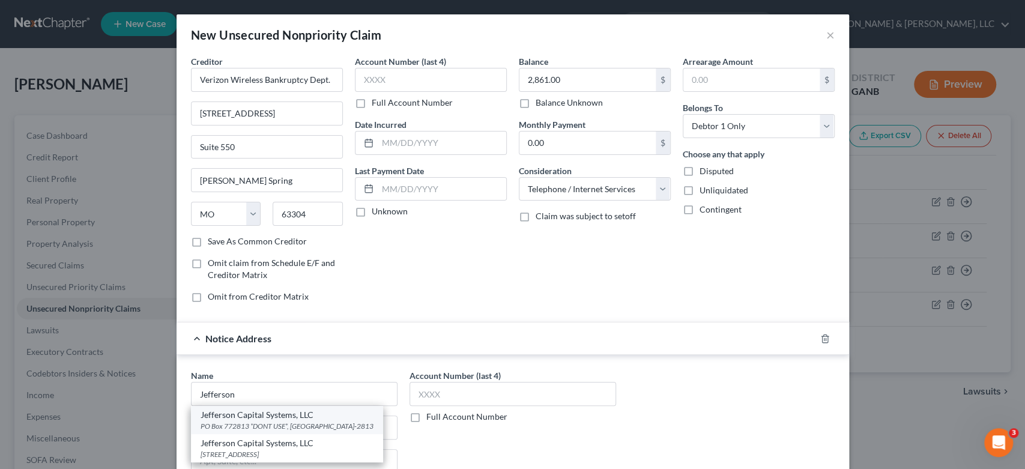
type input "60677-2813"
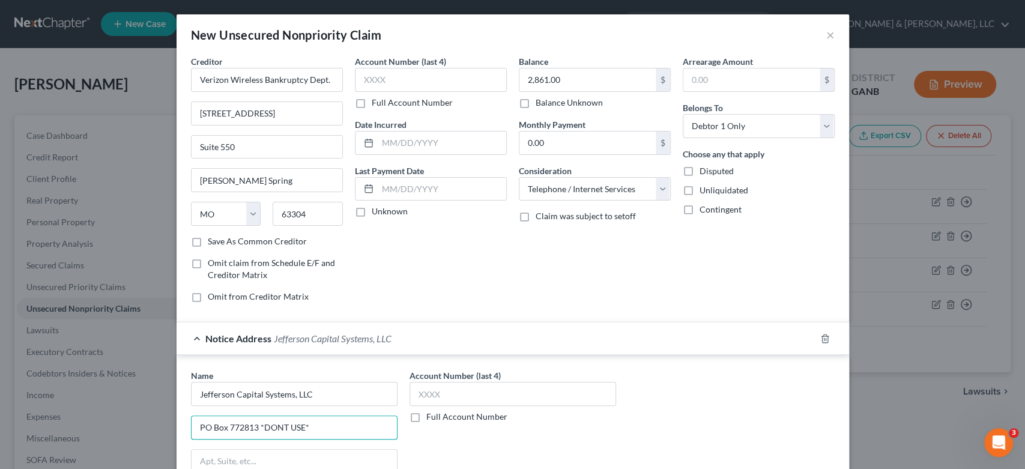
drag, startPoint x: 336, startPoint y: 426, endPoint x: 132, endPoint y: 443, distance: 204.2
click at [116, 446] on div "New Unsecured Nonpriority Claim × Creditor * Verizon Wireless Bankruptcy Dept. …" at bounding box center [512, 234] width 1025 height 469
click at [327, 397] on input "Jefferson Capital Systems, LLC" at bounding box center [294, 394] width 207 height 24
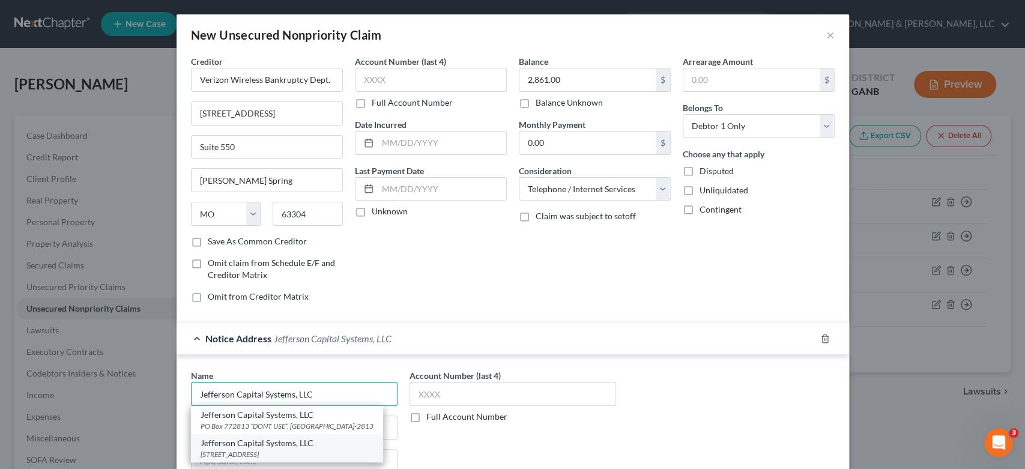
type input "Jefferson Capital Systems, LLC"
click at [294, 451] on div "[STREET_ADDRESS]" at bounding box center [287, 454] width 173 height 10
type input "PO Box 7999"
type input "St. Cloud"
select select "24"
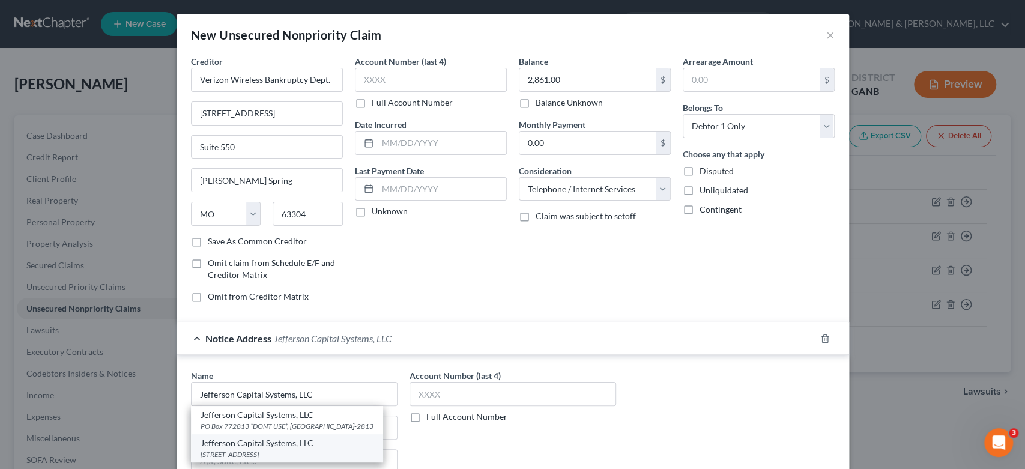
type input "56302-9617"
type input "Jefferson Capital Systems, LLC"
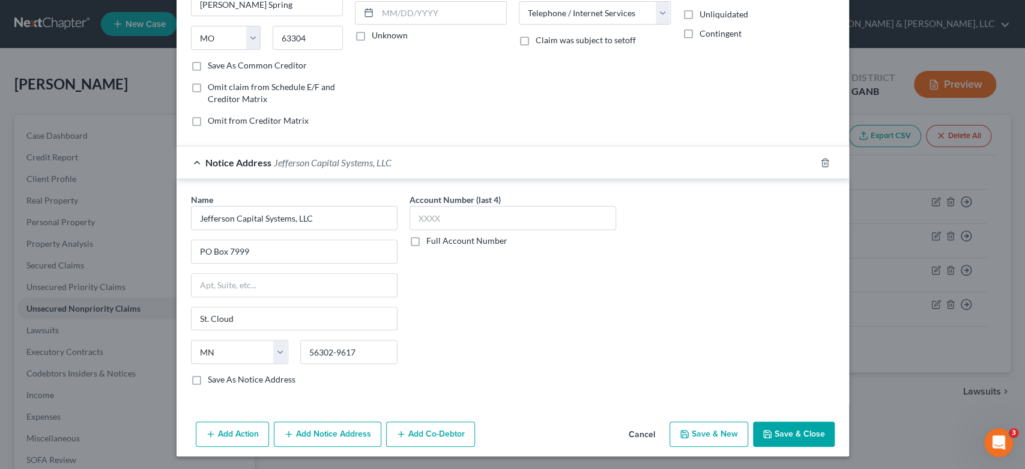
click at [795, 431] on button "Save & Close" at bounding box center [794, 433] width 82 height 25
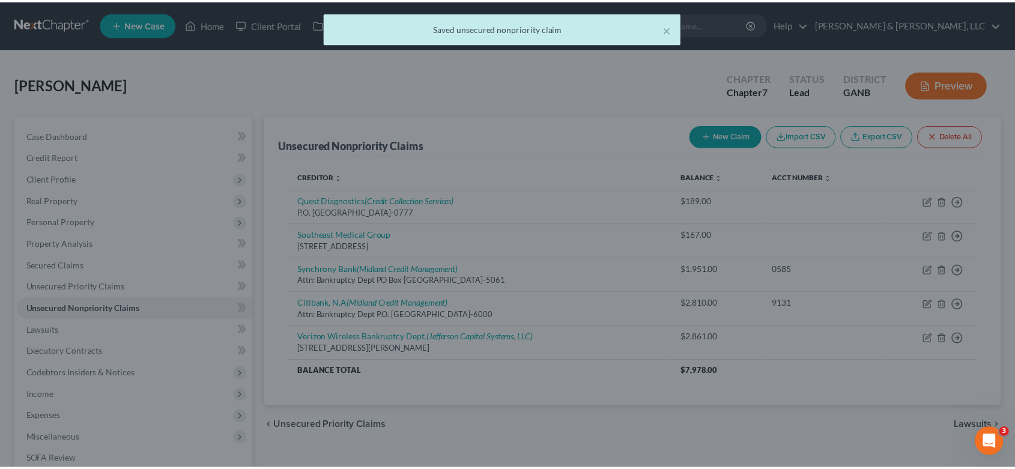
scroll to position [0, 0]
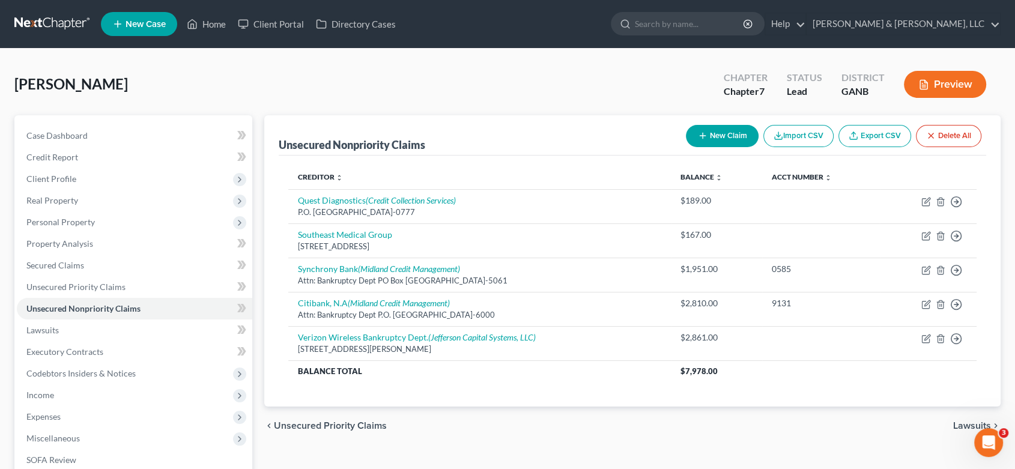
click at [712, 133] on button "New Claim" at bounding box center [722, 136] width 73 height 22
select select "0"
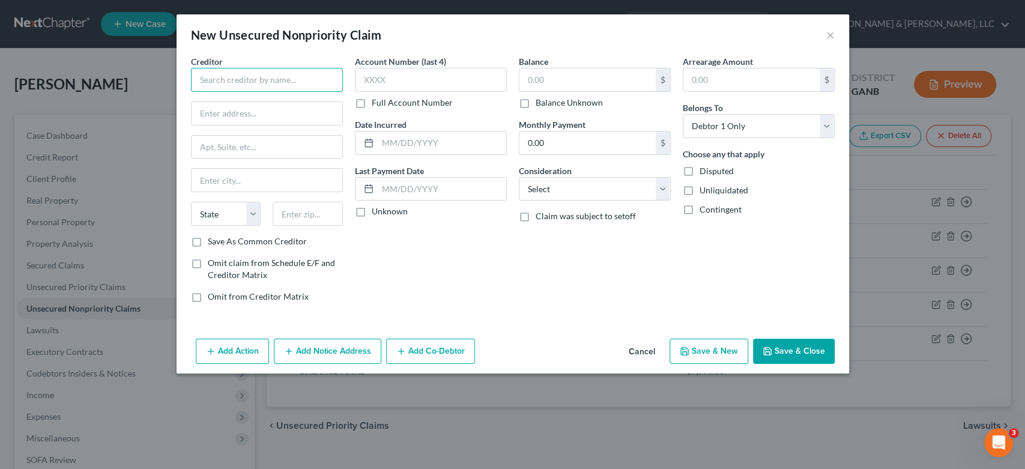
click at [231, 77] on input "text" at bounding box center [267, 80] width 152 height 24
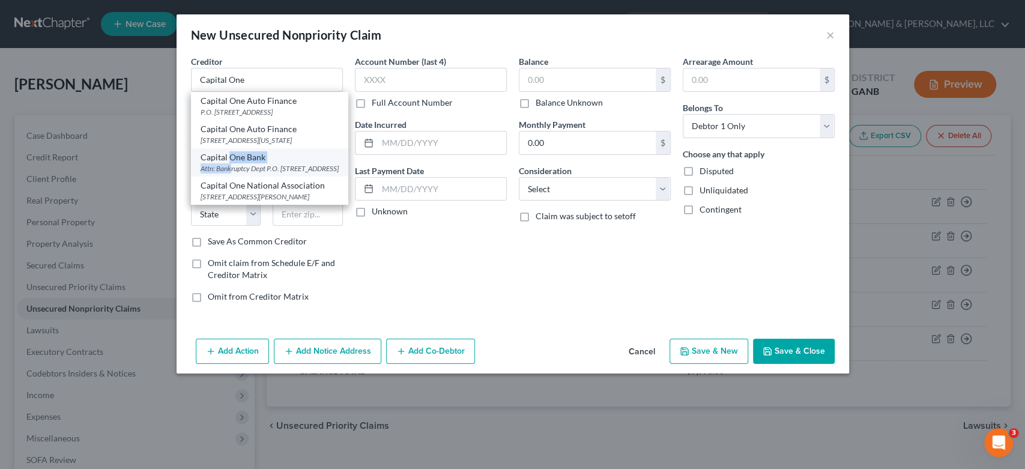
drag, startPoint x: 227, startPoint y: 172, endPoint x: 362, endPoint y: 85, distance: 160.4
click at [230, 163] on div "Capital One Bank" at bounding box center [270, 157] width 138 height 12
type input "Capital One Bank"
type input "Attn: Bankruptcy Dept"
type input "P.O. Box 30285"
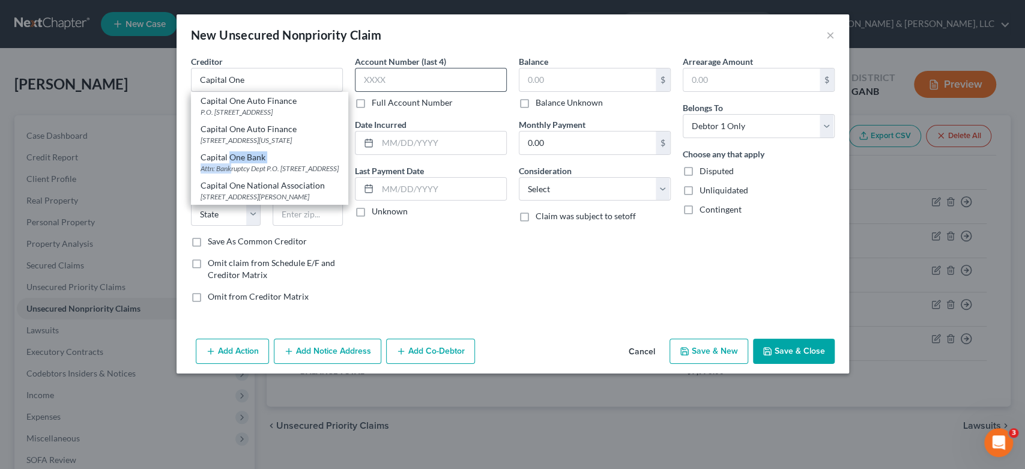
type input "[GEOGRAPHIC_DATA]"
select select "46"
type input "84130-0285"
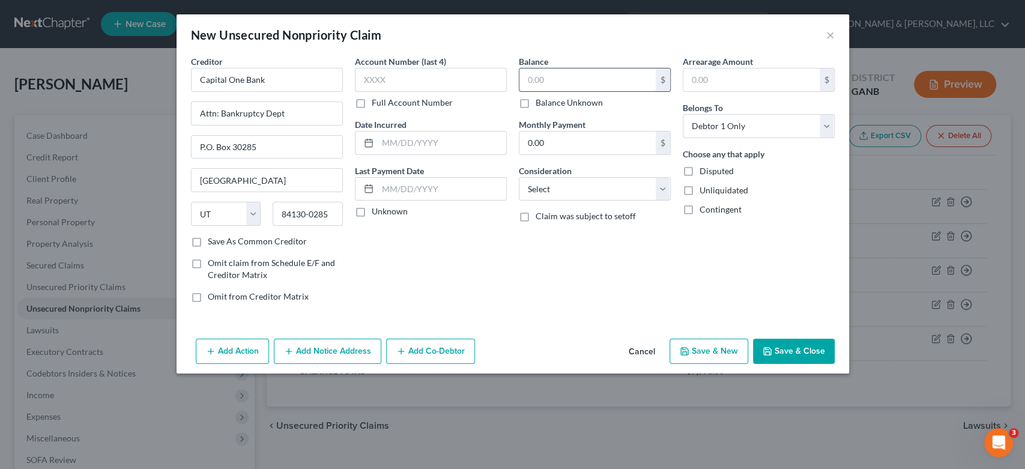
click at [557, 80] on input "text" at bounding box center [587, 79] width 136 height 23
type input "600.00"
click at [663, 186] on select "Select Cable / Satellite Services Collection Agency Credit Card Debt Debt Couns…" at bounding box center [595, 189] width 152 height 24
select select "2"
click at [519, 177] on select "Select Cable / Satellite Services Collection Agency Credit Card Debt Debt Couns…" at bounding box center [595, 189] width 152 height 24
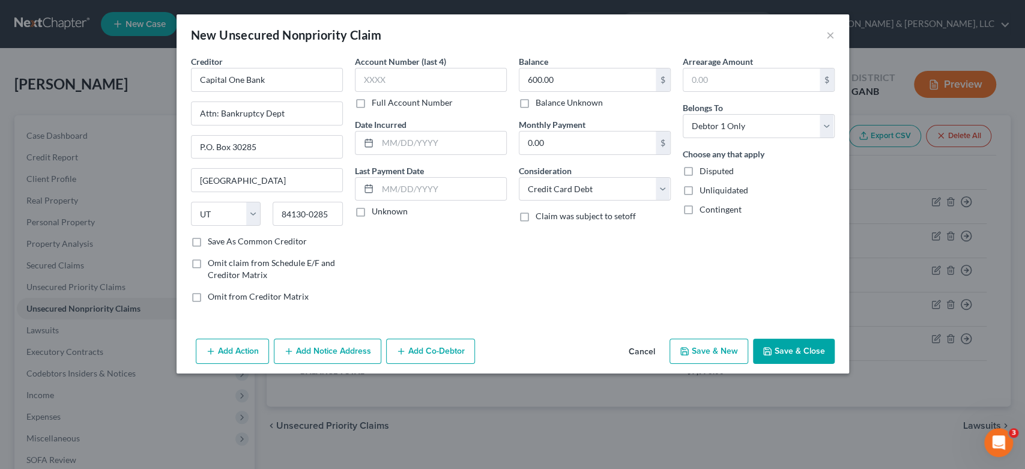
click at [708, 349] on button "Save & New" at bounding box center [708, 351] width 79 height 25
select select "0"
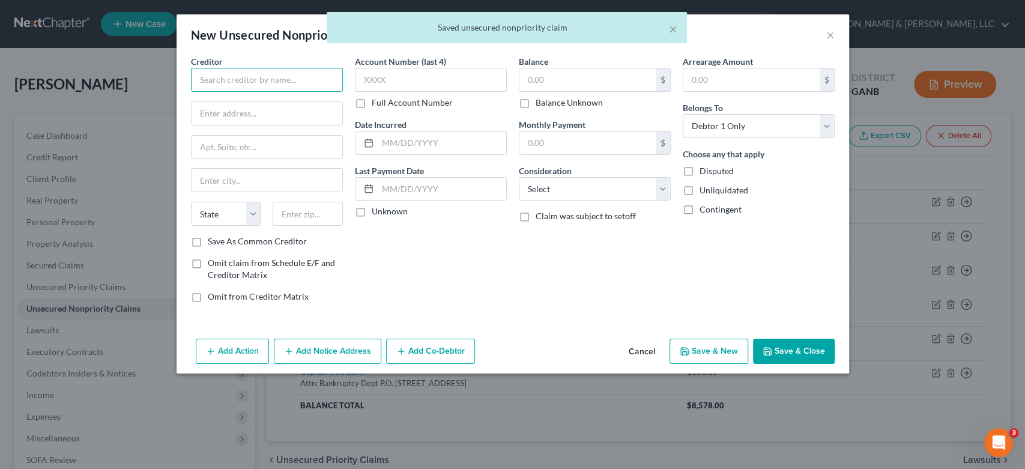
click at [229, 82] on input "text" at bounding box center [267, 80] width 152 height 24
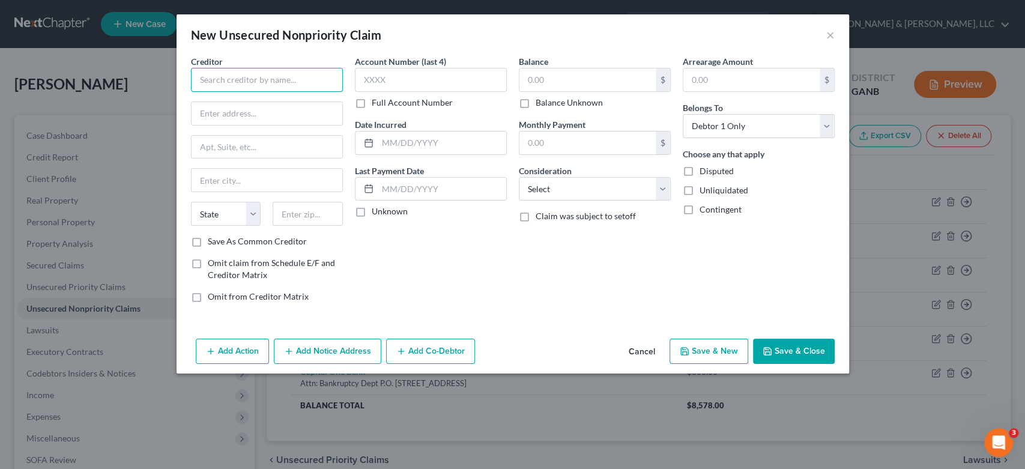
click at [223, 77] on input "text" at bounding box center [267, 80] width 152 height 24
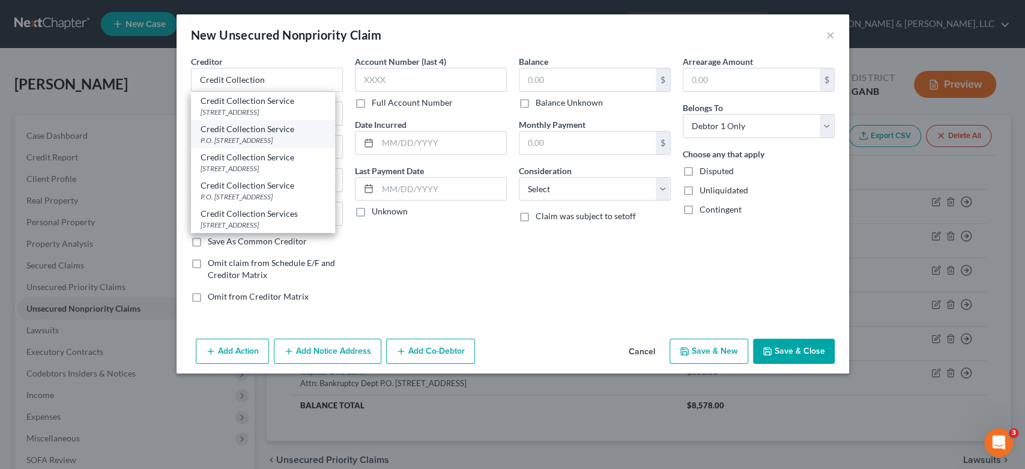
click at [272, 136] on div "P.O. [STREET_ADDRESS]" at bounding box center [263, 140] width 125 height 10
type input "Credit Collection Service"
type input "P.O. Box 607"
type input "[PERSON_NAME]"
select select "22"
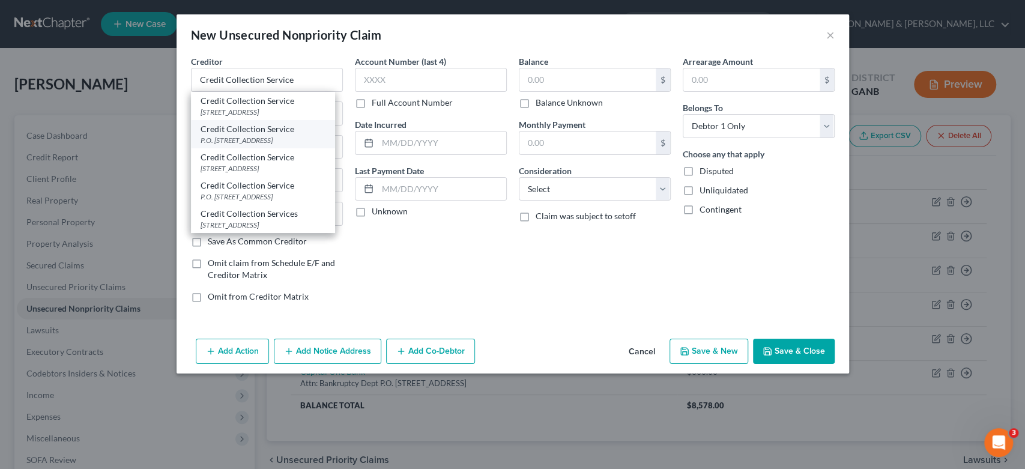
type input "02062"
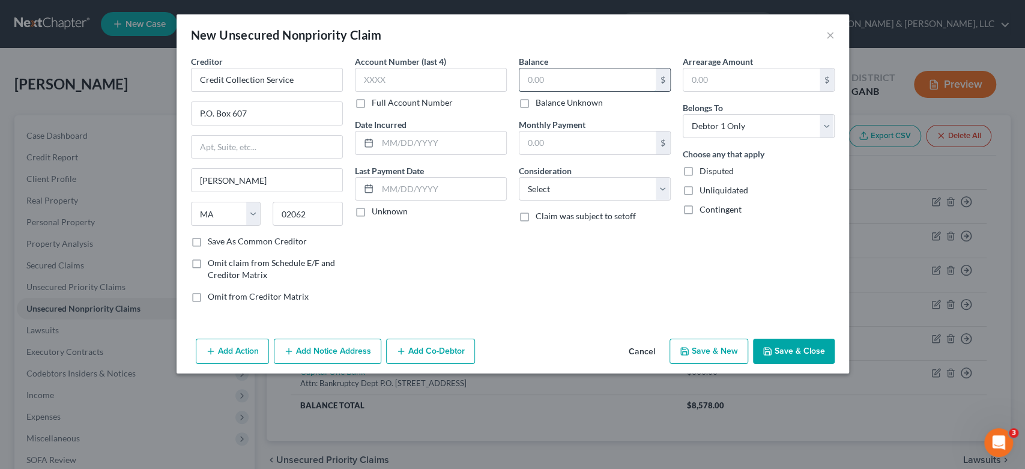
click at [559, 76] on input "text" at bounding box center [587, 79] width 136 height 23
type input "143.00"
click at [648, 184] on select "Select Cable / Satellite Services Collection Agency Credit Card Debt Debt Couns…" at bounding box center [595, 189] width 152 height 24
select select "14"
click at [519, 177] on select "Select Cable / Satellite Services Collection Agency Credit Card Debt Debt Couns…" at bounding box center [595, 189] width 152 height 24
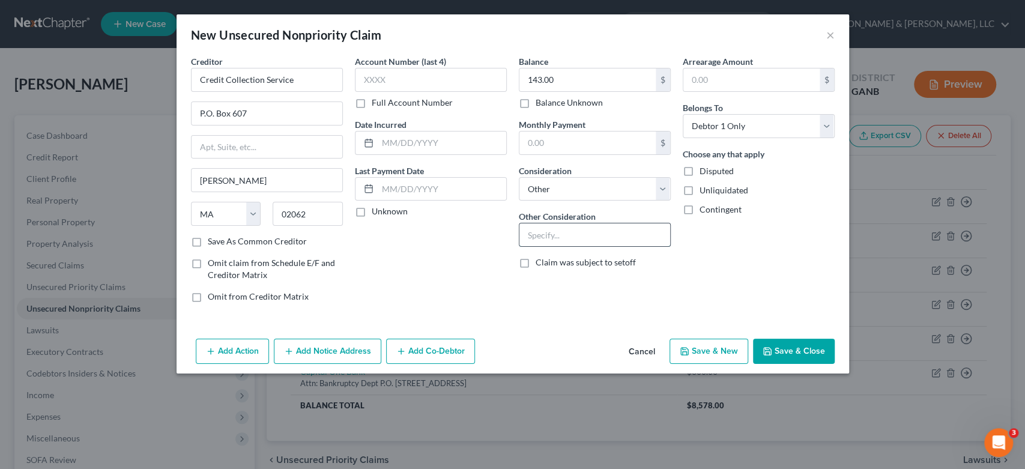
click at [552, 226] on input "text" at bounding box center [594, 234] width 151 height 23
type input "Collection Agency for Geico"
click at [683, 351] on icon "button" at bounding box center [685, 351] width 10 height 10
select select "0"
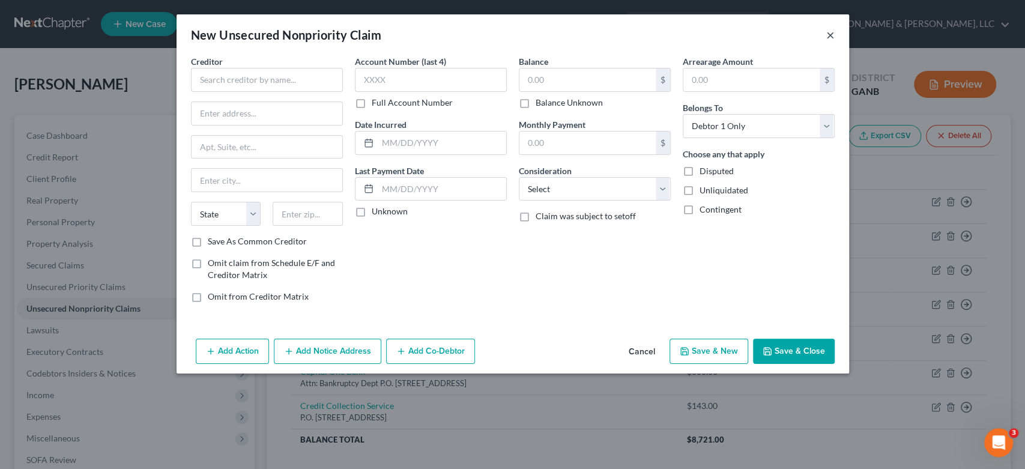
click at [830, 32] on button "×" at bounding box center [830, 35] width 8 height 14
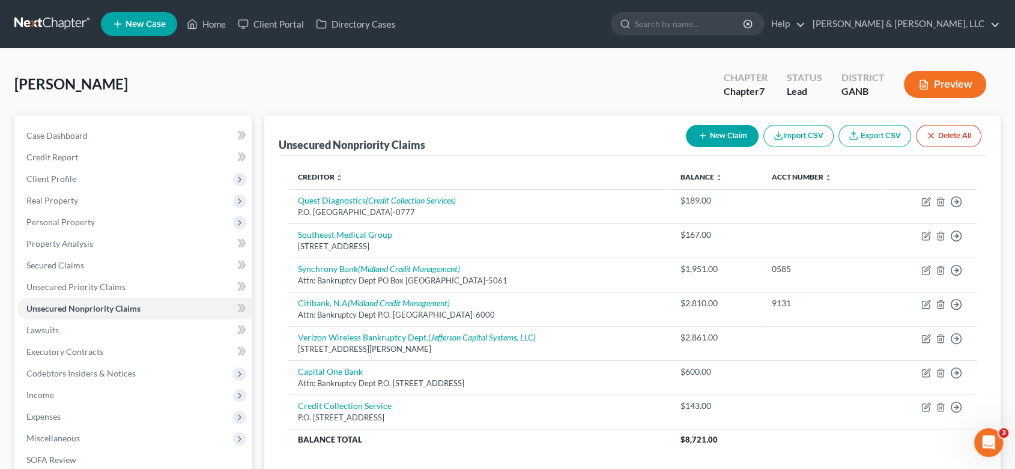
click at [717, 133] on button "New Claim" at bounding box center [722, 136] width 73 height 22
select select "0"
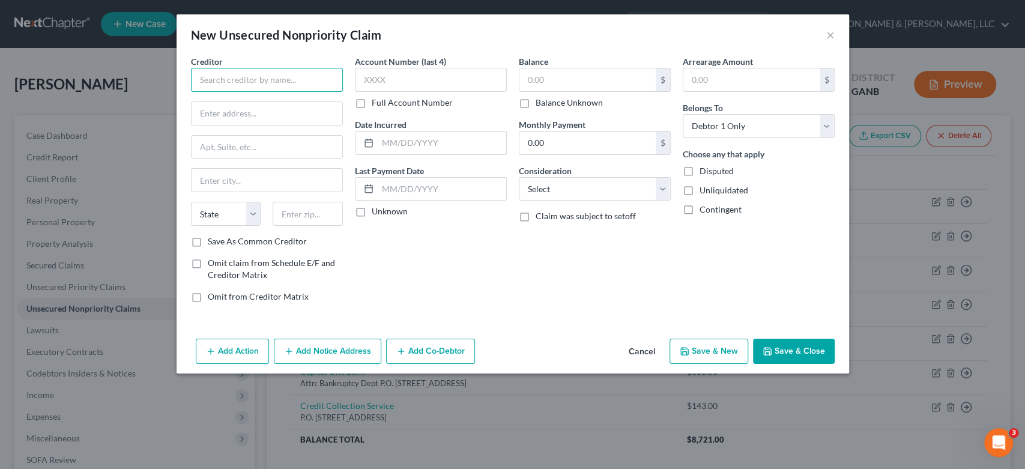
click at [214, 81] on input "text" at bounding box center [267, 80] width 152 height 24
type input "True Accord"
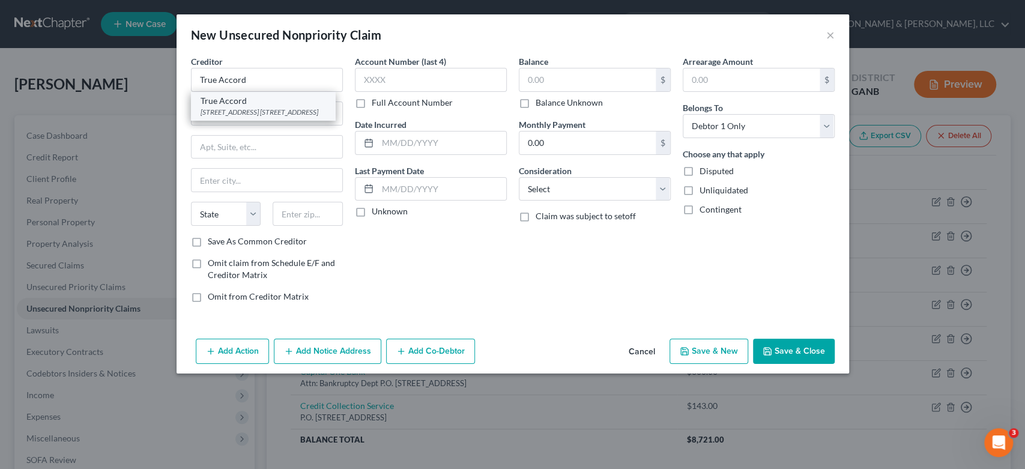
click at [241, 113] on div "[STREET_ADDRESS] [STREET_ADDRESS]" at bounding box center [263, 112] width 125 height 10
type input "[STREET_ADDRESS]"
type input "Suite 130"
type input "Lenexa"
select select "17"
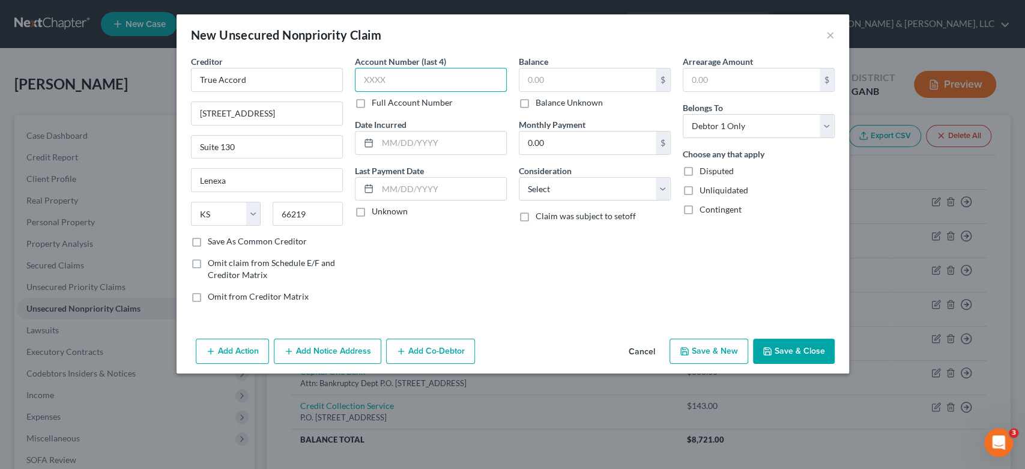
drag, startPoint x: 408, startPoint y: 76, endPoint x: 460, endPoint y: 61, distance: 53.8
click at [408, 76] on input "text" at bounding box center [431, 80] width 152 height 24
click at [561, 87] on input "text" at bounding box center [587, 79] width 136 height 23
drag, startPoint x: 662, startPoint y: 183, endPoint x: 656, endPoint y: 177, distance: 8.5
click at [662, 183] on select "Select Cable / Satellite Services Collection Agency Credit Card Debt Debt Couns…" at bounding box center [595, 189] width 152 height 24
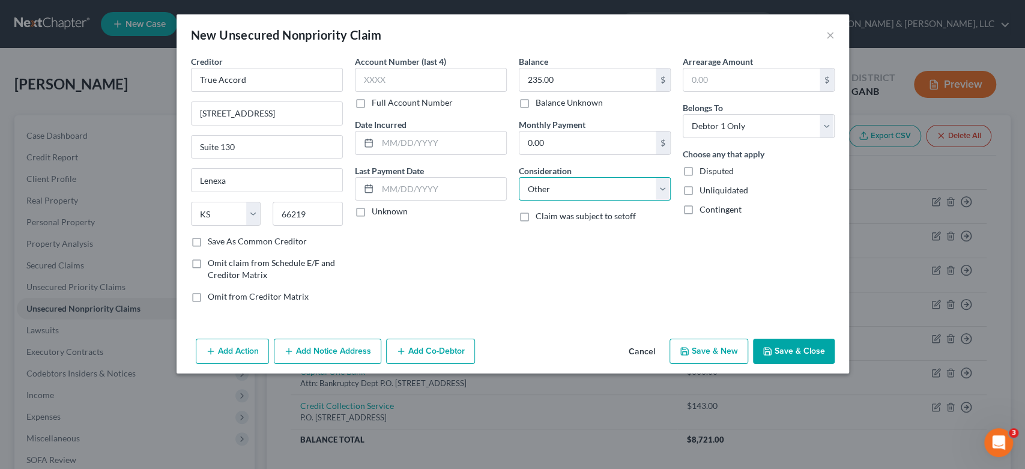
click at [519, 177] on select "Select Cable / Satellite Services Collection Agency Credit Card Debt Debt Couns…" at bounding box center [595, 189] width 152 height 24
click at [541, 237] on input "text" at bounding box center [594, 234] width 151 height 23
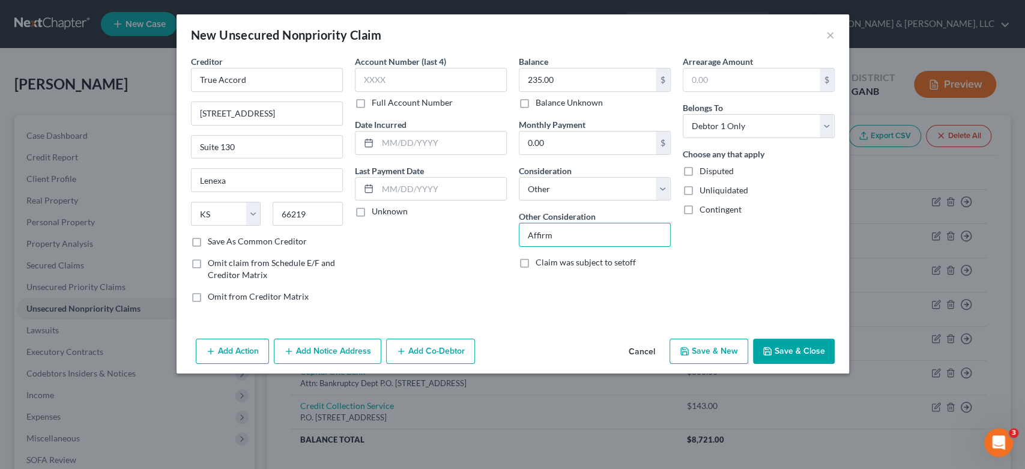
click at [701, 347] on button "Save & New" at bounding box center [708, 351] width 79 height 25
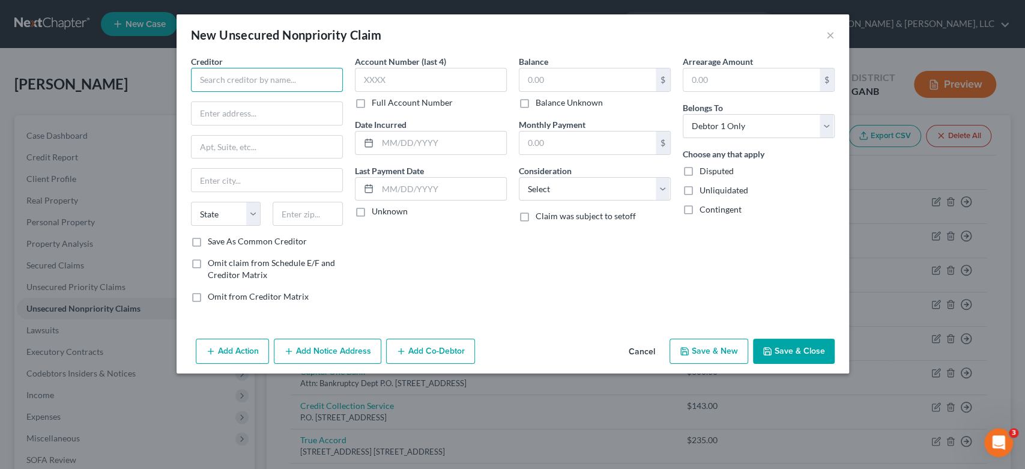
click at [243, 79] on input "text" at bounding box center [267, 80] width 152 height 24
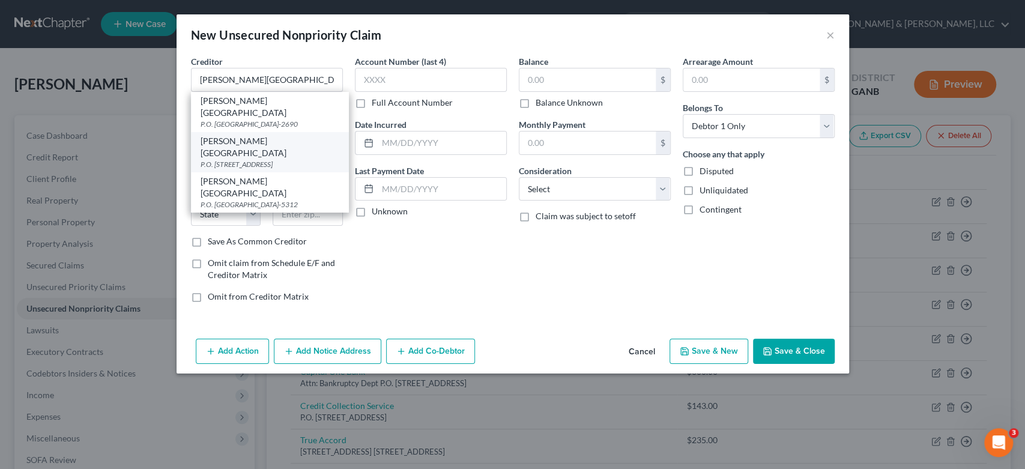
click at [265, 159] on div "P.O. [STREET_ADDRESS]" at bounding box center [270, 164] width 139 height 10
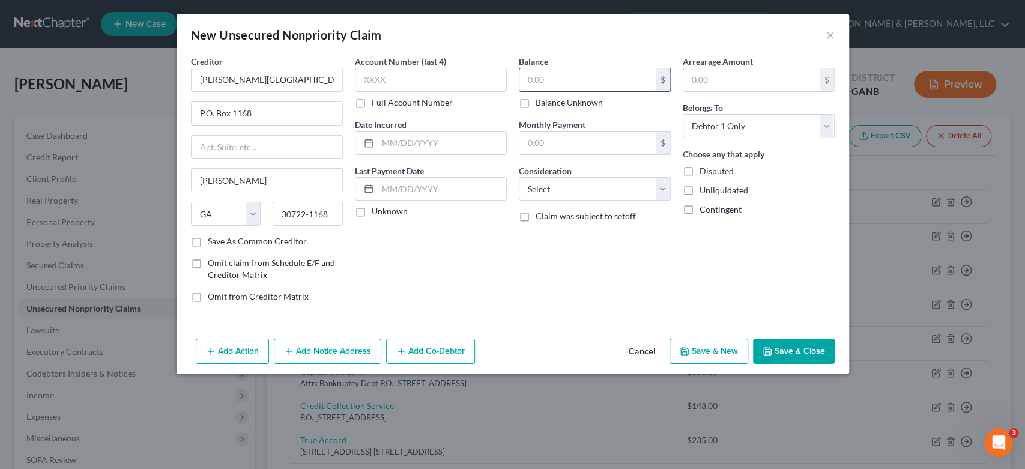
click at [561, 76] on input "text" at bounding box center [587, 79] width 136 height 23
click at [663, 191] on select "Select Cable / Satellite Services Collection Agency Credit Card Debt Debt Couns…" at bounding box center [595, 189] width 152 height 24
click at [519, 177] on select "Select Cable / Satellite Services Collection Agency Credit Card Debt Debt Couns…" at bounding box center [595, 189] width 152 height 24
click at [659, 186] on select "Select Cable / Satellite Services Collection Agency Credit Card Debt Debt Couns…" at bounding box center [595, 189] width 152 height 24
click at [519, 177] on select "Select Cable / Satellite Services Collection Agency Credit Card Debt Debt Couns…" at bounding box center [595, 189] width 152 height 24
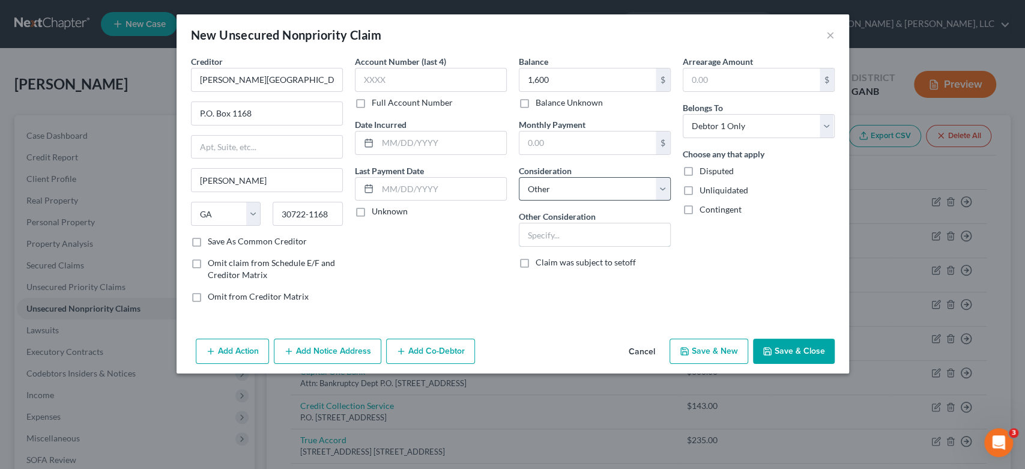
drag, startPoint x: 528, startPoint y: 235, endPoint x: 597, endPoint y: 193, distance: 80.8
click at [532, 233] on input "text" at bounding box center [594, 234] width 151 height 23
drag, startPoint x: 554, startPoint y: 239, endPoint x: 558, endPoint y: 229, distance: 10.5
click at [555, 237] on input "For" at bounding box center [594, 234] width 151 height 23
click at [665, 184] on select "Select Cable / Satellite Services Collection Agency Credit Card Debt Debt Couns…" at bounding box center [595, 189] width 152 height 24
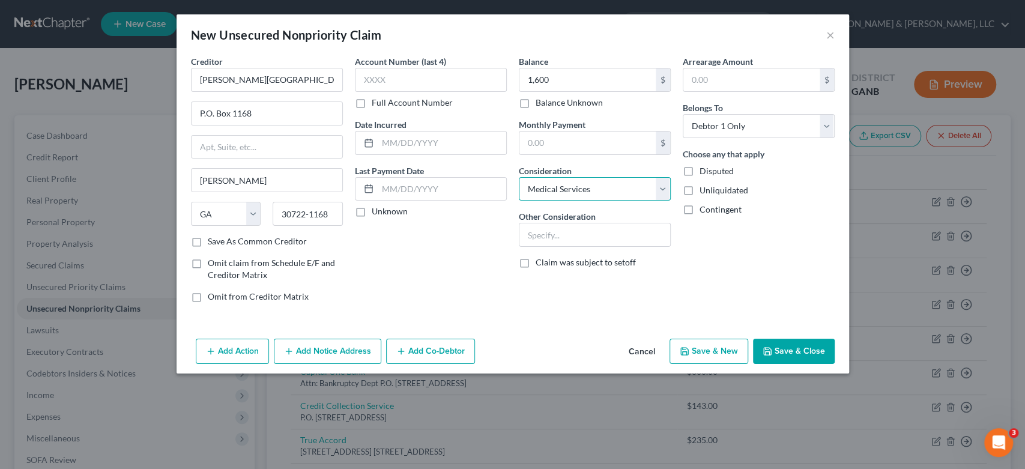
click at [519, 177] on select "Select Cable / Satellite Services Collection Agency Credit Card Debt Debt Couns…" at bounding box center [595, 189] width 152 height 24
click at [706, 354] on button "Save & New" at bounding box center [708, 351] width 79 height 25
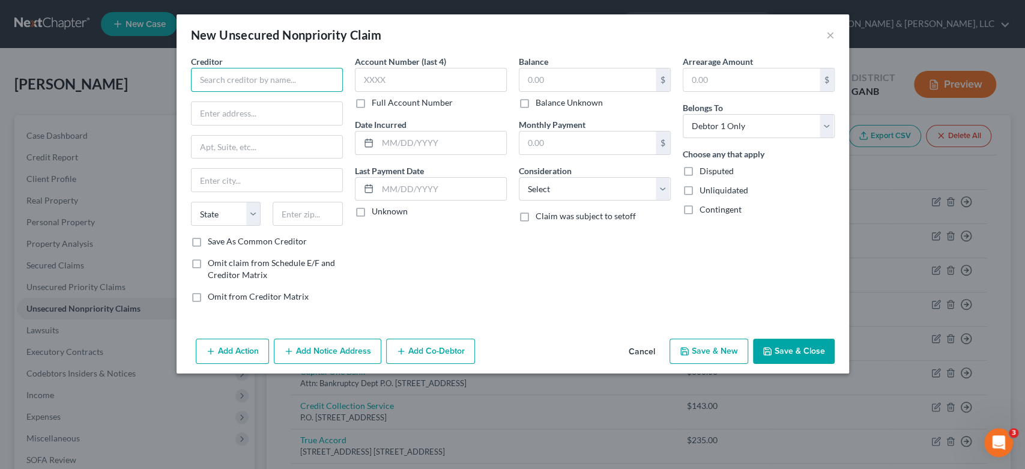
click at [211, 76] on input "text" at bounding box center [267, 80] width 152 height 24
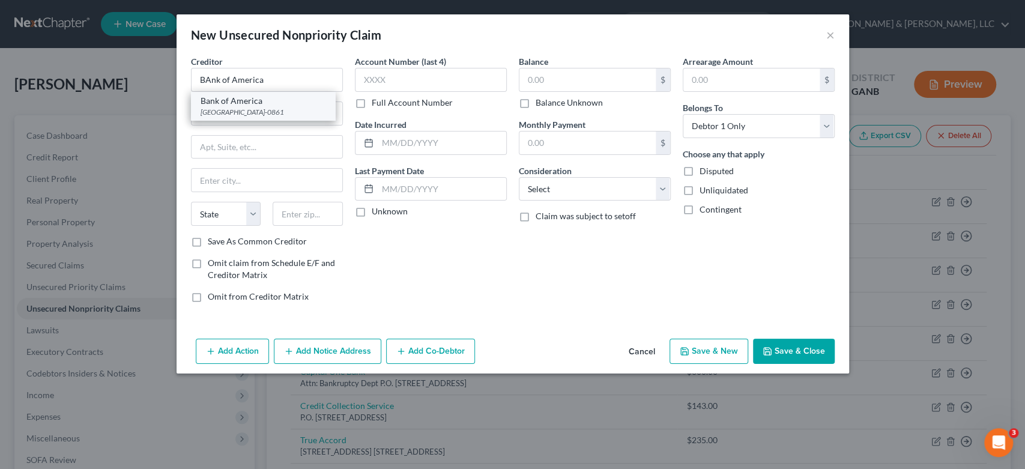
click at [284, 109] on div "[GEOGRAPHIC_DATA]-0861" at bounding box center [263, 112] width 125 height 10
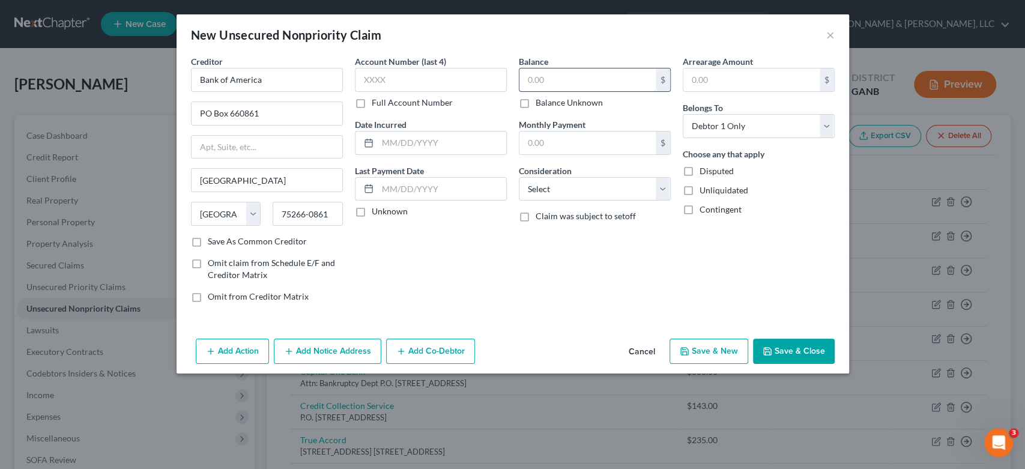
drag, startPoint x: 551, startPoint y: 72, endPoint x: 559, endPoint y: 79, distance: 10.6
click at [552, 73] on input "text" at bounding box center [587, 79] width 136 height 23
click at [663, 183] on select "Select Cable / Satellite Services Collection Agency Credit Card Debt Debt Couns…" at bounding box center [595, 189] width 152 height 24
click at [519, 177] on select "Select Cable / Satellite Services Collection Agency Credit Card Debt Debt Couns…" at bounding box center [595, 189] width 152 height 24
click at [722, 359] on button "Save & New" at bounding box center [708, 351] width 79 height 25
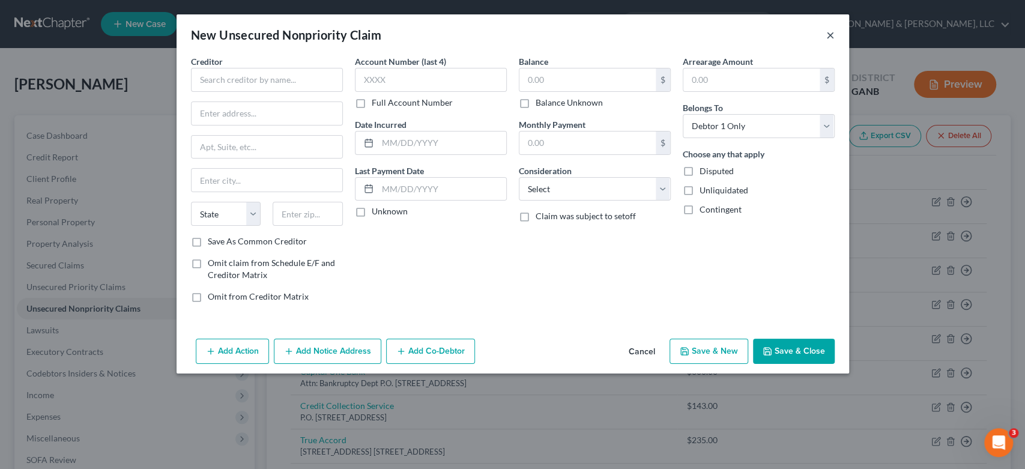
click at [830, 31] on button "×" at bounding box center [830, 35] width 8 height 14
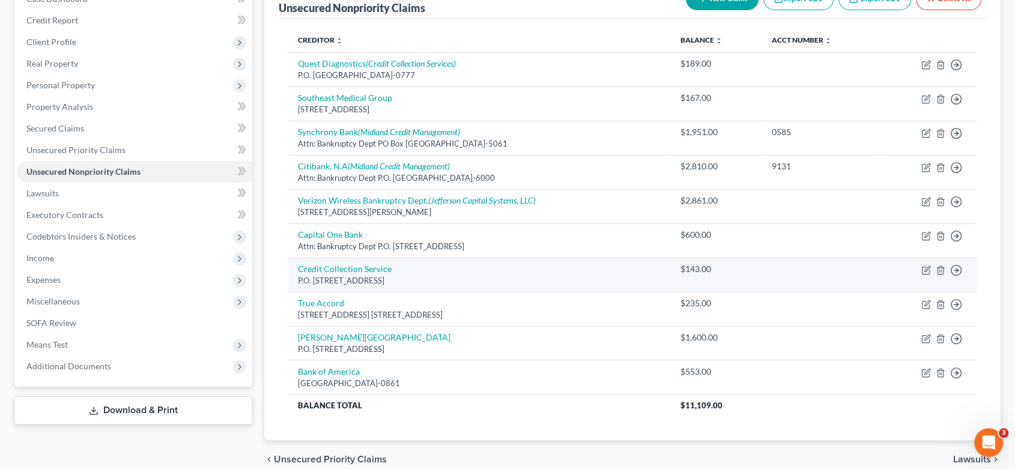
scroll to position [58, 0]
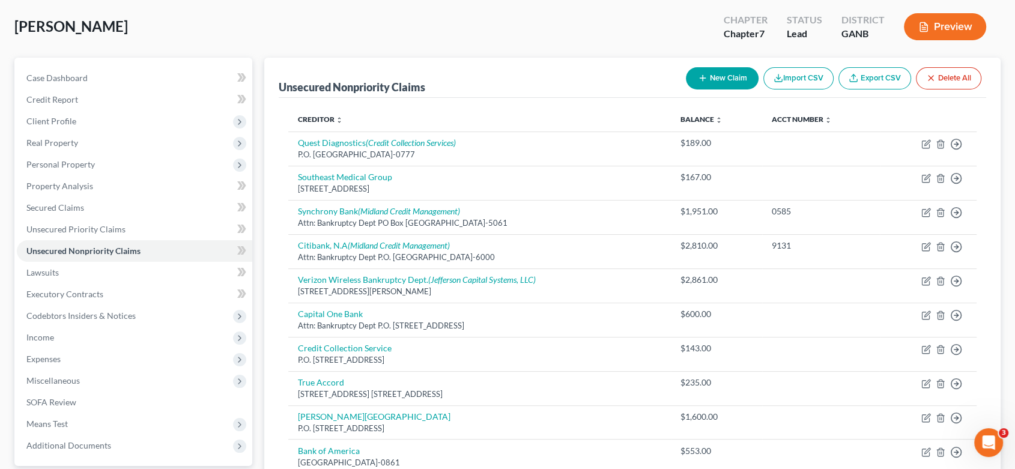
click at [735, 76] on button "New Claim" at bounding box center [722, 78] width 73 height 22
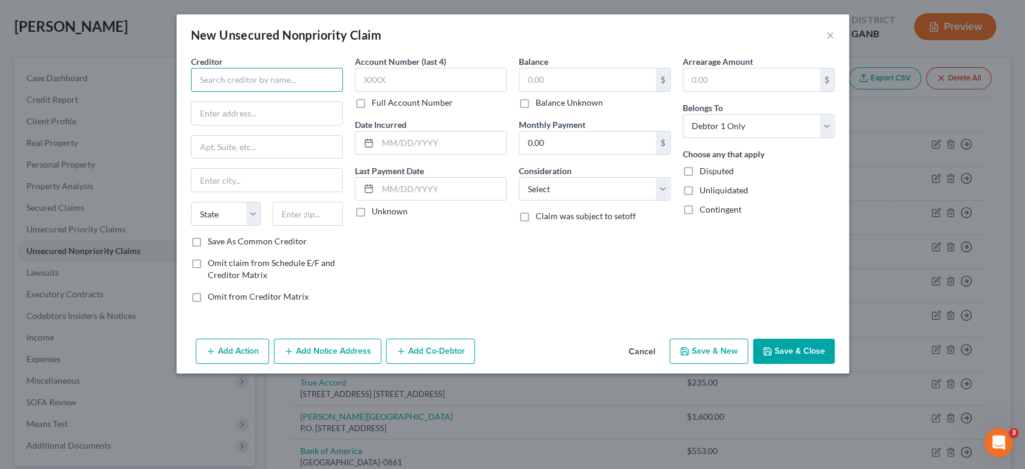
click at [250, 83] on input "text" at bounding box center [267, 80] width 152 height 24
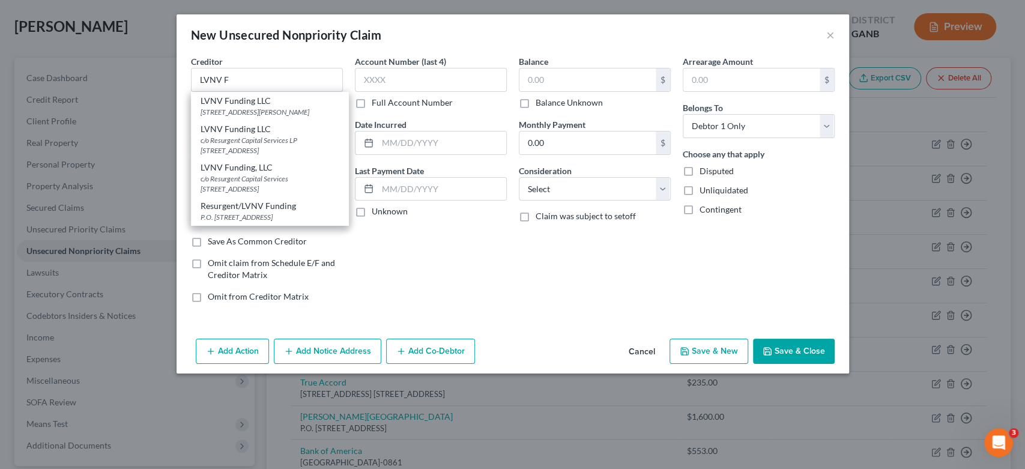
drag, startPoint x: 240, startPoint y: 152, endPoint x: 269, endPoint y: 140, distance: 31.8
click at [238, 151] on div "c/o Resurgent Capital Services LP [STREET_ADDRESS]" at bounding box center [270, 145] width 139 height 20
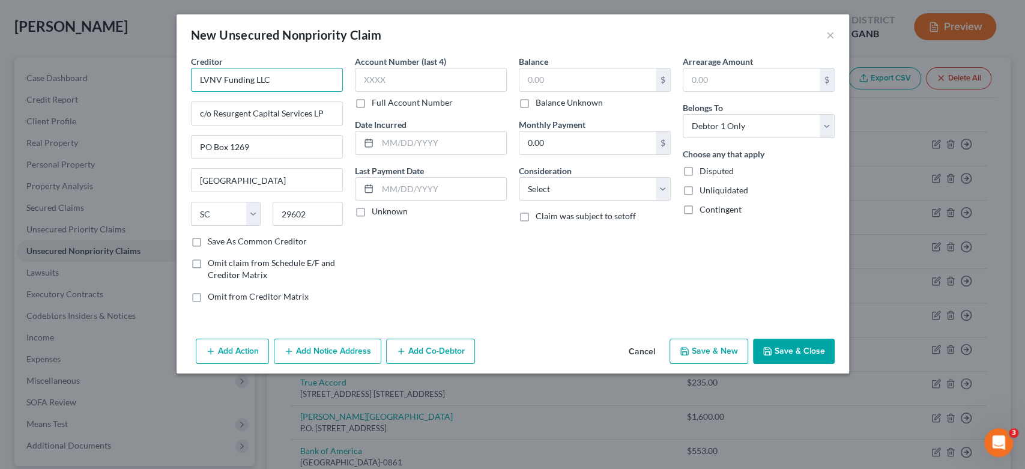
drag, startPoint x: 278, startPoint y: 85, endPoint x: 241, endPoint y: 71, distance: 39.1
click at [56, 95] on div "New Unsecured Nonpriority Claim × Creditor * LVNV Funding LLC c/o Resurgent Cap…" at bounding box center [512, 234] width 1025 height 469
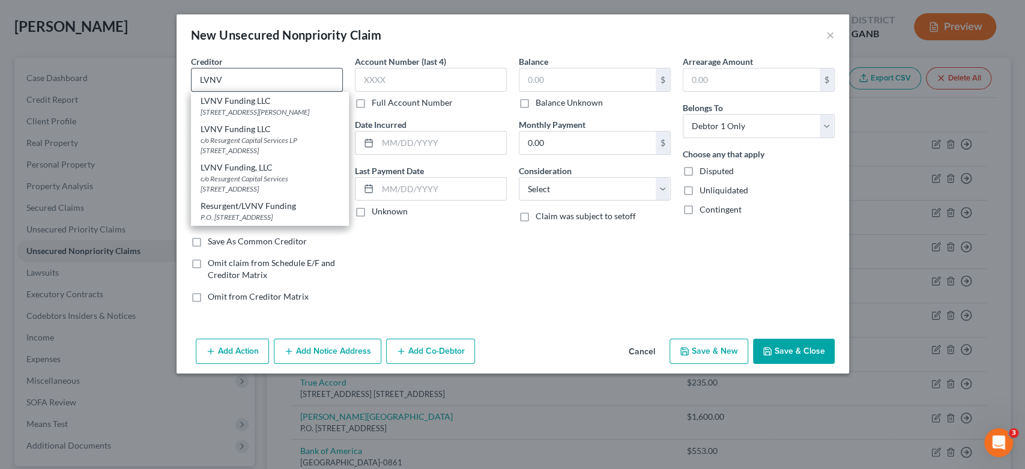
drag, startPoint x: 257, startPoint y: 103, endPoint x: 342, endPoint y: 89, distance: 85.8
click at [257, 102] on div "LVNV Funding LLC" at bounding box center [270, 101] width 139 height 12
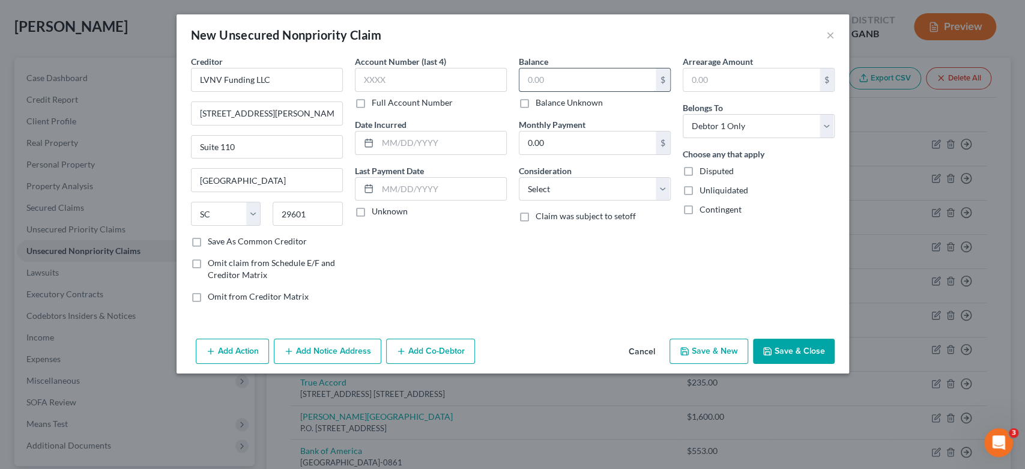
click at [565, 86] on input "text" at bounding box center [587, 79] width 136 height 23
click at [775, 340] on button "Save & Close" at bounding box center [794, 351] width 82 height 25
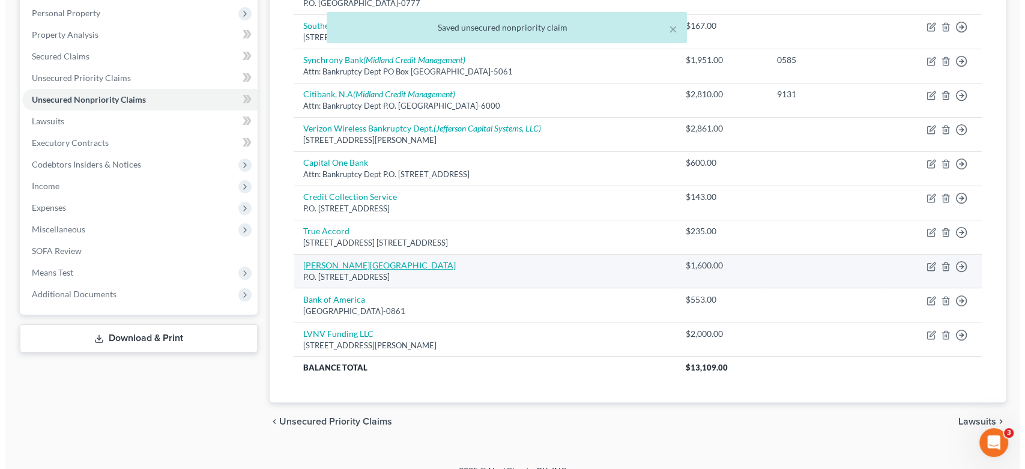
scroll to position [225, 0]
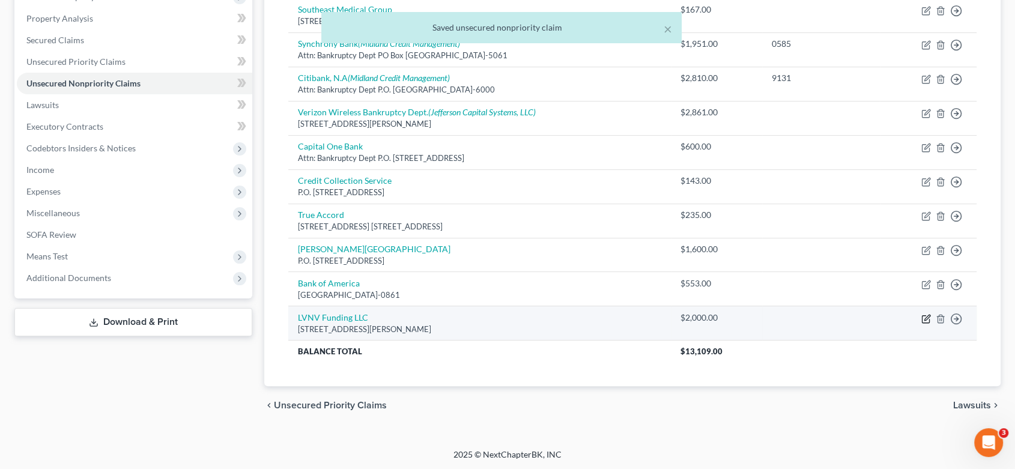
click at [923, 315] on icon "button" at bounding box center [925, 318] width 7 height 7
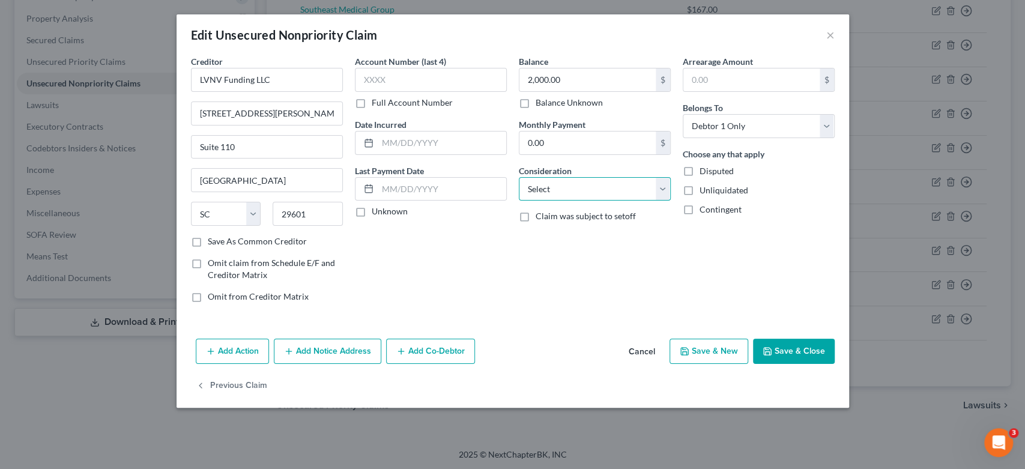
click at [658, 187] on select "Select Cable / Satellite Services Collection Agency Credit Card Debt Debt Couns…" at bounding box center [595, 189] width 152 height 24
click at [519, 177] on select "Select Cable / Satellite Services Collection Agency Credit Card Debt Debt Couns…" at bounding box center [595, 189] width 152 height 24
click at [705, 342] on button "Save & New" at bounding box center [708, 351] width 79 height 25
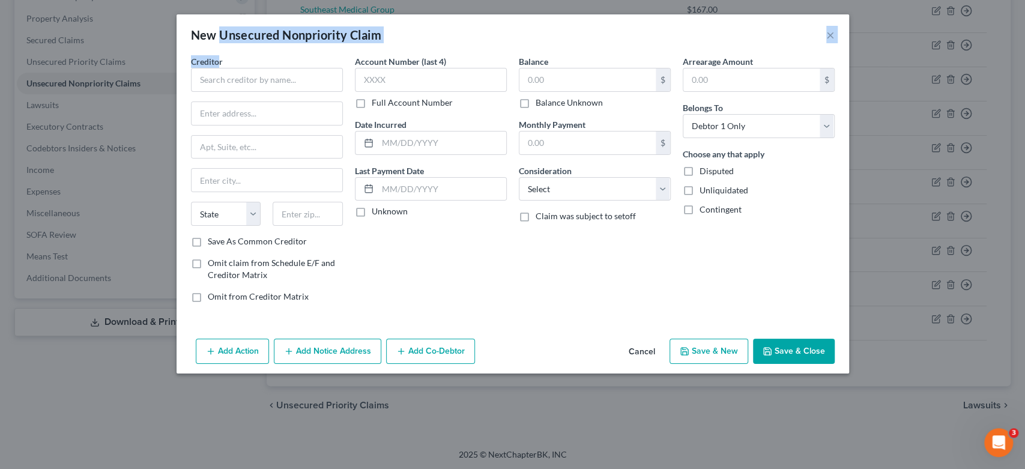
drag, startPoint x: 220, startPoint y: 56, endPoint x: 219, endPoint y: 65, distance: 8.6
click at [218, 61] on div "New Unsecured Nonpriority Claim × Creditor * State [US_STATE] AK AR AZ [GEOGRAP…" at bounding box center [513, 193] width 672 height 359
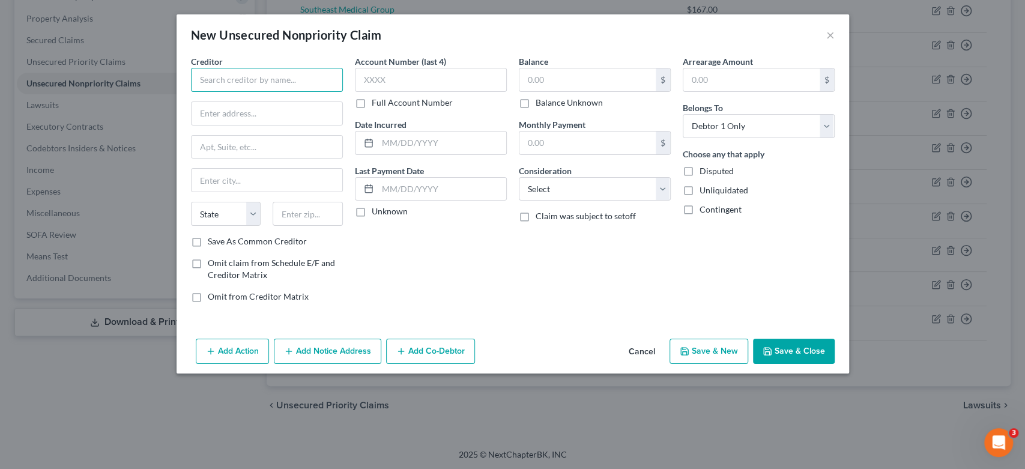
click at [220, 74] on input "text" at bounding box center [267, 80] width 152 height 24
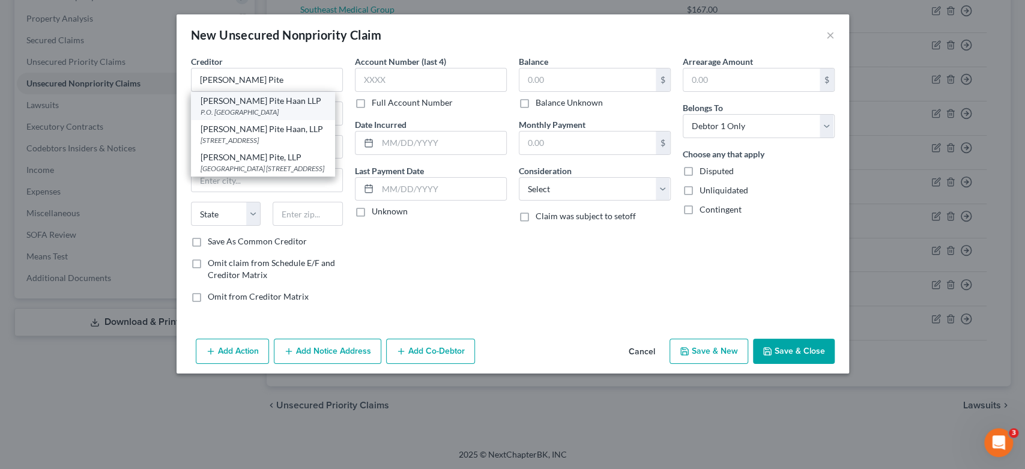
click at [264, 109] on div "P.O. [GEOGRAPHIC_DATA]" at bounding box center [263, 112] width 125 height 10
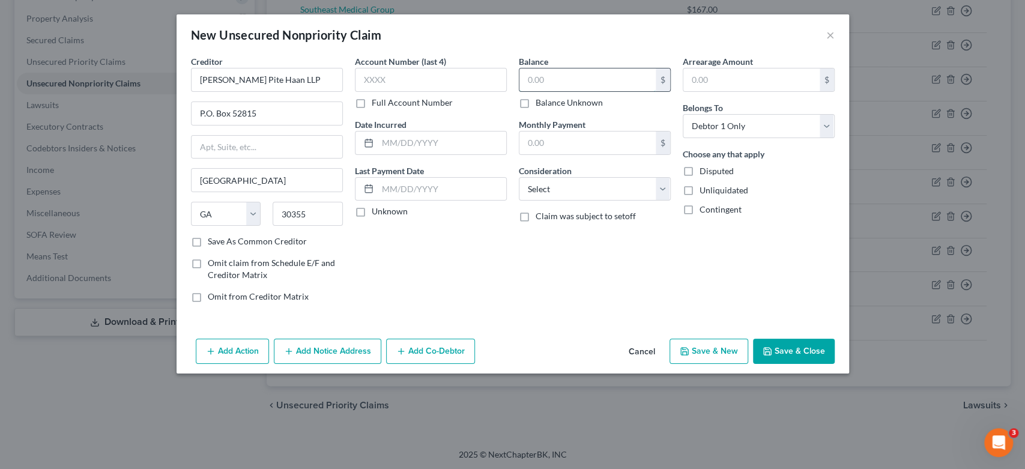
click at [581, 80] on input "text" at bounding box center [587, 79] width 136 height 23
click at [658, 187] on select "Select Cable / Satellite Services Collection Agency Credit Card Debt Debt Couns…" at bounding box center [595, 189] width 152 height 24
click at [519, 177] on select "Select Cable / Satellite Services Collection Agency Credit Card Debt Debt Couns…" at bounding box center [595, 189] width 152 height 24
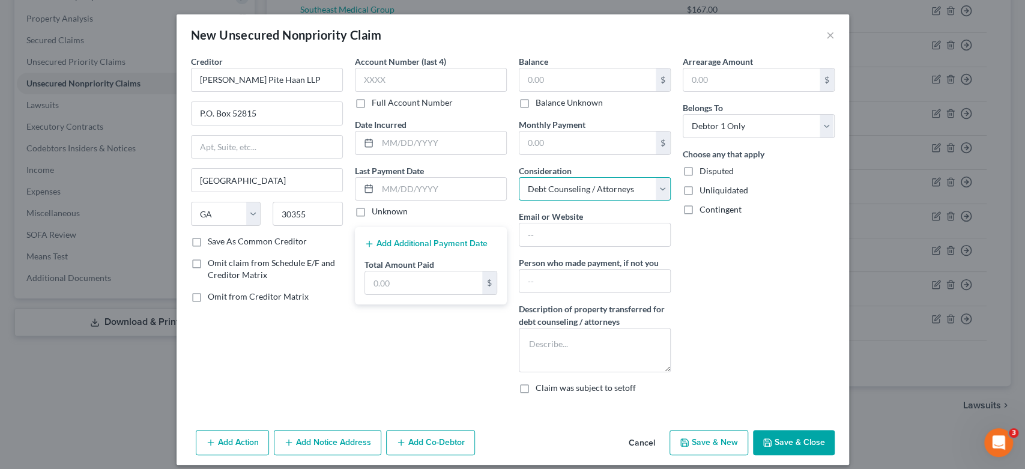
click at [655, 187] on select "Select Cable / Satellite Services Collection Agency Credit Card Debt Debt Couns…" at bounding box center [595, 189] width 152 height 24
click at [519, 177] on select "Select Cable / Satellite Services Collection Agency Credit Card Debt Debt Couns…" at bounding box center [595, 189] width 152 height 24
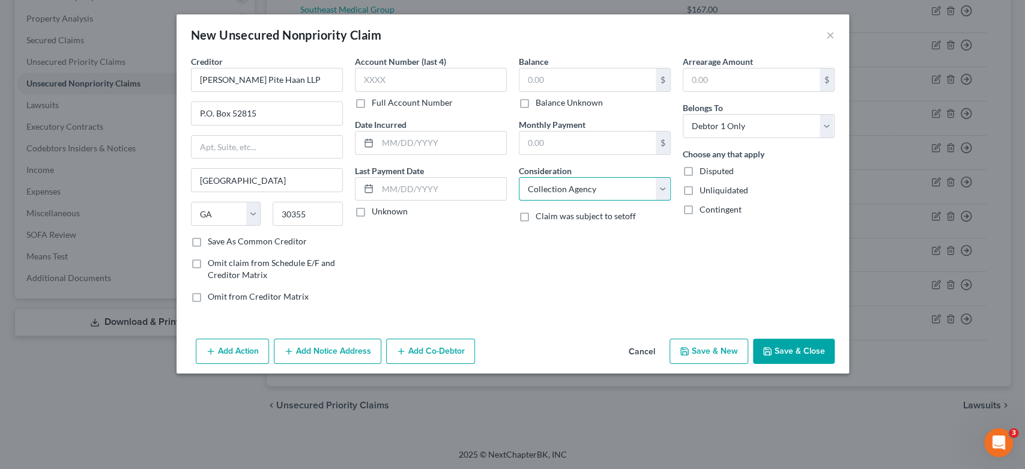
click at [660, 189] on select "Select Cable / Satellite Services Collection Agency Credit Card Debt Debt Couns…" at bounding box center [595, 189] width 152 height 24
click at [519, 177] on select "Select Cable / Satellite Services Collection Agency Credit Card Debt Debt Couns…" at bounding box center [595, 189] width 152 height 24
click at [629, 186] on select "Select Cable / Satellite Services Collection Agency Credit Card Debt Debt Couns…" at bounding box center [595, 189] width 152 height 24
click at [421, 268] on div "Account Number (last 4) Full Account Number Date Incurred Last Payment Date Unk…" at bounding box center [431, 183] width 164 height 257
click at [786, 350] on button "Save & Close" at bounding box center [794, 351] width 82 height 25
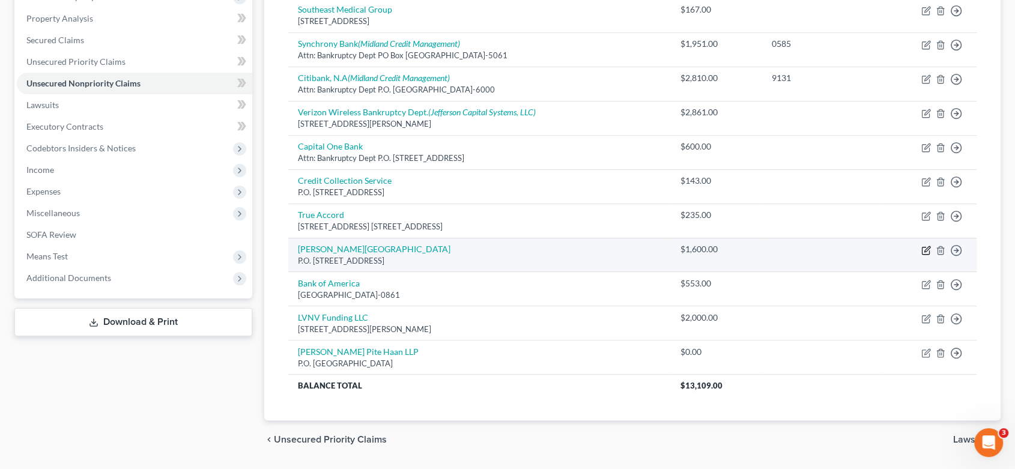
click at [926, 249] on icon "button" at bounding box center [926, 251] width 10 height 10
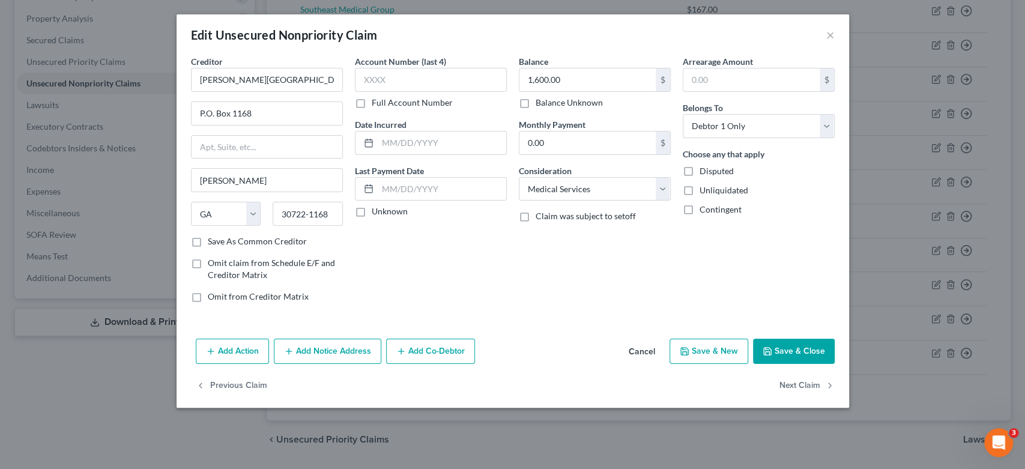
drag, startPoint x: 345, startPoint y: 351, endPoint x: 390, endPoint y: 260, distance: 101.5
click at [345, 349] on button "Add Notice Address" at bounding box center [327, 351] width 107 height 25
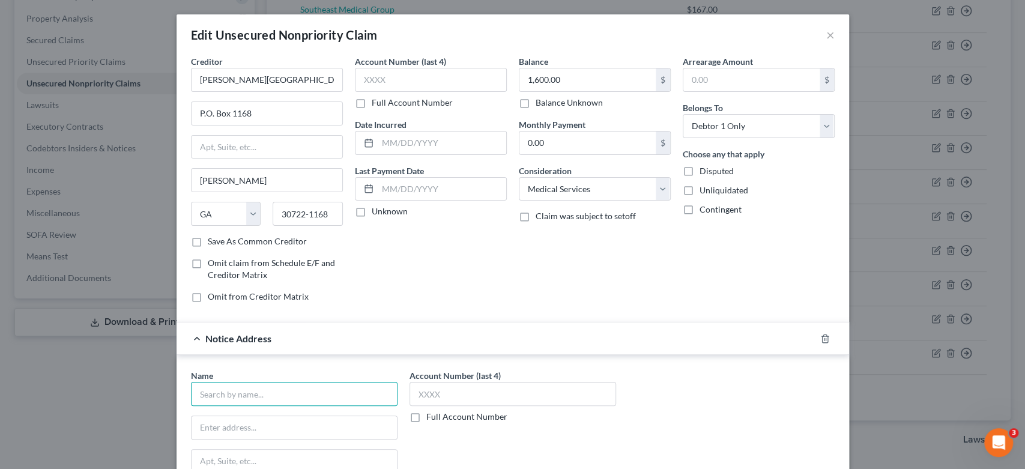
click at [229, 396] on input "text" at bounding box center [294, 394] width 207 height 24
click at [192, 394] on input "[PERSON_NAME]" at bounding box center [294, 394] width 207 height 24
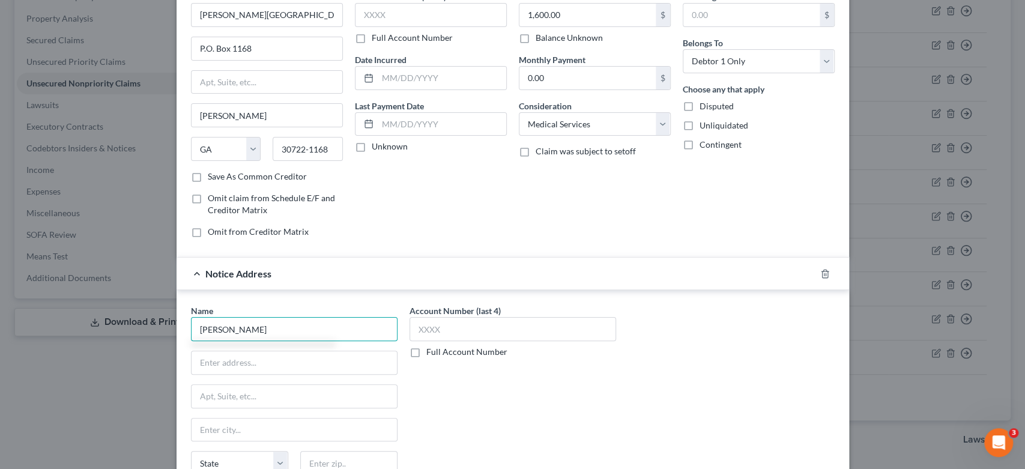
scroll to position [133, 0]
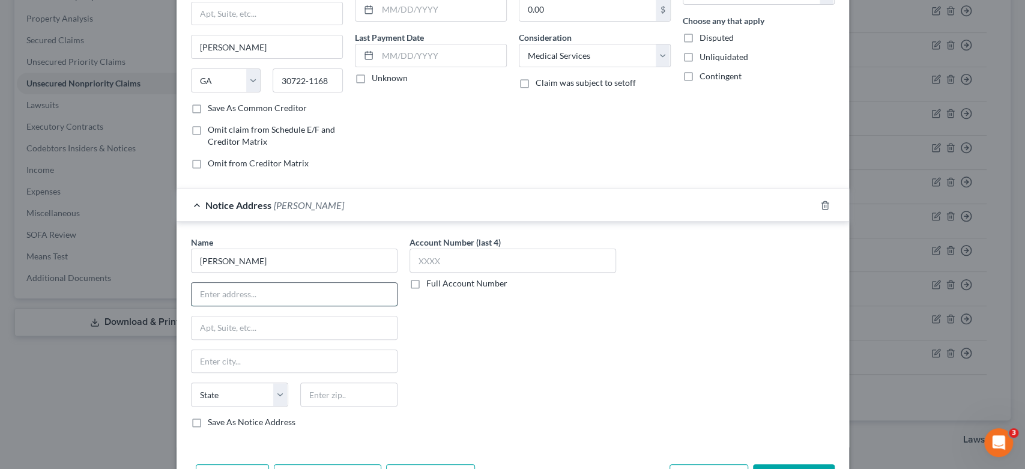
click at [217, 291] on input "text" at bounding box center [294, 294] width 205 height 23
click at [232, 300] on input "text" at bounding box center [294, 294] width 205 height 23
click at [345, 393] on input "text" at bounding box center [348, 394] width 97 height 24
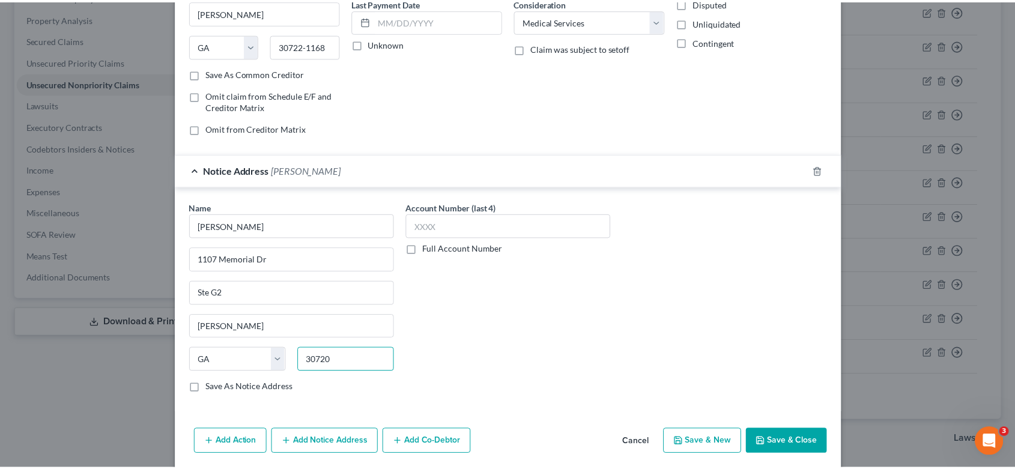
scroll to position [210, 0]
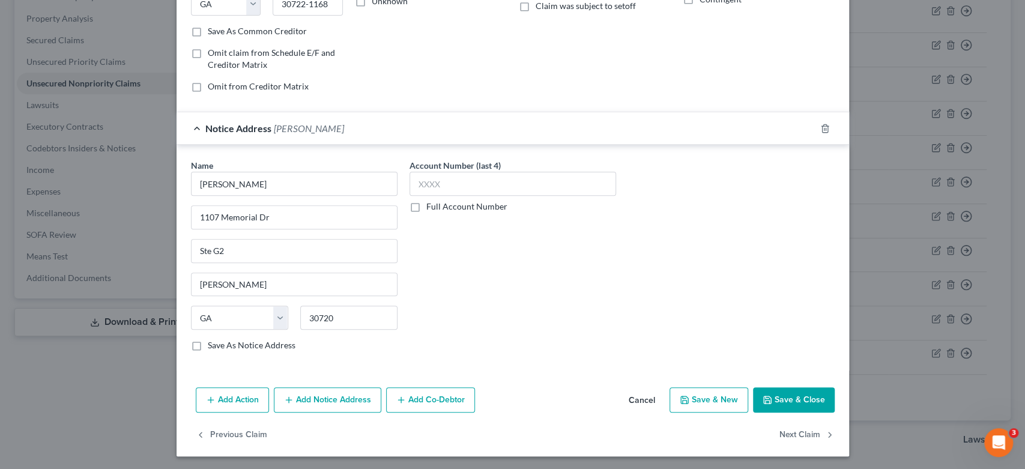
click at [774, 400] on button "Save & Close" at bounding box center [794, 399] width 82 height 25
